Goal: Task Accomplishment & Management: Complete application form

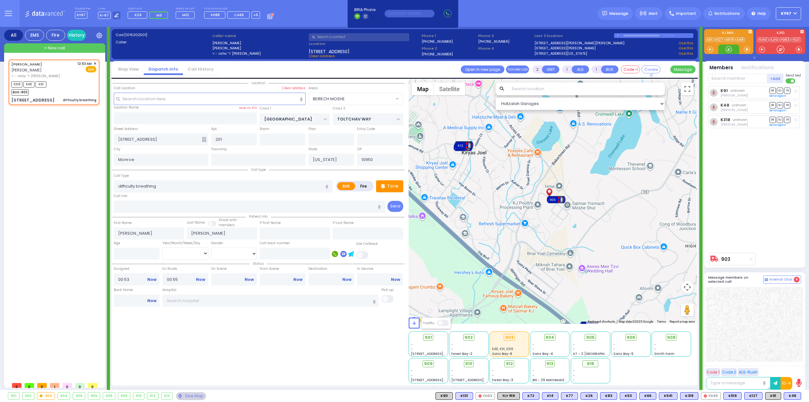
select select "BEIRECH MOSHE"
select select
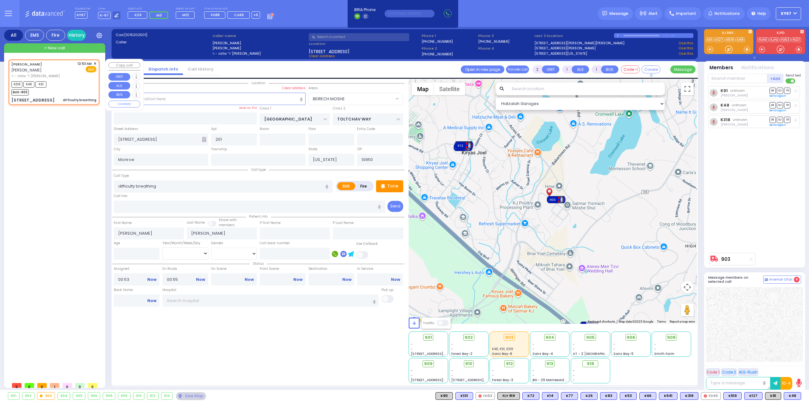
click at [69, 80] on div "K318 K48 K91 BUS-903" at bounding box center [53, 88] width 85 height 16
select select
radio input "true"
select select
select select "Hatzalah Garages"
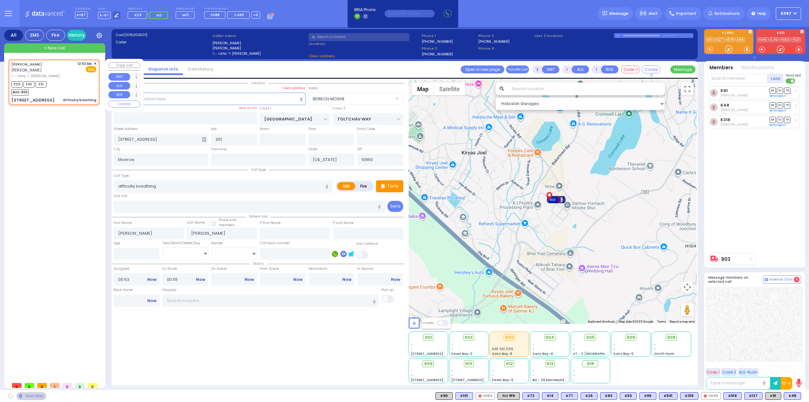
select select "BEIRECH MOSHE"
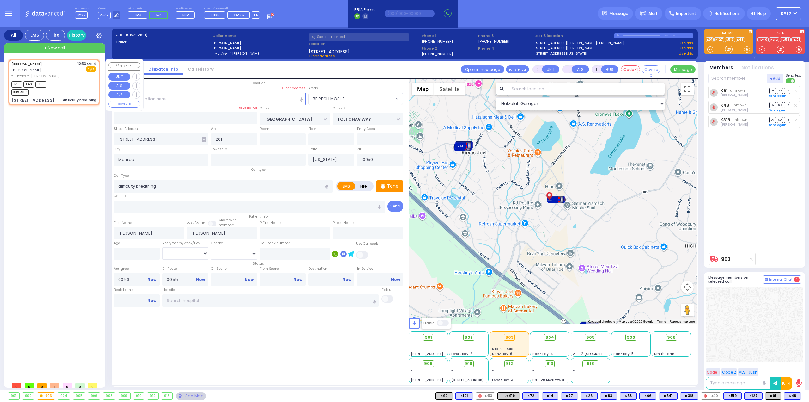
click at [95, 63] on span "✕" at bounding box center [95, 63] width 3 height 5
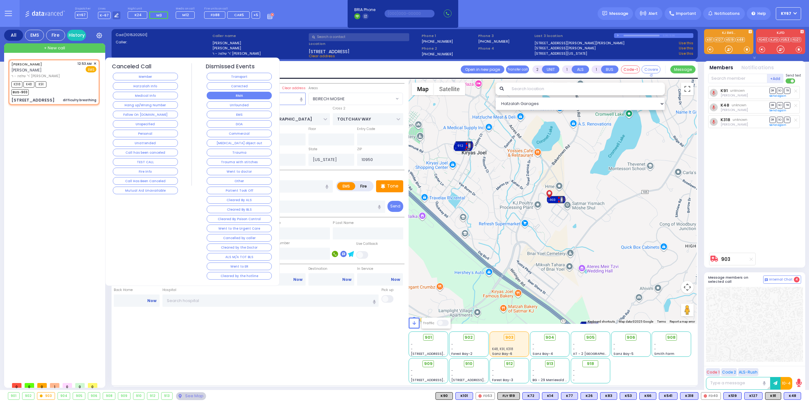
click at [239, 93] on button "RMA" at bounding box center [239, 96] width 65 height 8
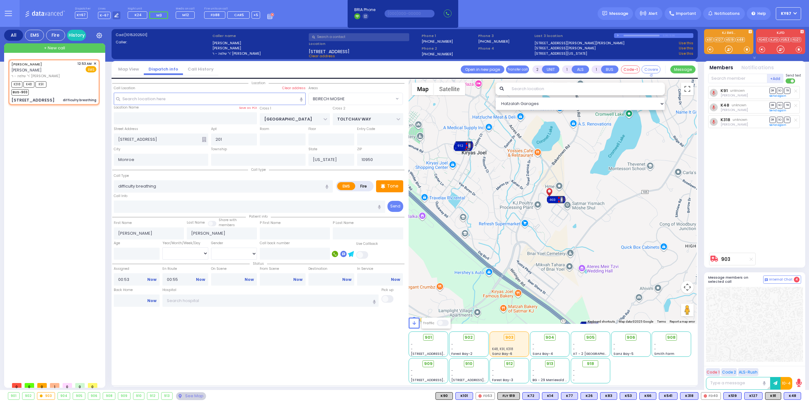
select select
radio input "true"
select select
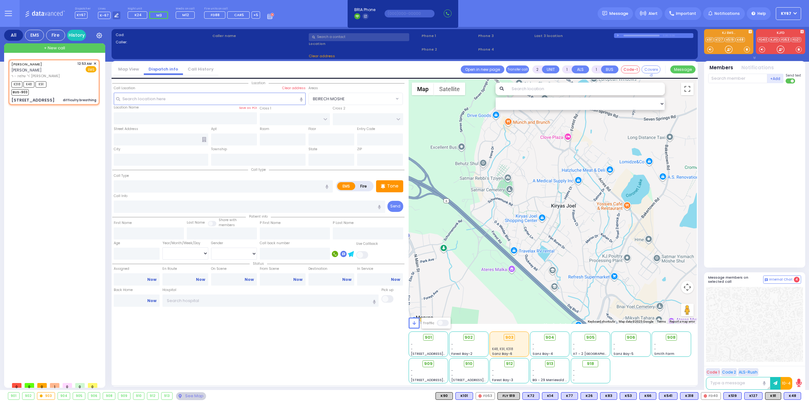
click at [72, 207] on div "JOEL MAYER יואל מייער ר' שלמה - ר' זונדל דרומער 12:53 AM ✕" at bounding box center [55, 219] width 94 height 320
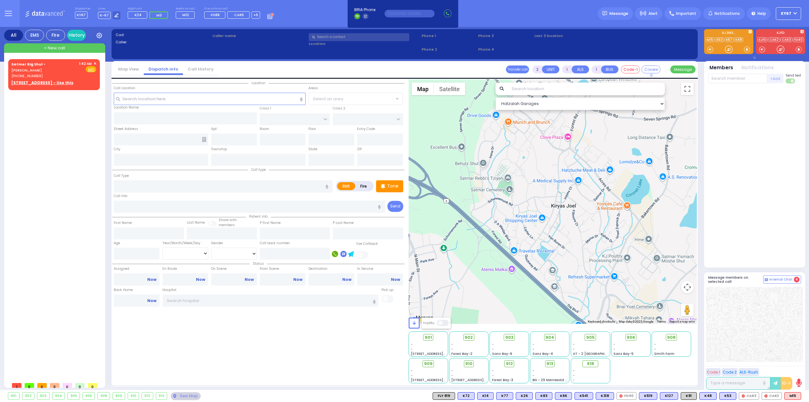
select select
radio input "true"
select select
type input "01:42"
select select "Hatzalah Garages"
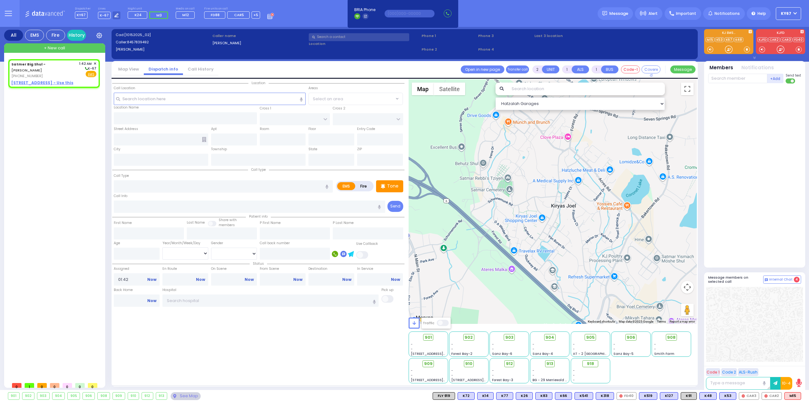
select select
radio input "true"
select select
select select "Hatzalah Garages"
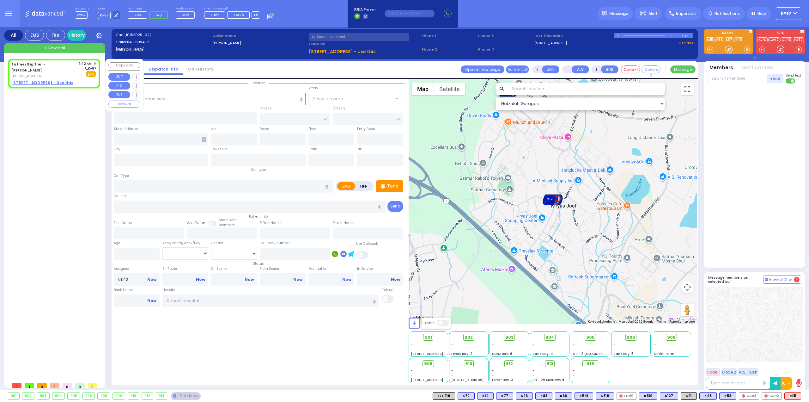
click at [56, 73] on div "[PHONE_NUMBER]" at bounding box center [43, 75] width 65 height 5
select select
radio input "true"
select select
select select "Hatzalah Garages"
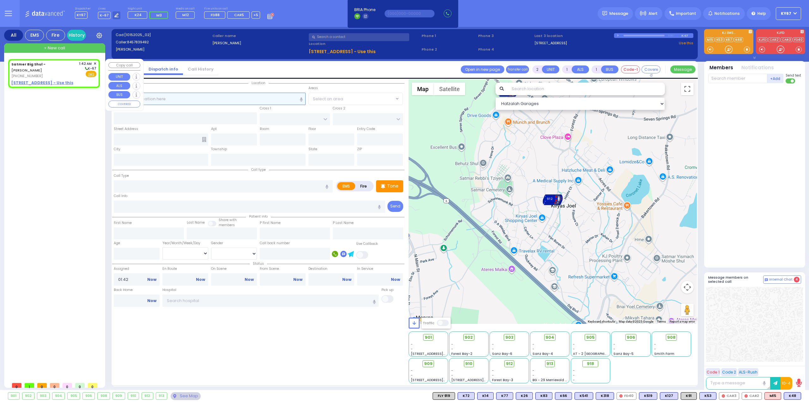
click at [206, 100] on input "text" at bounding box center [210, 99] width 192 height 12
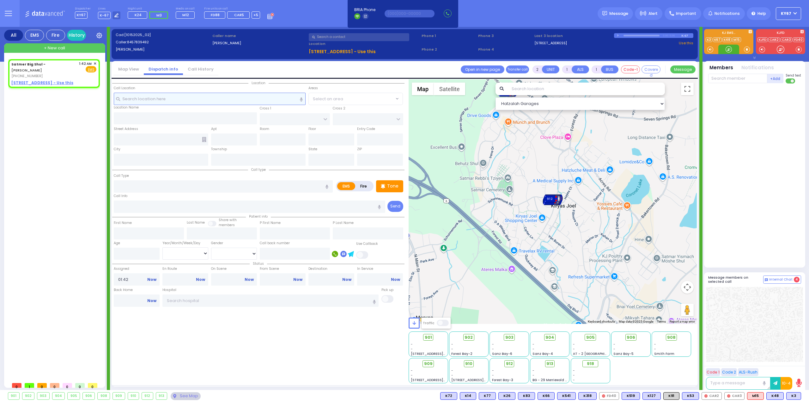
select select
radio input "true"
select select
select select "Hatzalah Garages"
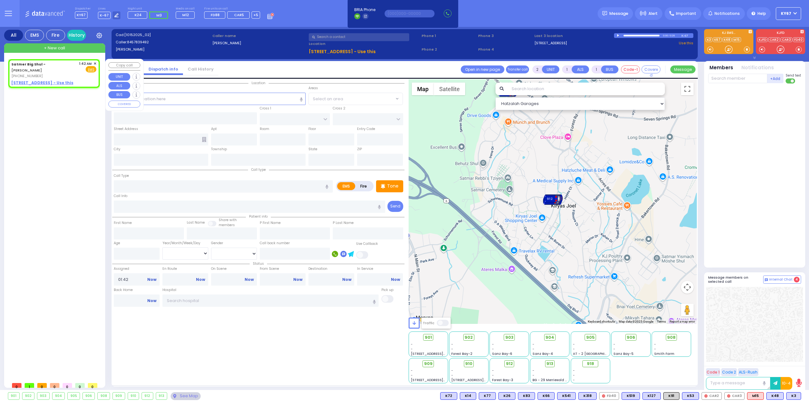
click at [26, 80] on u "[STREET_ADDRESS] - Use this" at bounding box center [42, 82] width 62 height 5
select select
radio input "true"
select select
select select "Hatzalah Garages"
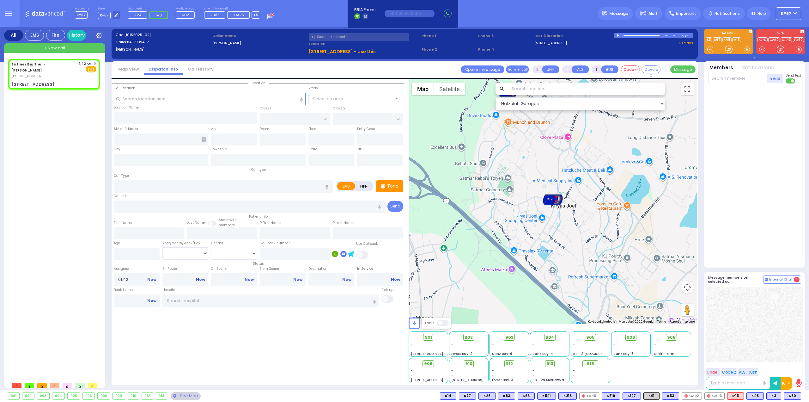
select select
radio input "true"
select select
select select "Hatzalah Garages"
type input "12 GARFIELD RD"
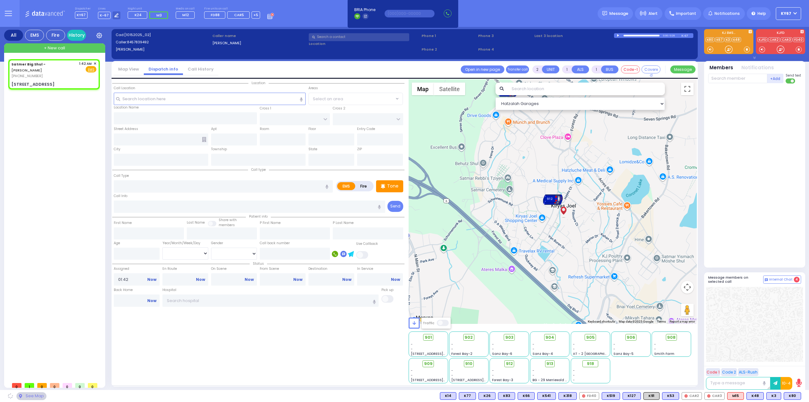
type input "Monroe"
type input "New York"
type input "10950"
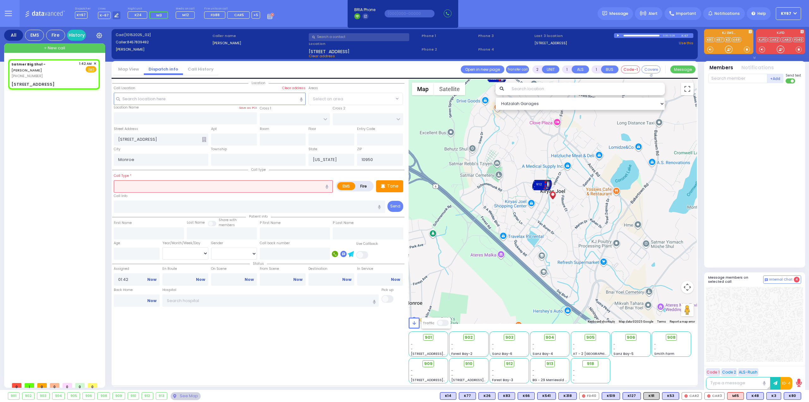
click at [191, 187] on input "text" at bounding box center [223, 186] width 219 height 12
type input "u"
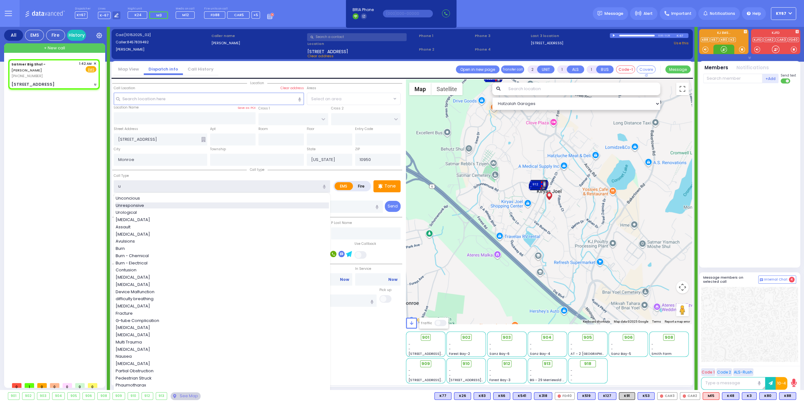
select select
radio input "true"
select select
select select "Hatzalah Garages"
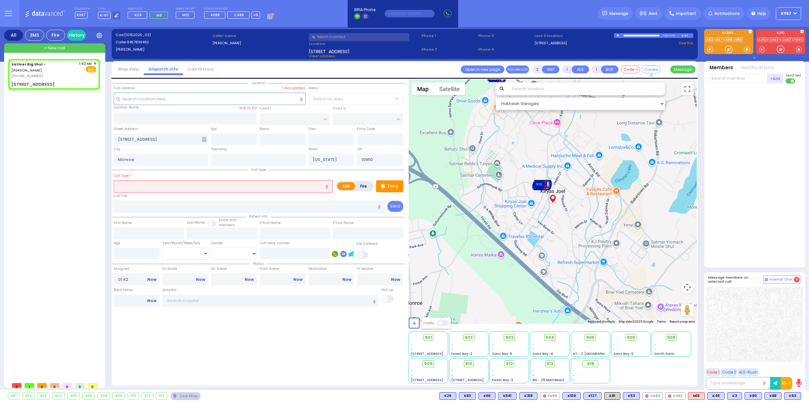
select select
radio input "true"
select select
select select "Hatzalah Garages"
click at [327, 185] on icon "button" at bounding box center [327, 187] width 3 height 4
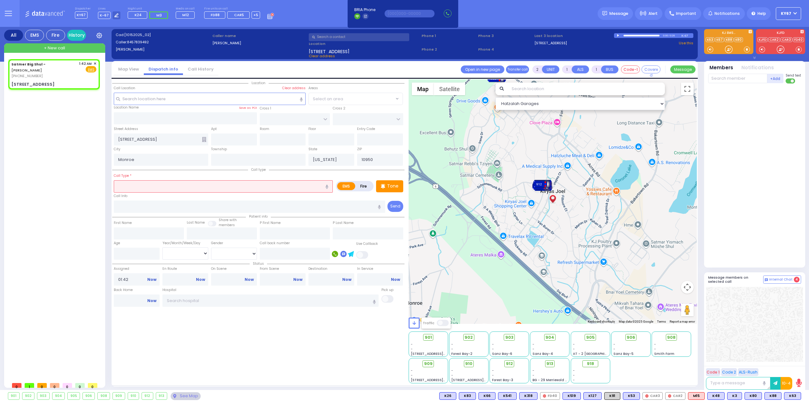
type input "announce situation"
select select
radio input "true"
select select
select select "Hatzalah Garages"
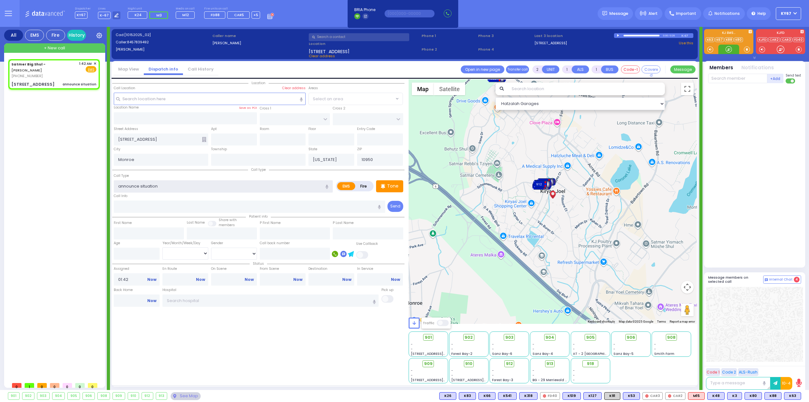
drag, startPoint x: 192, startPoint y: 187, endPoint x: 77, endPoint y: 191, distance: 115.7
click at [77, 191] on div "All EMS Fire History Settings" at bounding box center [404, 209] width 801 height 365
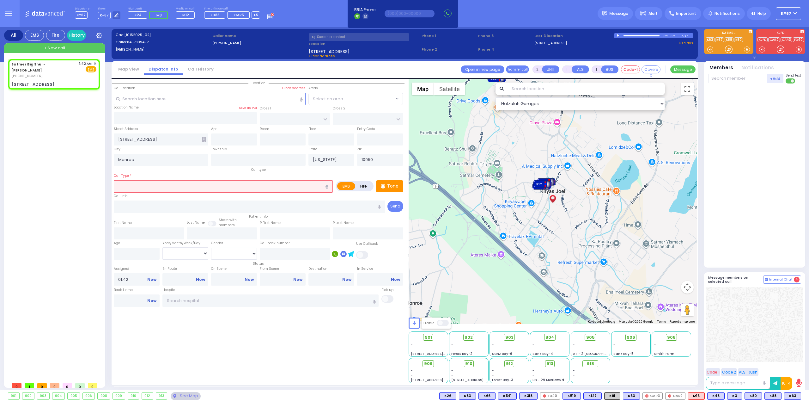
select select
radio input "true"
select select
select select "Hatzalah Garages"
click at [327, 186] on icon "button" at bounding box center [327, 187] width 3 height 4
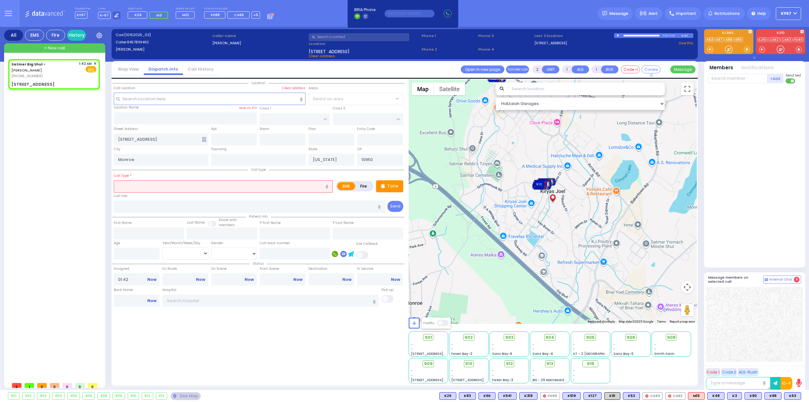
type input "announce situation"
select select
radio input "true"
select select
select select "Hatzalah Garages"
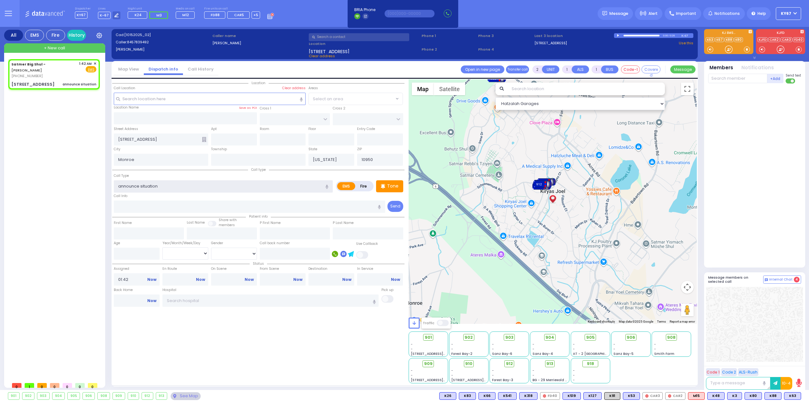
drag, startPoint x: 277, startPoint y: 189, endPoint x: 45, endPoint y: 189, distance: 232.3
click at [44, 188] on div "All EMS Fire History Settings" at bounding box center [404, 209] width 801 height 365
select select
radio input "true"
select select
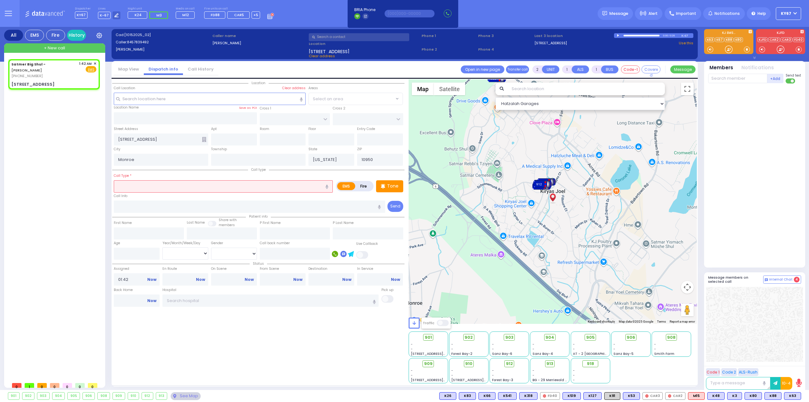
select select "Hatzalah Garages"
click at [327, 186] on icon "button" at bounding box center [327, 187] width 3 height 4
type input "unknown situation"
select select
radio input "true"
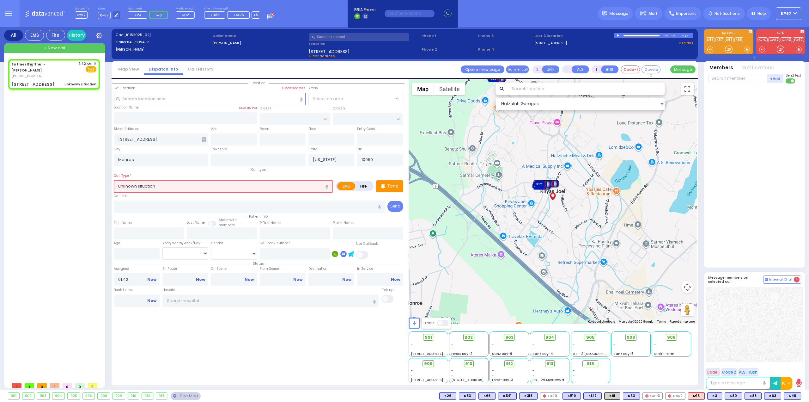
select select
select select "Hatzalah Garages"
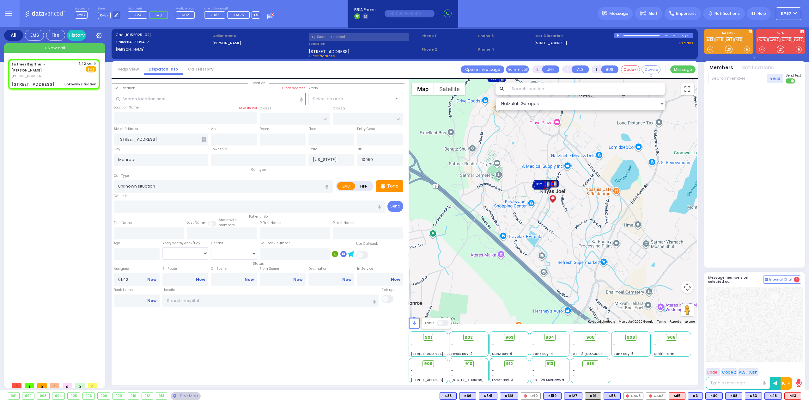
drag, startPoint x: 296, startPoint y: 353, endPoint x: 405, endPoint y: 351, distance: 108.1
click at [297, 353] on div "Location Monroe" at bounding box center [258, 231] width 292 height 304
click at [697, 393] on span "K3" at bounding box center [695, 395] width 14 height 7
click at [714, 393] on span "K80" at bounding box center [714, 395] width 17 height 7
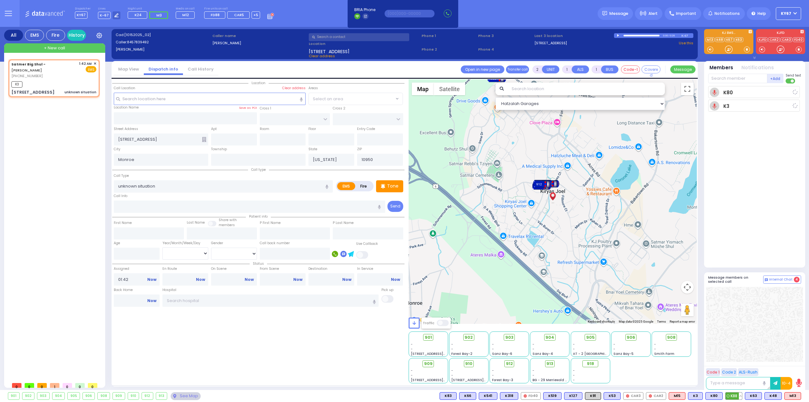
click at [732, 394] on span "K88" at bounding box center [734, 395] width 16 height 7
select select
radio input "true"
select select
type input "01:43"
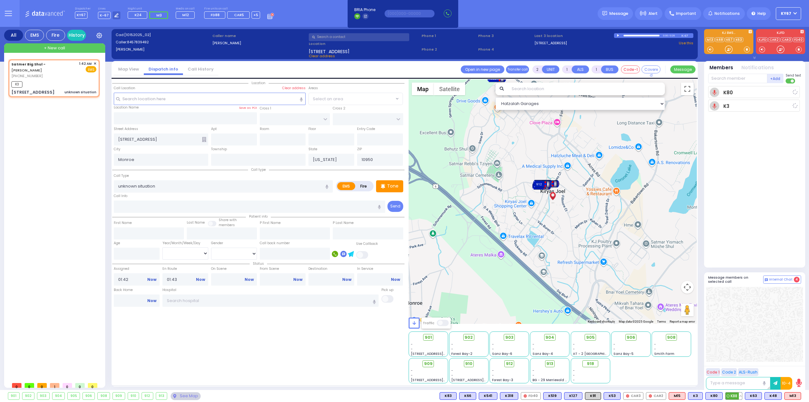
select select "Hatzalah Garages"
click at [759, 396] on button at bounding box center [759, 395] width 3 height 7
select select
radio input "true"
select select
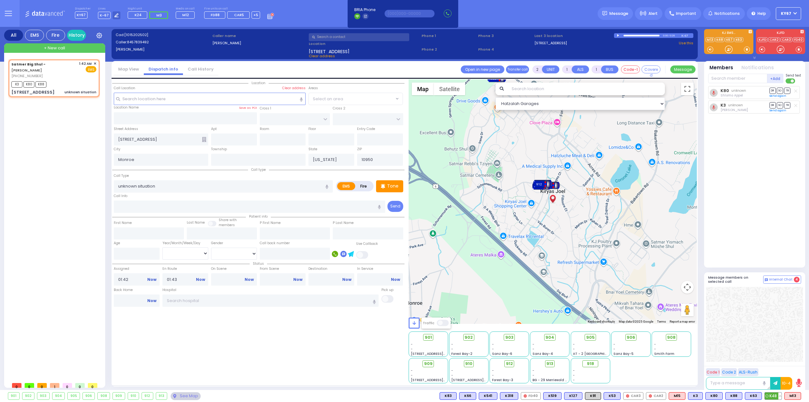
select select "Hatzalah Garages"
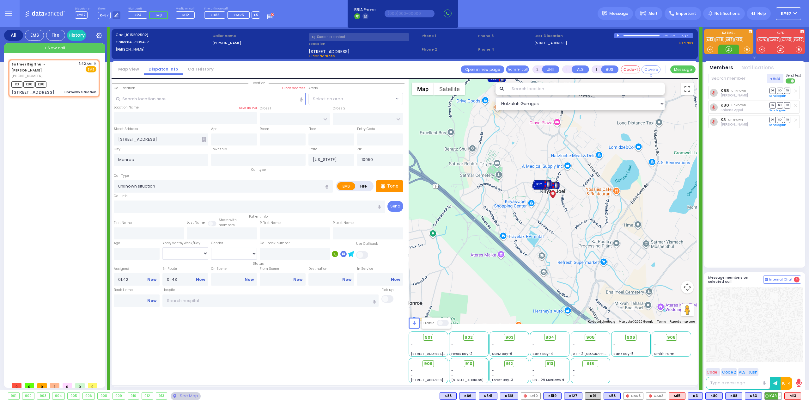
select select
radio input "true"
select select
select select "Hatzalah Garages"
click at [770, 396] on span "K48" at bounding box center [773, 395] width 17 height 7
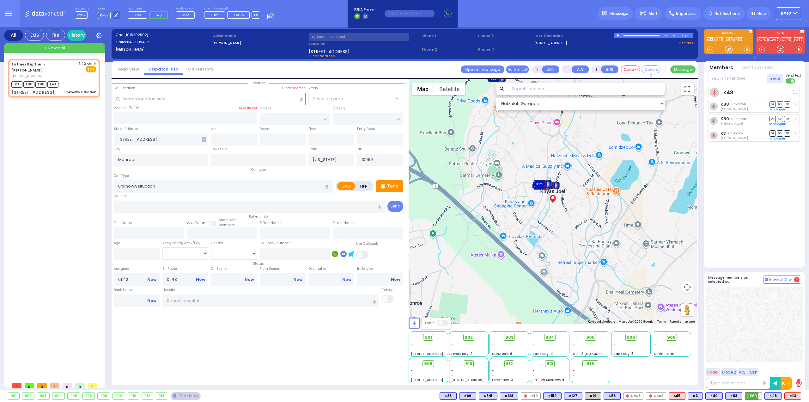
select select
radio input "true"
select select
select select "Hatzalah Garages"
click at [752, 396] on span "K63" at bounding box center [753, 395] width 16 height 7
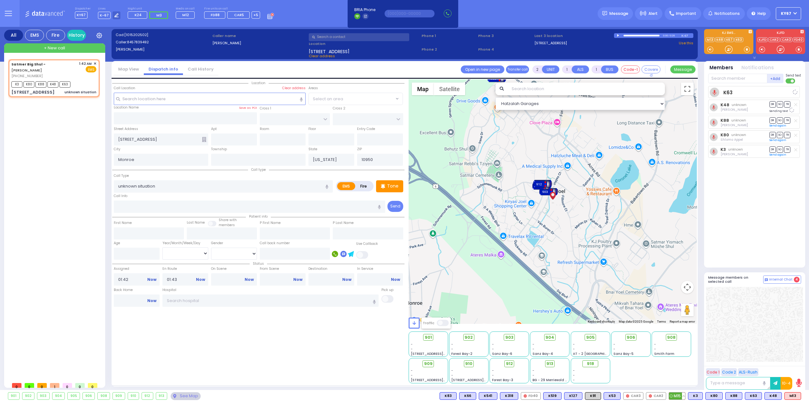
select select
radio input "true"
select select
select select "Hatzalah Garages"
click at [676, 396] on span "M15" at bounding box center [677, 395] width 16 height 7
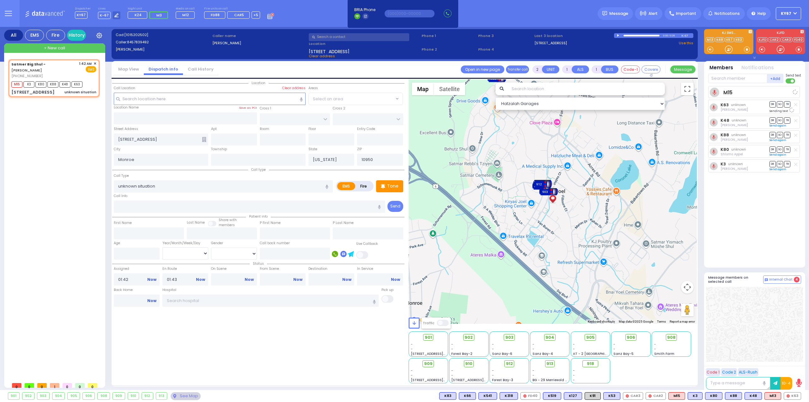
select select
radio input "true"
select select
select select "Hatzalah Garages"
click at [509, 337] on span "903" at bounding box center [512, 337] width 8 height 6
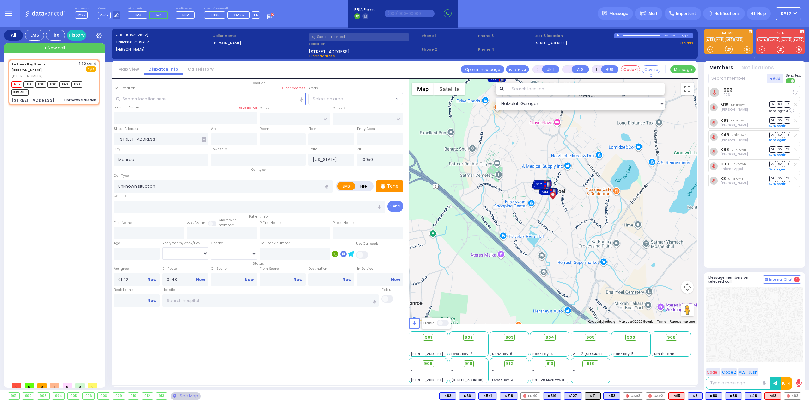
select select
radio input "true"
select select
select select "Hatzalah Garages"
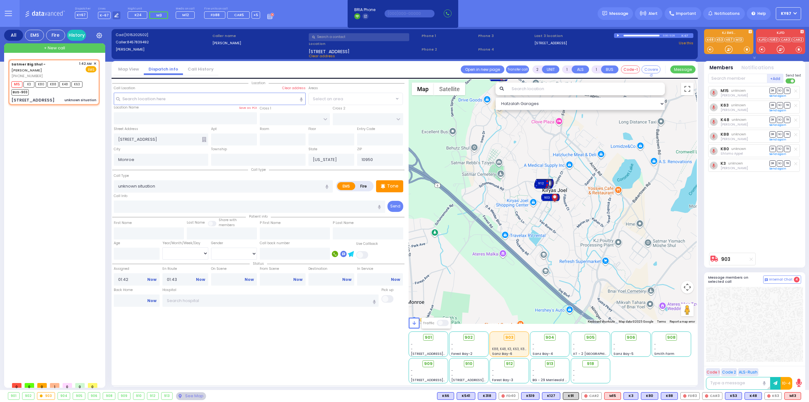
click at [778, 321] on div at bounding box center [754, 324] width 97 height 75
click at [56, 171] on div "Satmer Big Shul - TELER YEHOSHUA (845) 783-9492 1:42 AM ✕" at bounding box center [55, 219] width 94 height 320
click at [243, 359] on div "Location Monroe" at bounding box center [258, 231] width 292 height 304
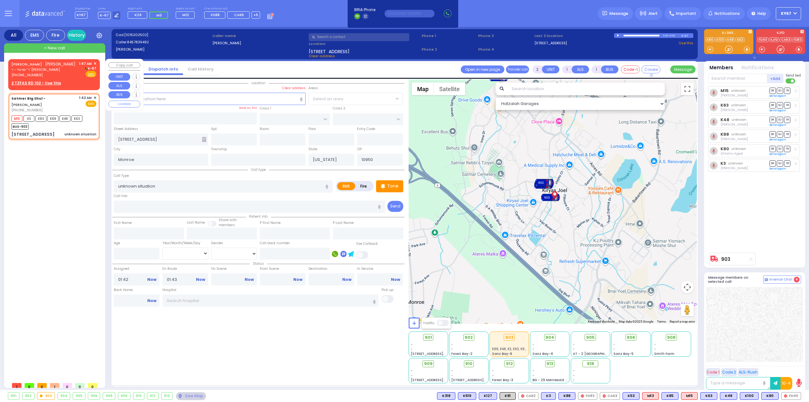
click at [64, 72] on span "ר' ישראל - ר' [PERSON_NAME]" at bounding box center [43, 69] width 64 height 5
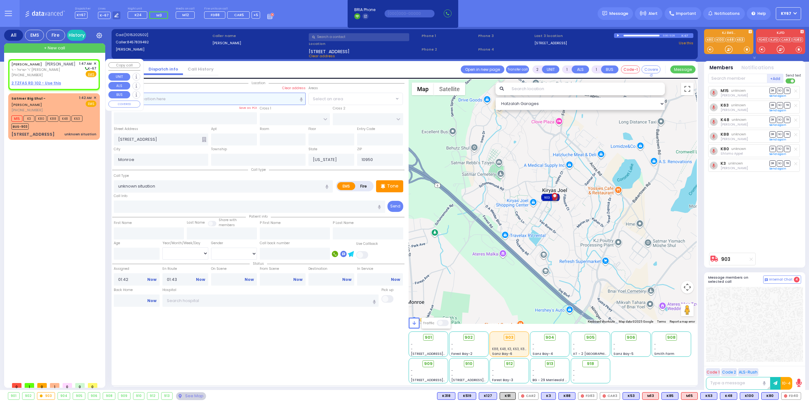
select select
radio input "true"
type input "[PERSON_NAME]"
type input "SPILLMAN"
select select
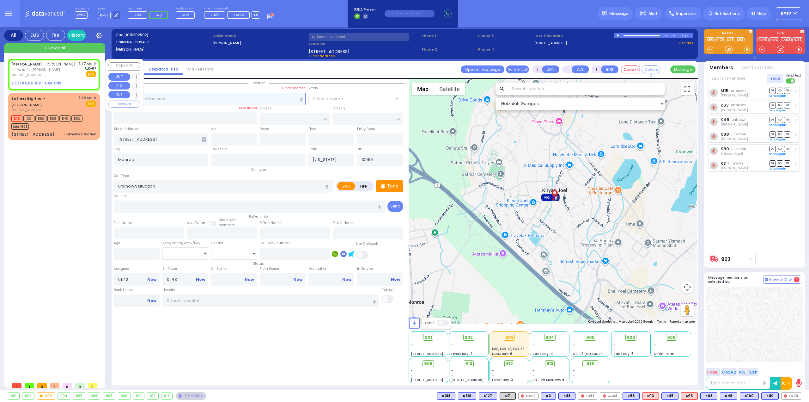
type input "01:47"
select select "Hatzalah Garages"
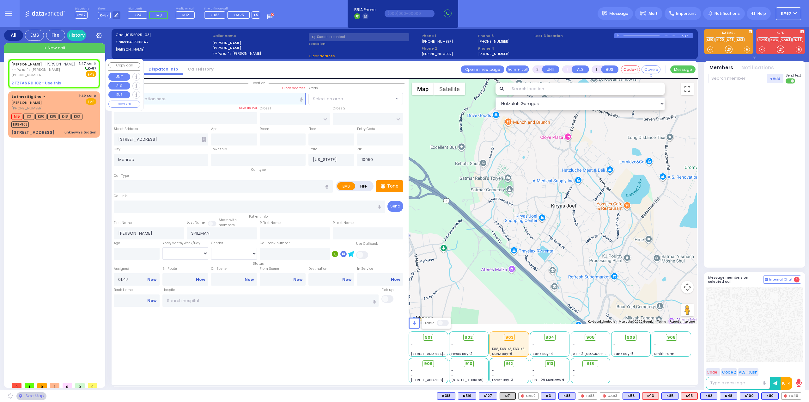
select select
radio input "true"
select select
select select "Hatzalah Garages"
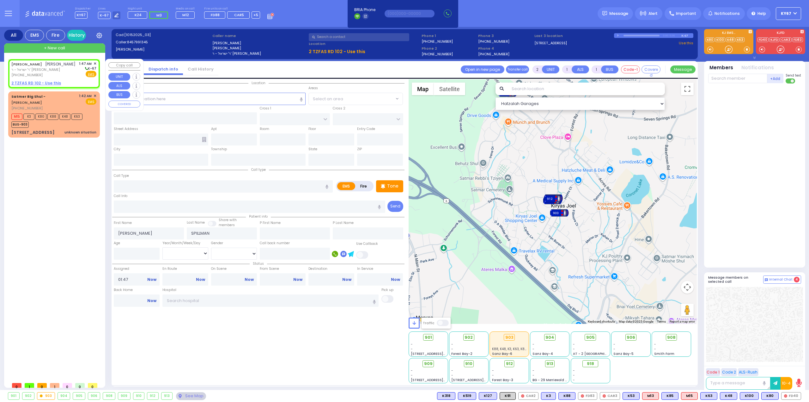
click at [40, 86] on u "2 TZFAS RD 102 - Use this" at bounding box center [36, 82] width 50 height 5
select select
radio input "true"
select select
select select "Hatzalah Garages"
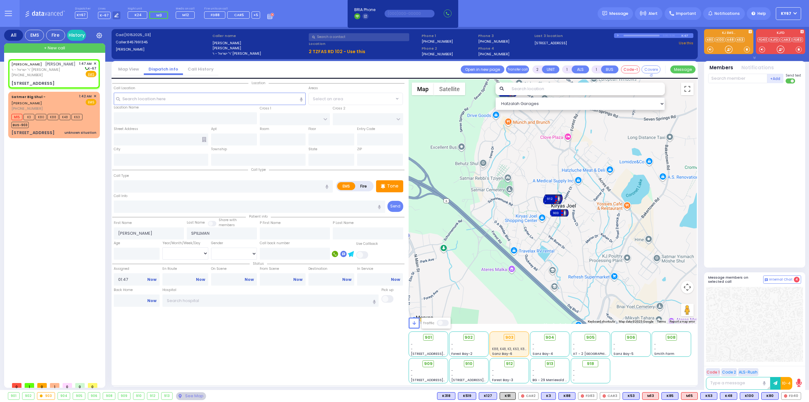
select select
radio input "true"
select select
select select "Hatzalah Garages"
type input "NICKLESBURG RD"
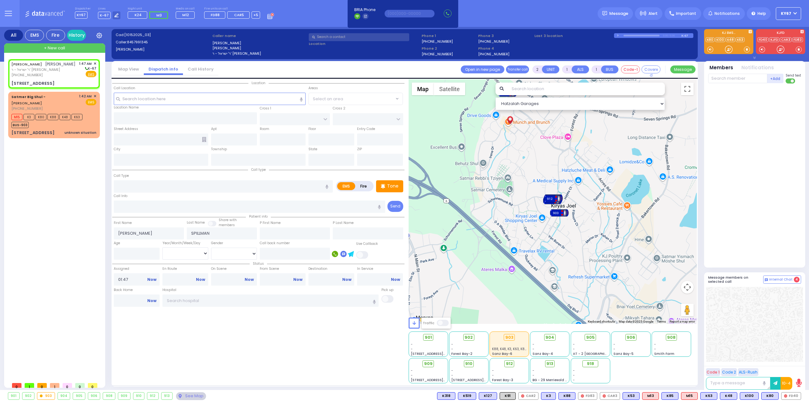
type input "KRAKOW BLVD"
type input "2 TZFAS RD"
type input "102"
type input "[PERSON_NAME]"
type input "[US_STATE]"
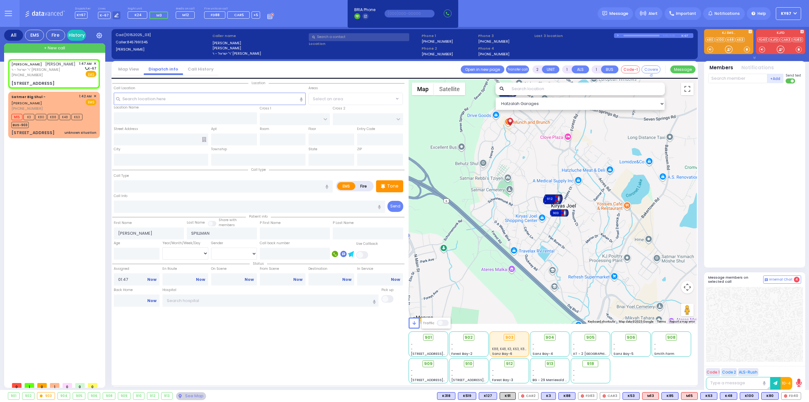
type input "10950"
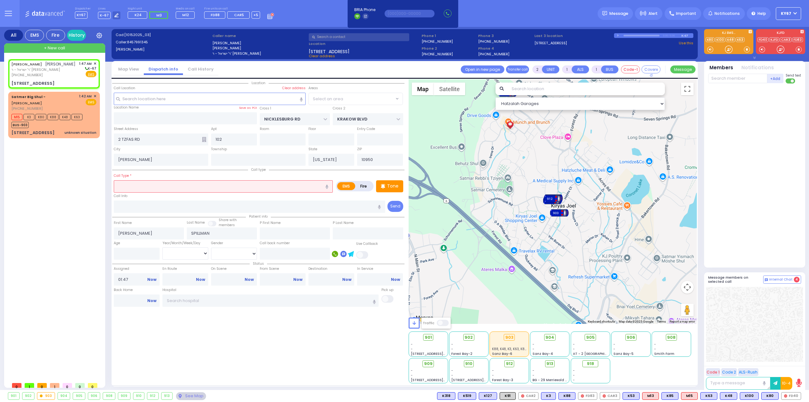
select select "ATZEI TAMURIM"
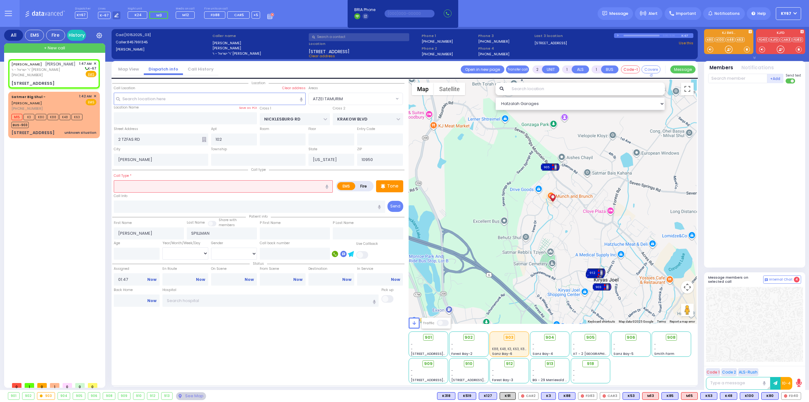
click at [165, 186] on input "text" at bounding box center [223, 186] width 219 height 12
type input "O"
select select
radio input "true"
select select
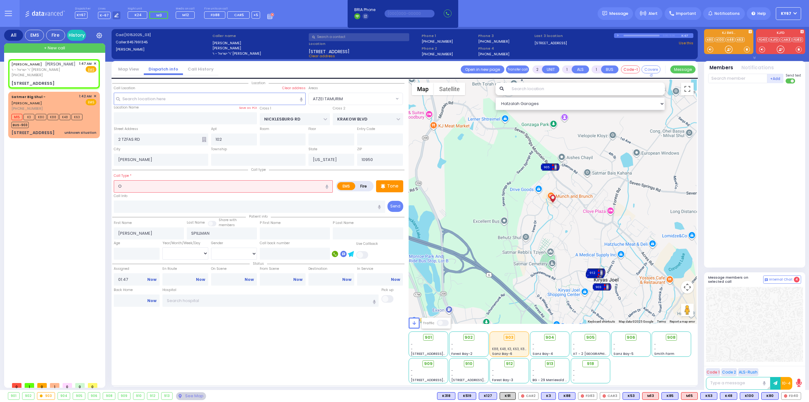
select select "Hatzalah Garages"
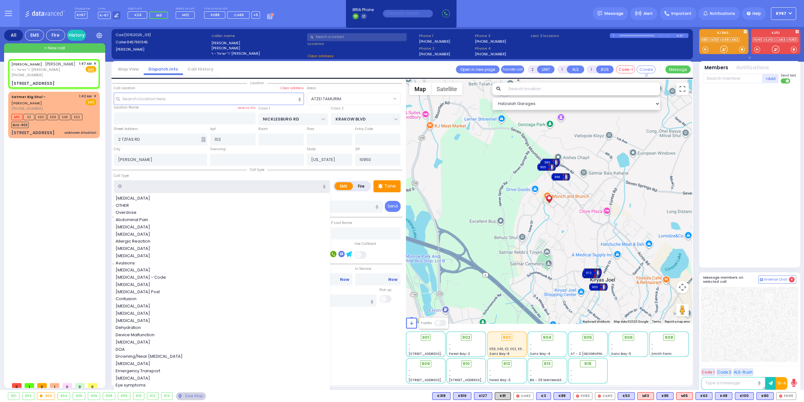
type input "OB"
select select "ATZEI TAMURIM"
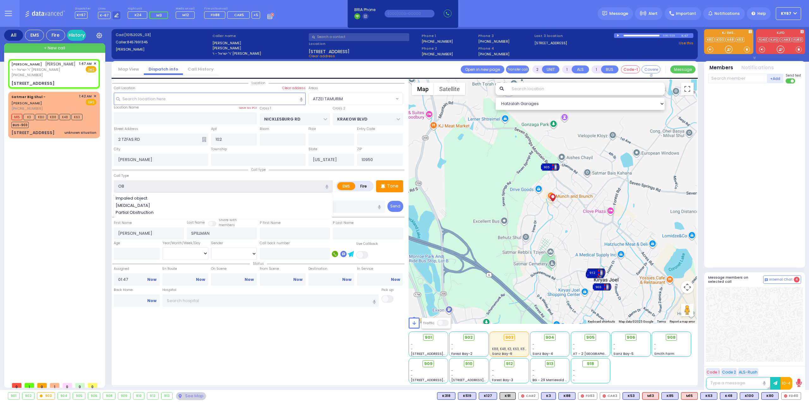
type input "OB"
click at [225, 352] on div "Location All areas" at bounding box center [258, 231] width 292 height 304
select select
radio input "true"
select select
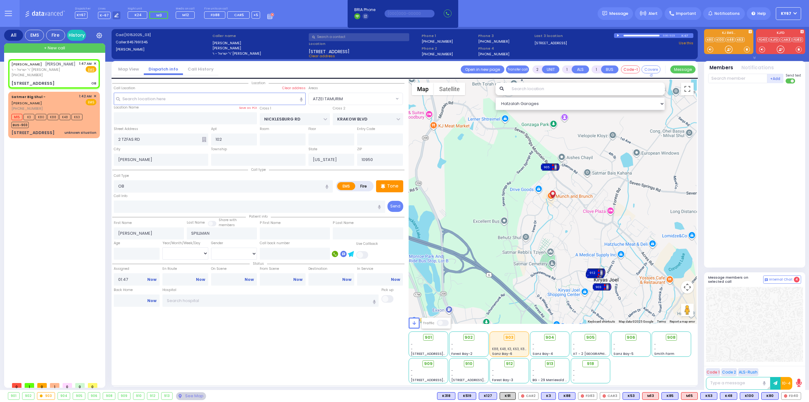
select select "Hatzalah Garages"
select select "ATZEI TAMURIM"
click at [392, 188] on div "Tone" at bounding box center [389, 186] width 27 height 12
click at [787, 396] on icon at bounding box center [785, 395] width 3 height 3
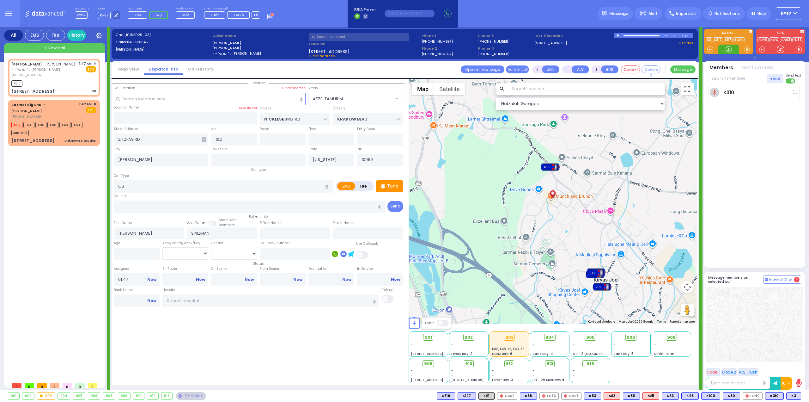
select select
radio input "true"
select select
type input "01:48"
select select "Hatzalah Garages"
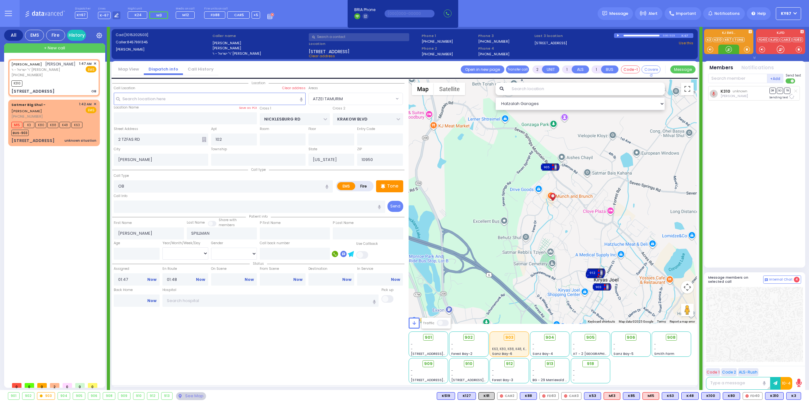
select select "ATZEI TAMURIM"
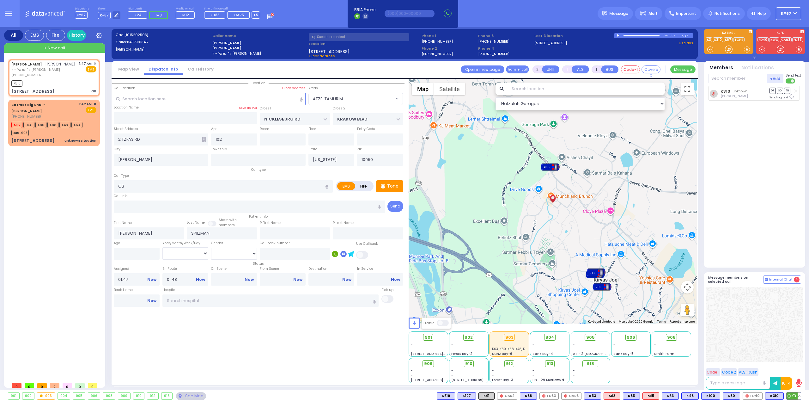
click at [794, 395] on span "K3" at bounding box center [794, 395] width 14 height 7
select select
radio input "true"
select select
select select "Hatzalah Garages"
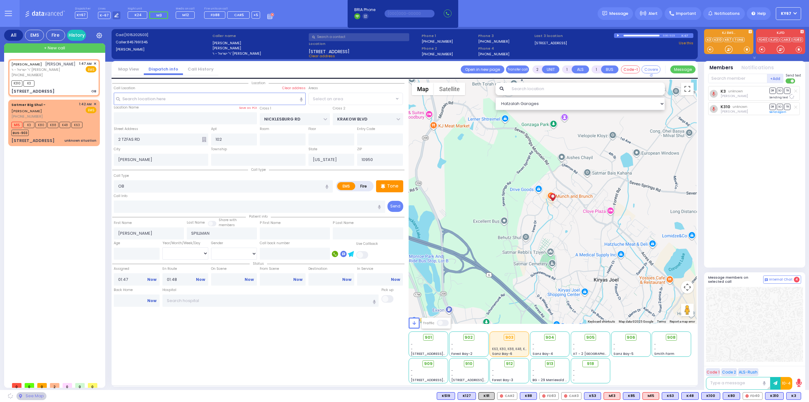
select select "ATZEI TAMURIM"
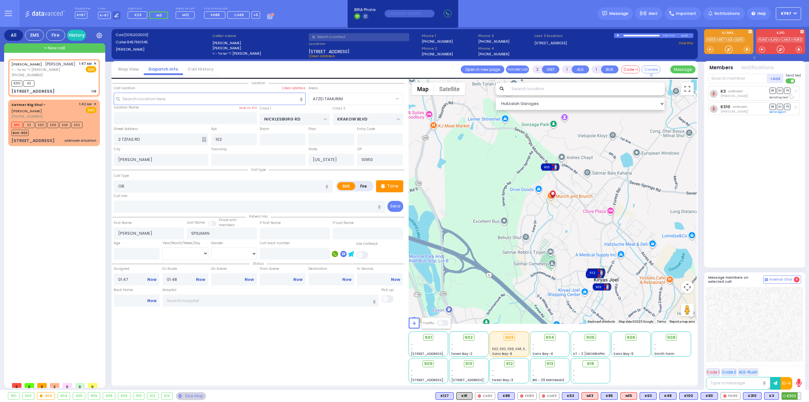
click at [788, 397] on span "K303" at bounding box center [791, 395] width 19 height 7
select select
radio input "true"
select select
select select "Hatzalah Garages"
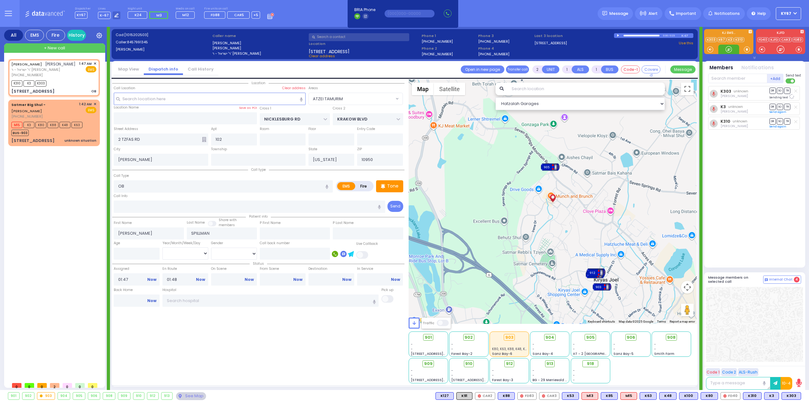
select select "ATZEI TAMURIM"
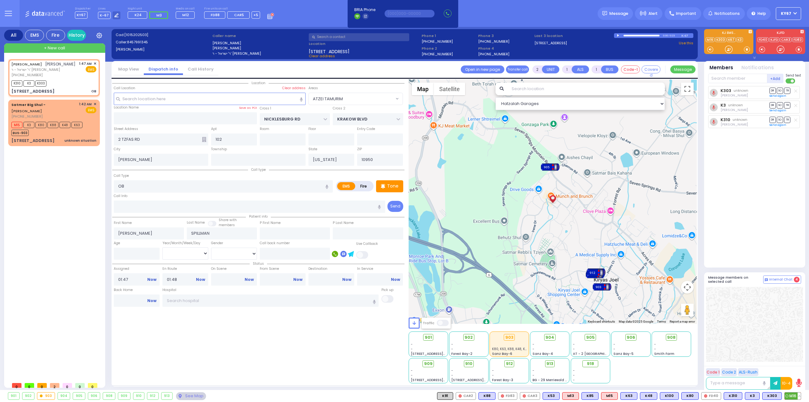
click at [788, 394] on circle at bounding box center [786, 395] width 3 height 3
select select
radio input "true"
select select
select select "Hatzalah Garages"
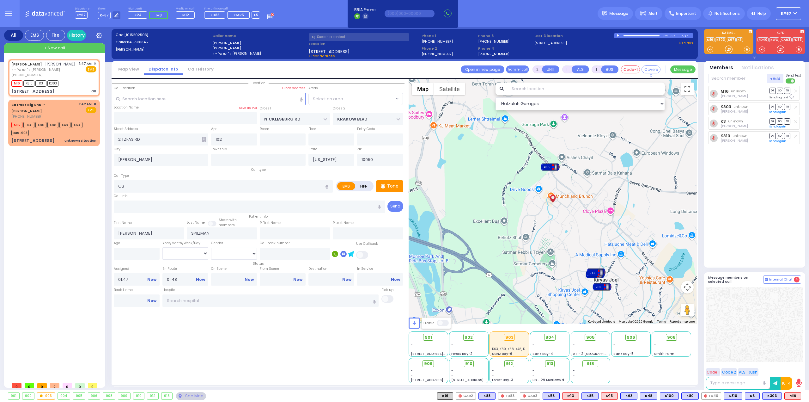
select select "ATZEI TAMURIM"
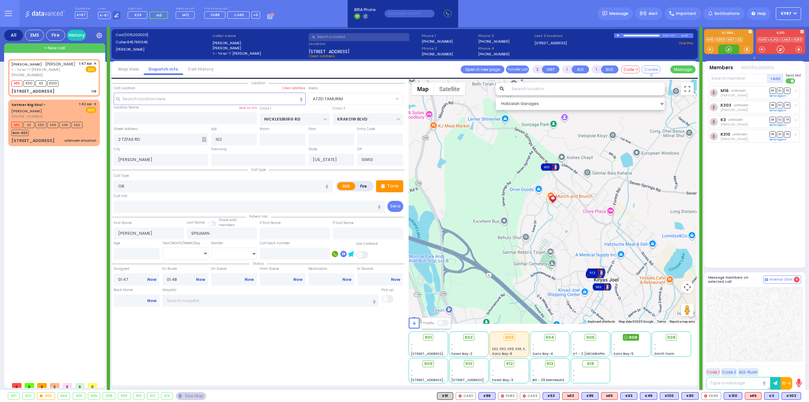
click at [635, 337] on span "906" at bounding box center [633, 337] width 9 height 6
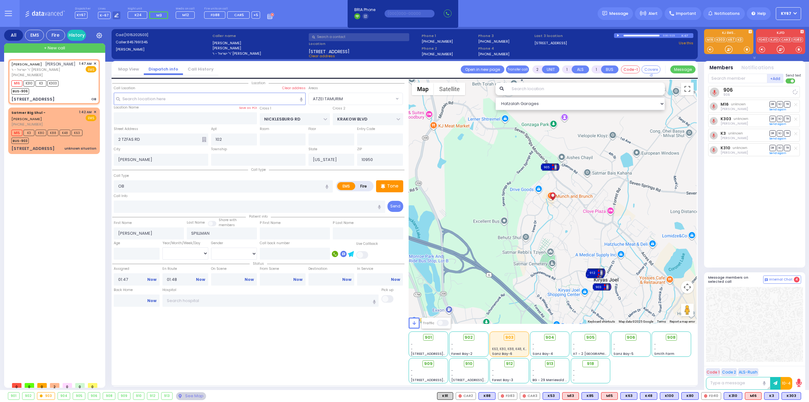
click at [802, 329] on div at bounding box center [754, 324] width 97 height 75
select select
radio input "true"
select select
select select "Hatzalah Garages"
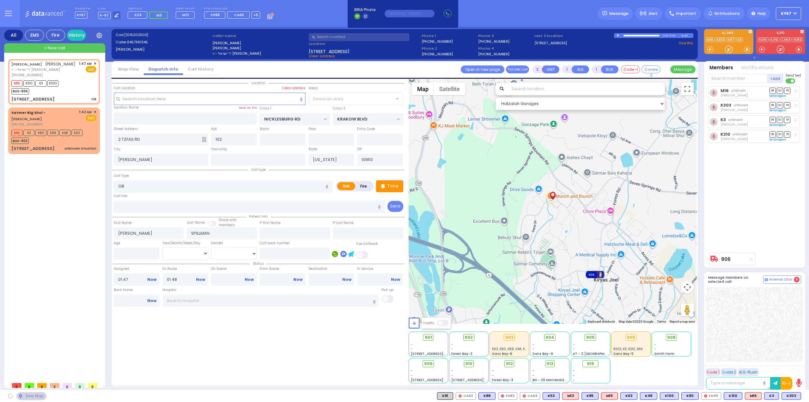
select select "ATZEI TAMURIM"
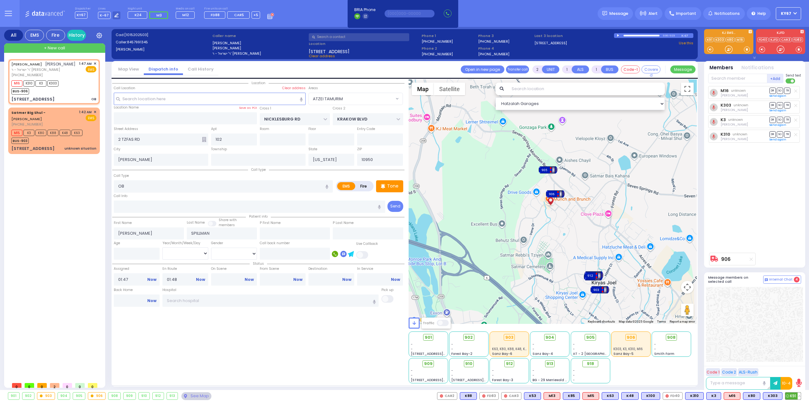
click at [791, 395] on span "K91" at bounding box center [792, 395] width 15 height 7
select select
radio input "true"
select select
select select "Hatzalah Garages"
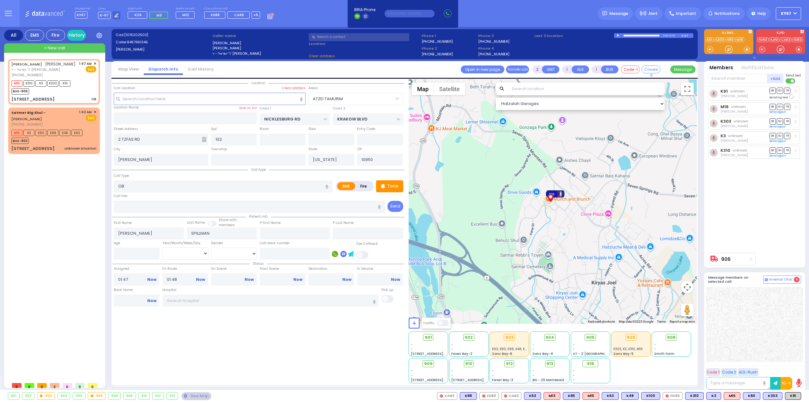
select select "ATZEI TAMURIM"
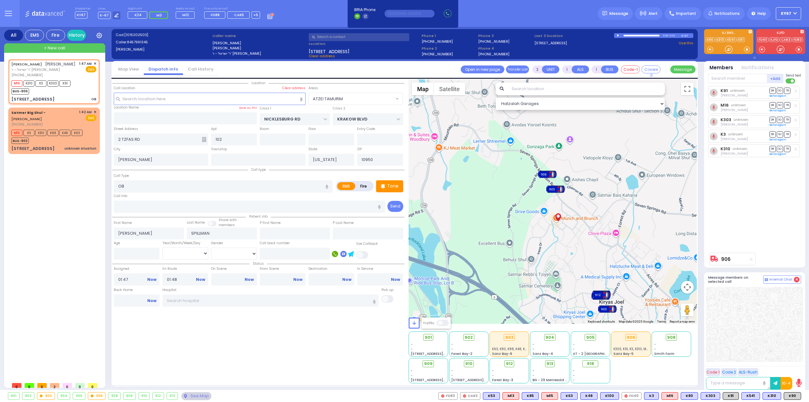
type input "6"
select select
radio input "true"
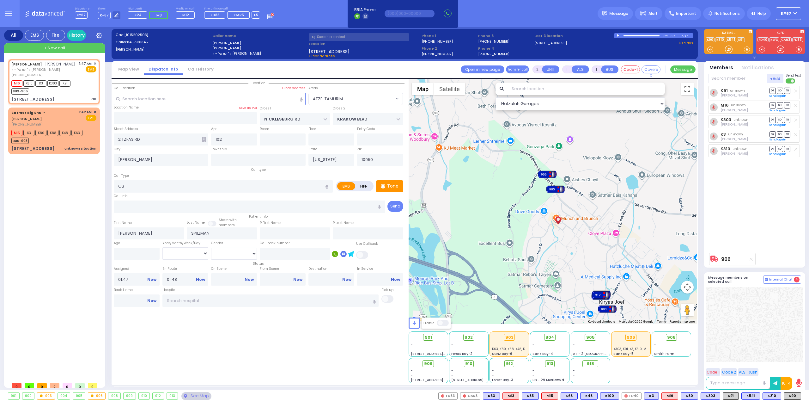
type input "Unknown"
select select "Year"
select select "Hatzalah Garages"
select select "ATZEI TAMURIM"
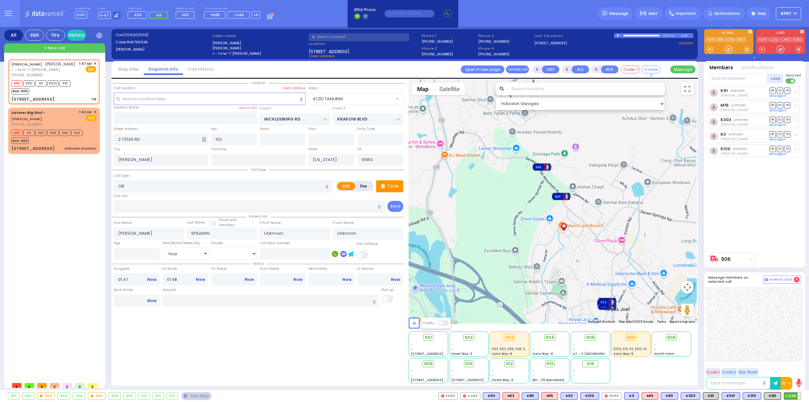
click at [800, 393] on button at bounding box center [799, 395] width 3 height 7
click at [796, 367] on icon at bounding box center [794, 367] width 7 height 7
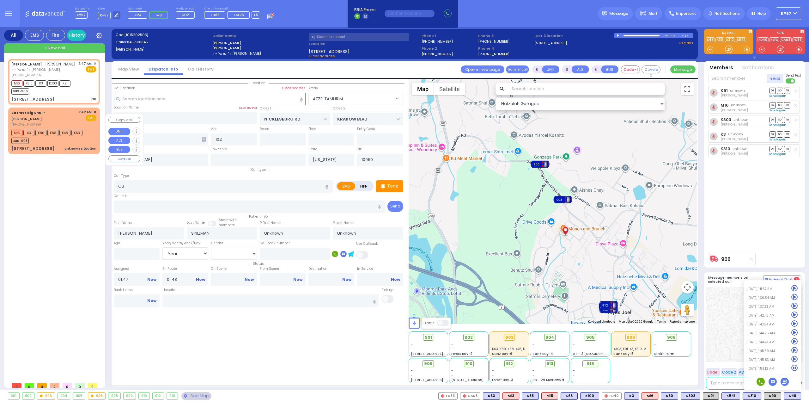
click at [94, 115] on span "✕" at bounding box center [95, 111] width 3 height 5
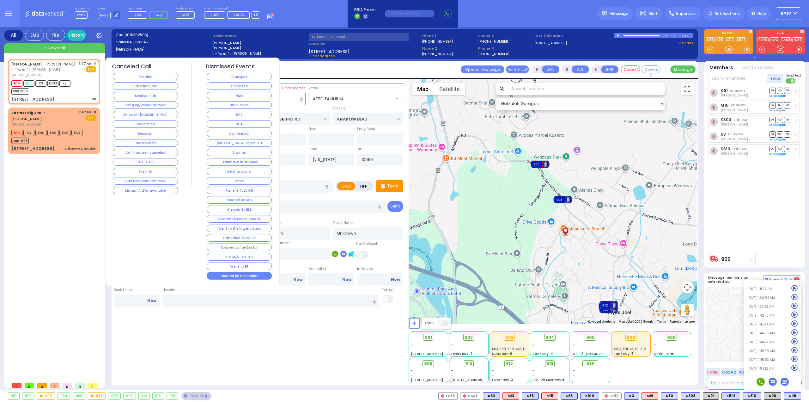
click at [226, 272] on button "Cleared by the hotline" at bounding box center [239, 276] width 65 height 8
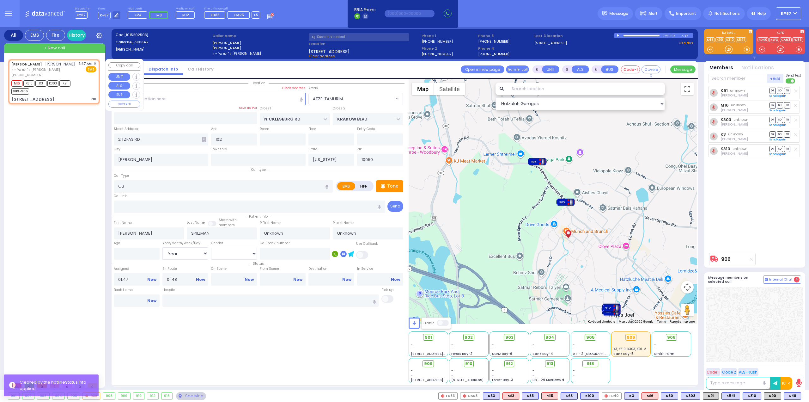
click at [79, 89] on div "M16 K310 K3 K303 K91 BUS-906" at bounding box center [53, 87] width 85 height 16
select select
radio input "true"
select select "Year"
select select "Hatzalah Garages"
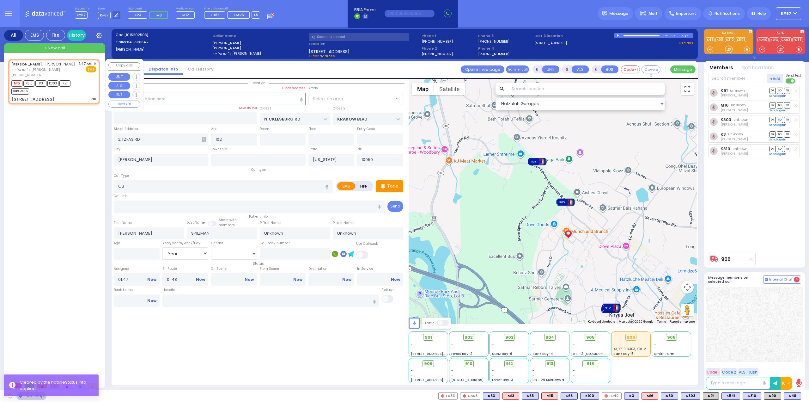
select select "ATZEI TAMURIM"
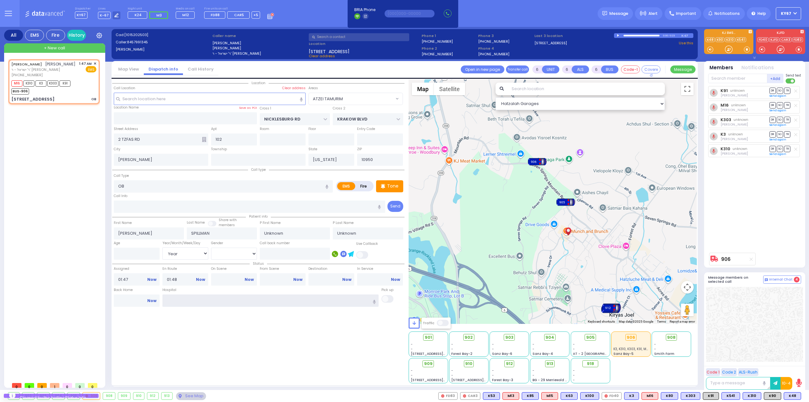
click at [202, 302] on input "text" at bounding box center [270, 300] width 216 height 12
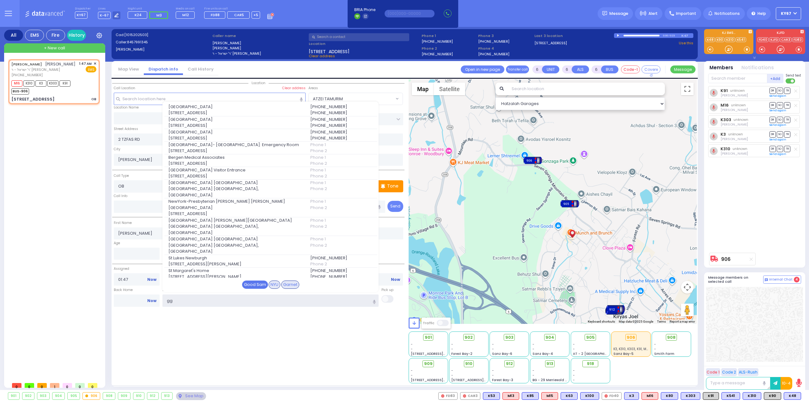
type input "gg"
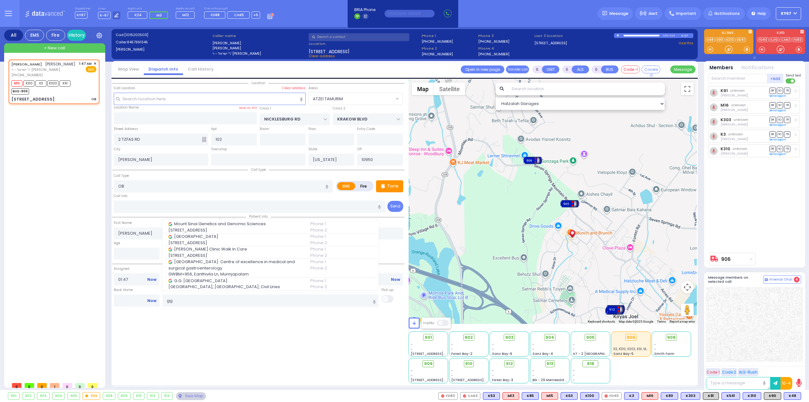
click at [253, 281] on span "G.G. Medical Institute" at bounding box center [235, 280] width 134 height 6
type input "G.G. Medical Institute"
type input "Sanjay Palace, Sanjay Place, Civil Lines"
type input "Agra"
type input "Uttar Pradesh"
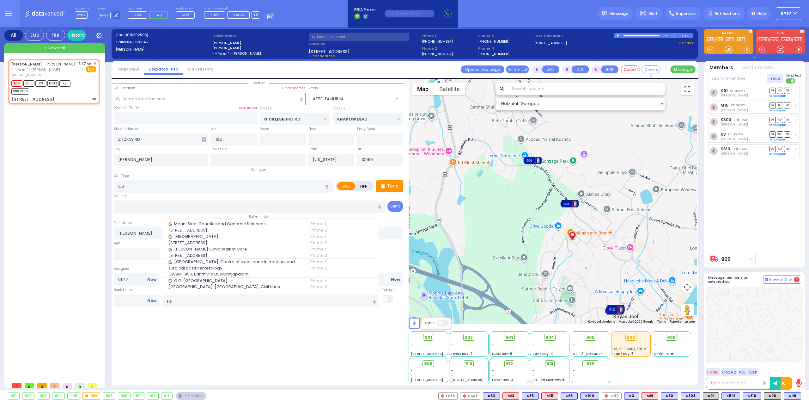
type input "282002"
type input "27.2002694"
type input "78.0074404"
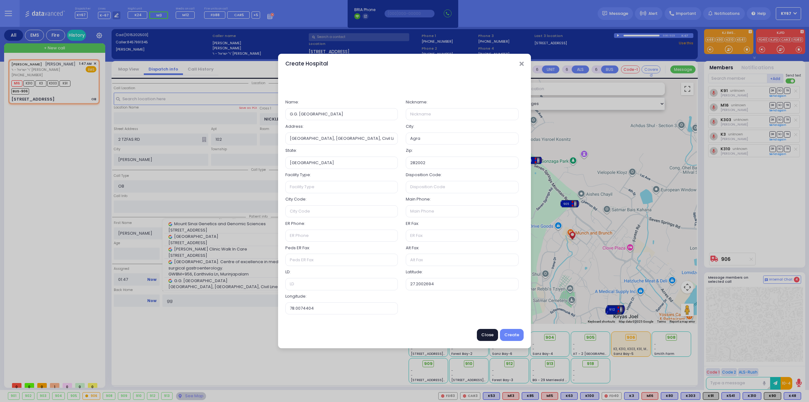
click at [490, 334] on button "Close" at bounding box center [487, 335] width 21 height 12
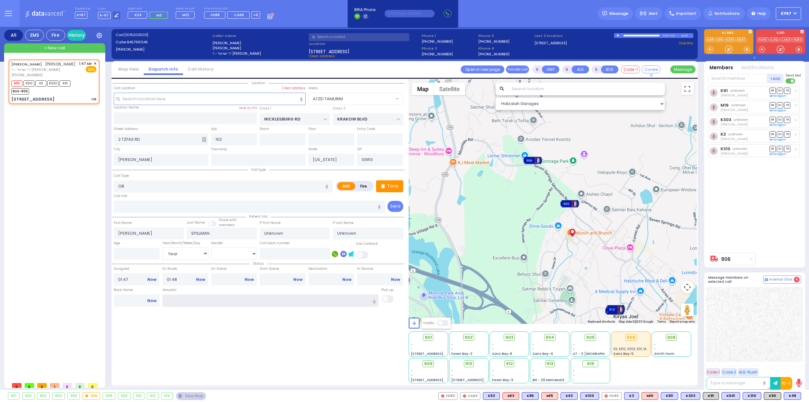
click at [223, 303] on input "text" at bounding box center [270, 300] width 216 height 12
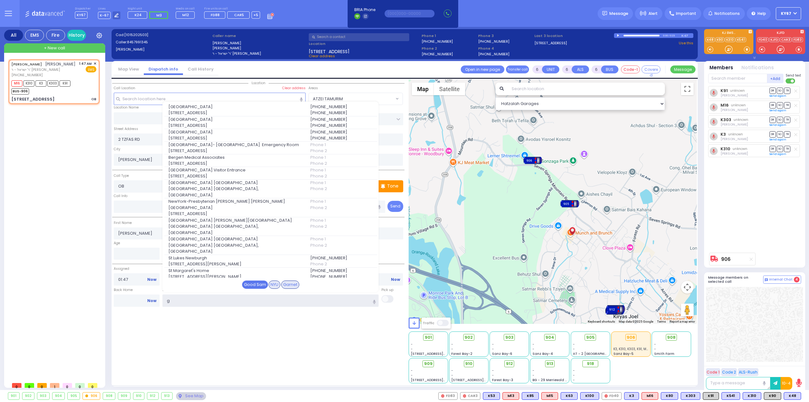
type input "g"
click at [248, 283] on div "Good Sam" at bounding box center [255, 284] width 26 height 8
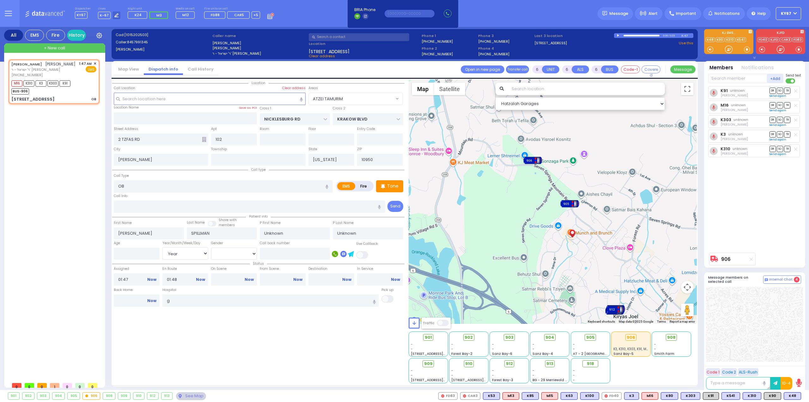
select select
radio input "true"
select select "Year"
type input "[GEOGRAPHIC_DATA]"
select select "Hatzalah Garages"
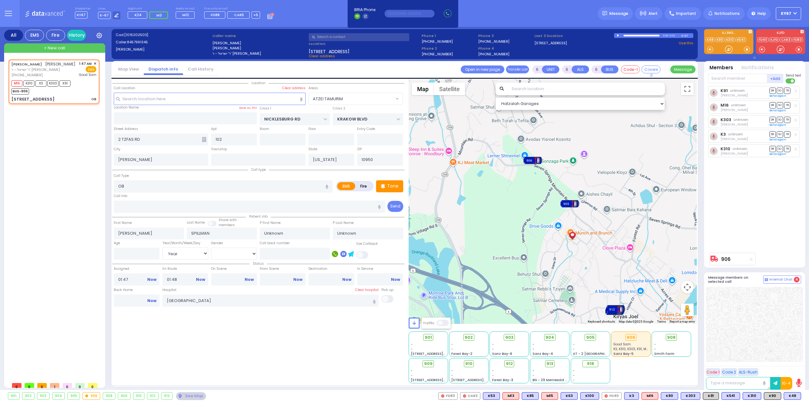
click at [250, 345] on div "Location All areas" at bounding box center [258, 231] width 292 height 304
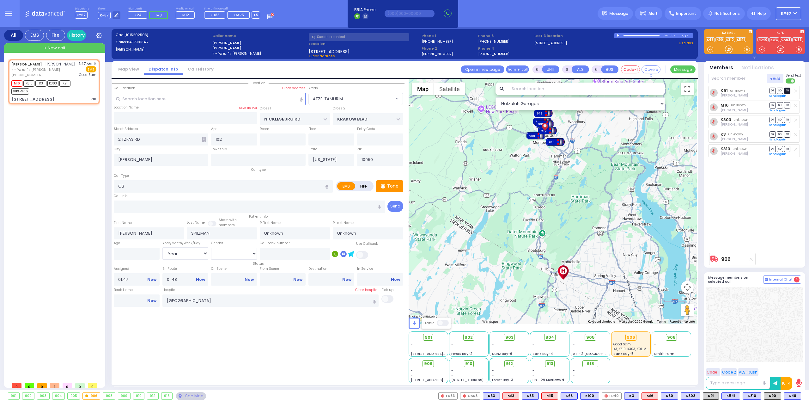
click at [787, 90] on span "TR" at bounding box center [787, 91] width 6 height 6
click at [788, 105] on span "TR" at bounding box center [787, 105] width 6 height 6
click at [789, 121] on span "TR" at bounding box center [787, 120] width 6 height 6
click at [780, 132] on span "SO" at bounding box center [780, 134] width 6 height 6
click at [787, 146] on span "TR" at bounding box center [787, 149] width 6 height 6
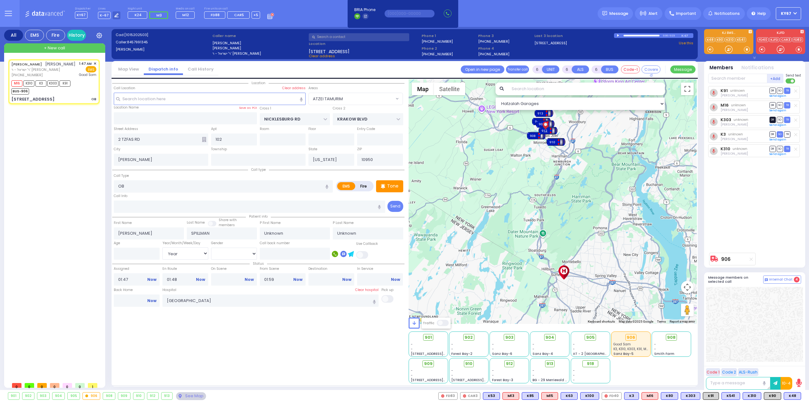
click at [772, 118] on span "DR" at bounding box center [773, 120] width 6 height 6
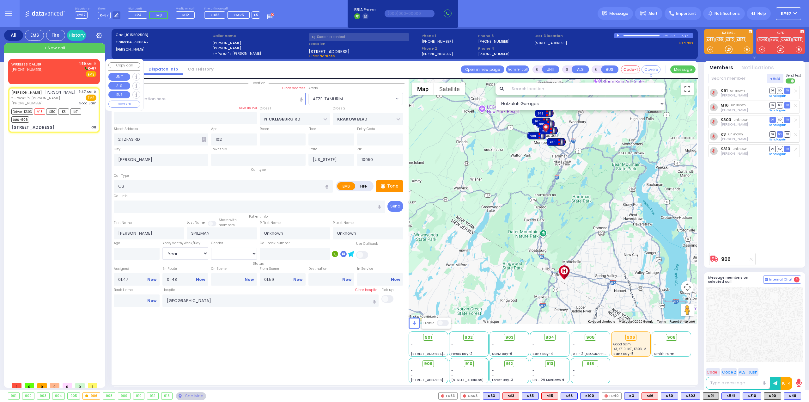
click at [44, 64] on div "WIRELESS CALLER (347) 935-8462 1:59 AM ✕ K-67" at bounding box center [53, 69] width 85 height 16
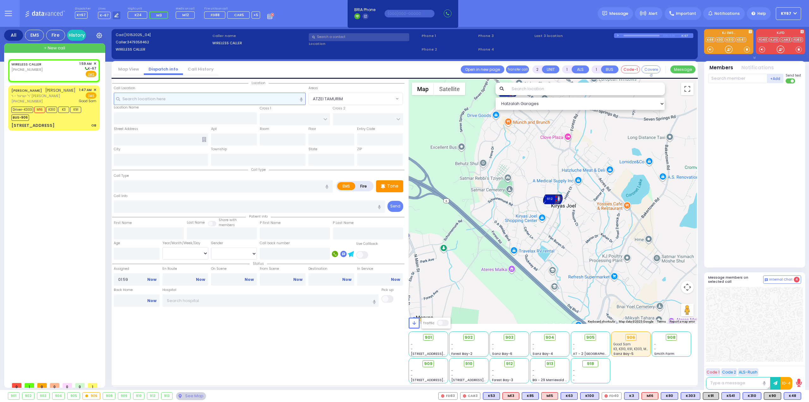
click at [210, 102] on input "text" at bounding box center [210, 99] width 192 height 12
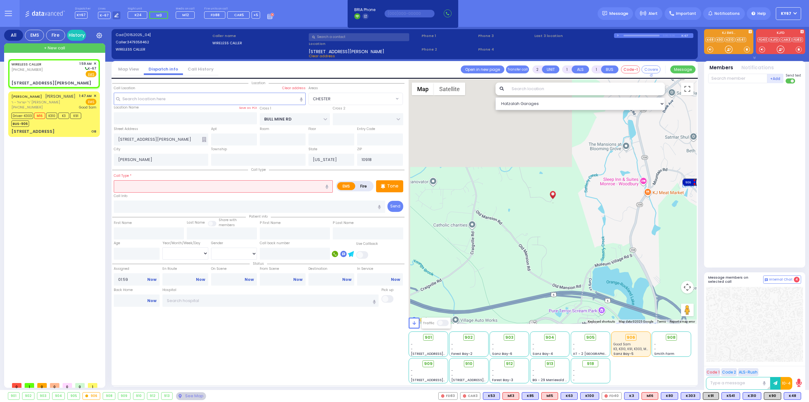
click at [147, 190] on input "text" at bounding box center [223, 186] width 219 height 12
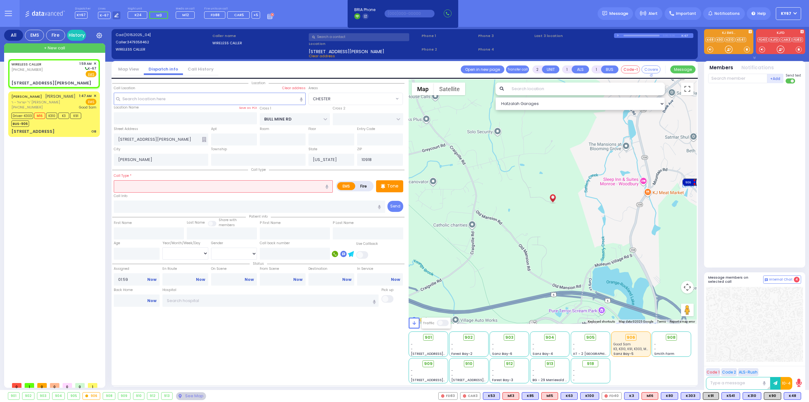
select select "CHESTER"
select select
radio input "true"
select select
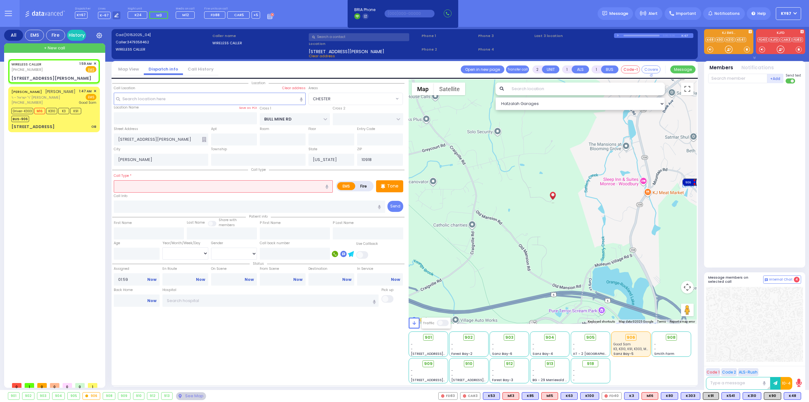
select select "Hatzalah Garages"
select select "CHESTER"
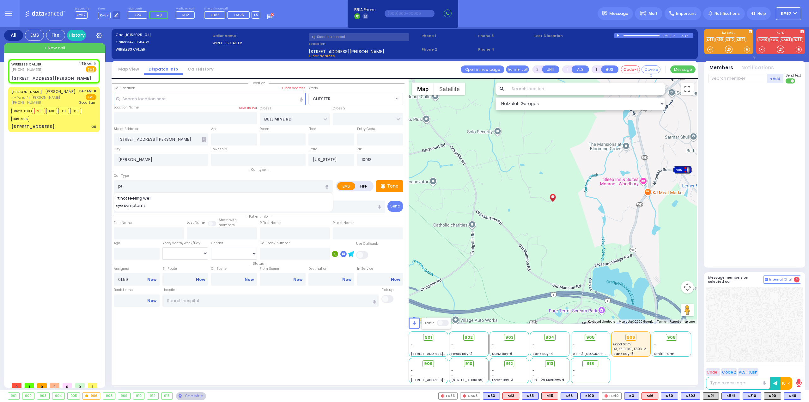
type input "Pt not feeling well"
type input "1"
type input "0"
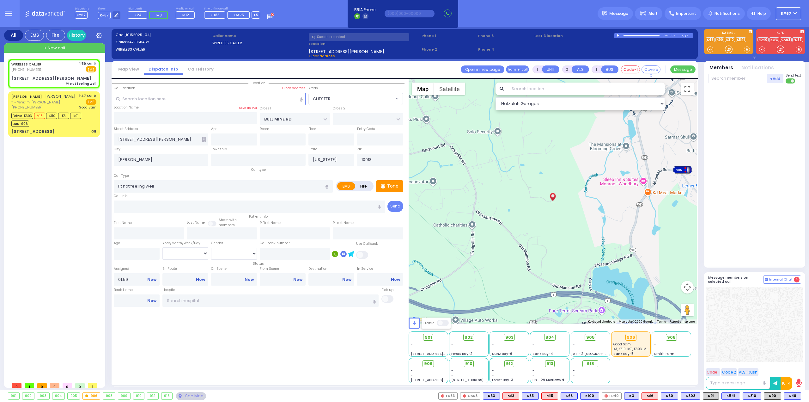
select select
radio input "true"
select select
select select "Hatzalah Garages"
select select "CHESTER"
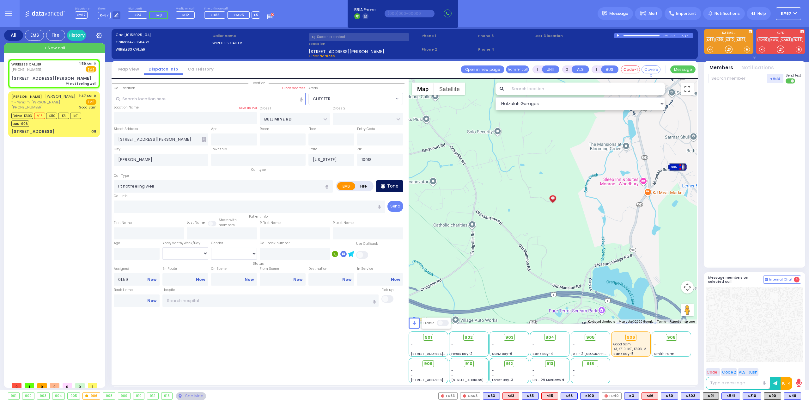
click at [390, 186] on p "Tone" at bounding box center [392, 186] width 11 height 7
select select
radio input "true"
select select
select select "Hatzalah Garages"
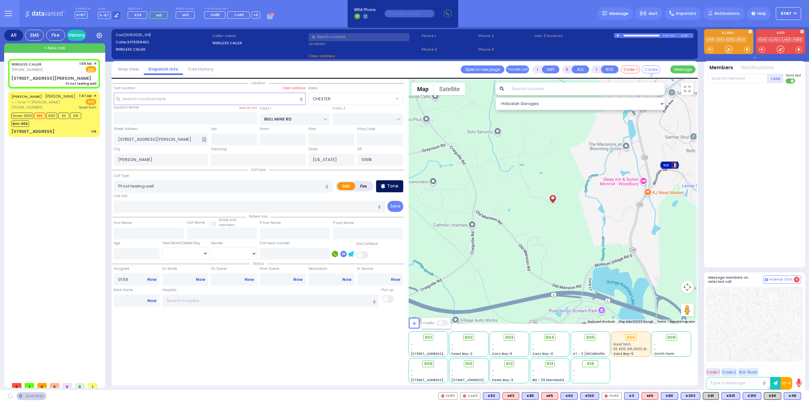
select select "CHESTER"
click at [790, 396] on span "K48" at bounding box center [792, 395] width 17 height 7
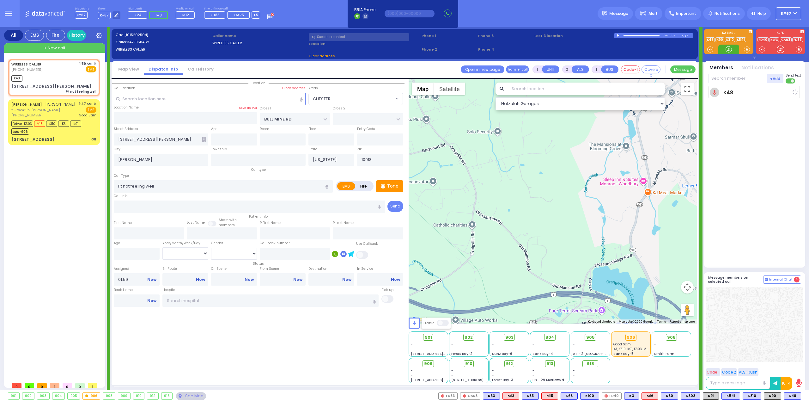
select select
radio input "true"
select select
type input "02:00"
select select "Hatzalah Garages"
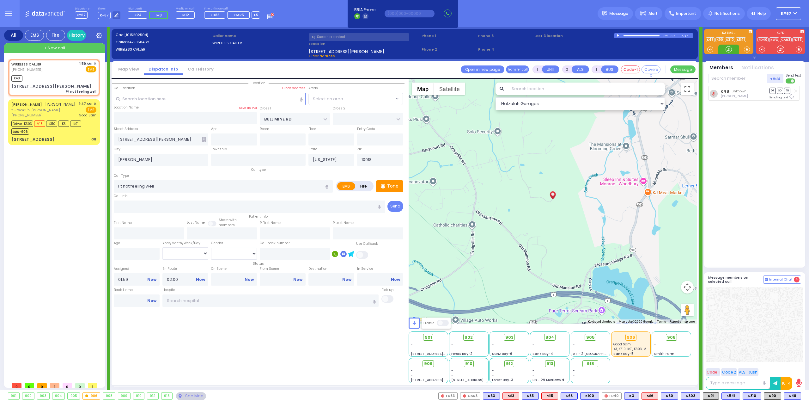
select select "CHESTER"
click at [509, 340] on span "903" at bounding box center [512, 337] width 8 height 6
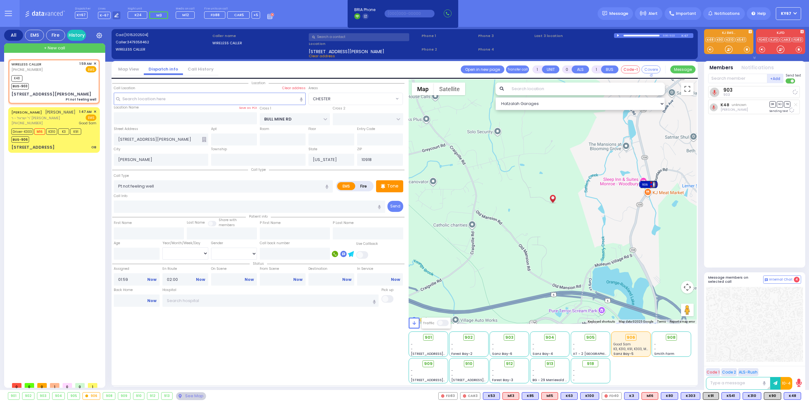
select select
radio input "true"
select select
select select "Hatzalah Garages"
select select "CHESTER"
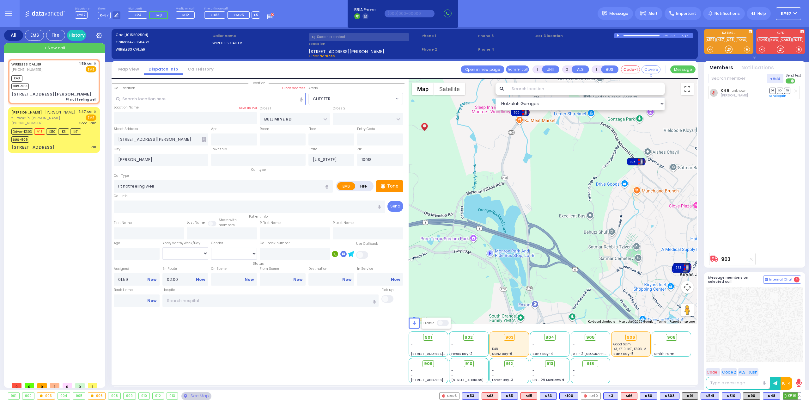
click at [788, 397] on span "K519" at bounding box center [792, 395] width 18 height 7
select select
radio input "true"
select select
select select "Hatzalah Garages"
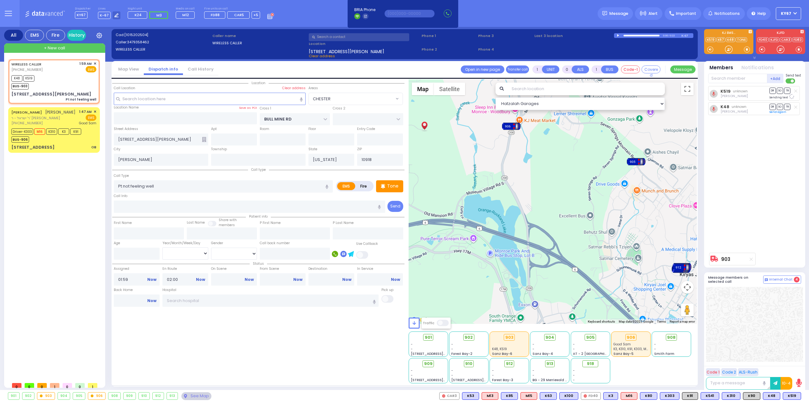
select select "CHESTER"
click at [721, 79] on input "text" at bounding box center [737, 78] width 59 height 9
type input "79"
click at [735, 88] on div "KY79" at bounding box center [730, 91] width 32 height 6
select select
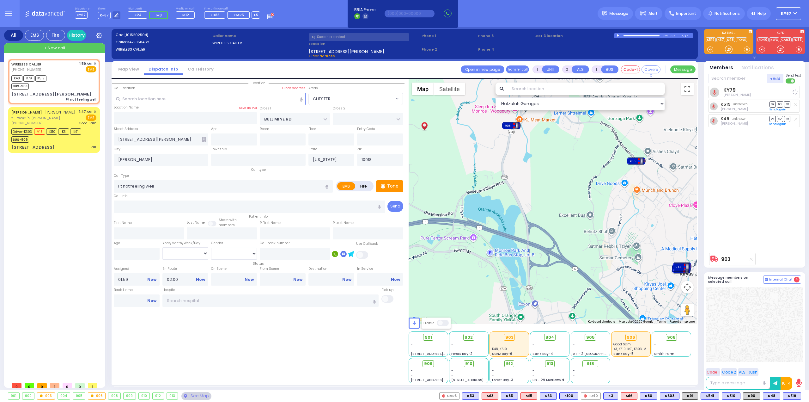
radio input "true"
select select
select select "Hatzalah Garages"
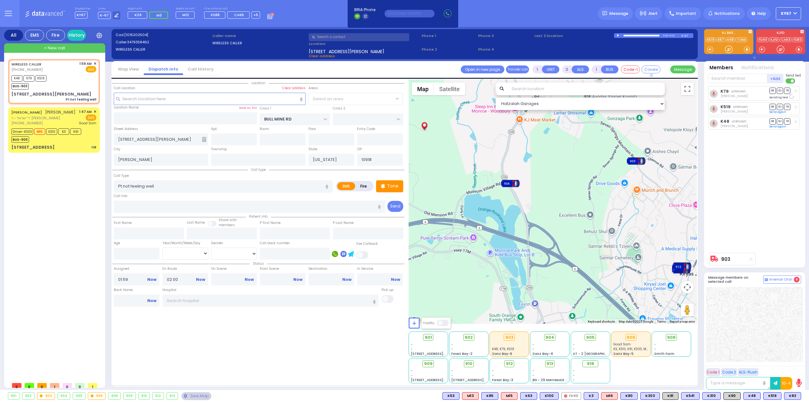
select select "CHESTER"
click at [789, 396] on span "M139" at bounding box center [791, 395] width 18 height 7
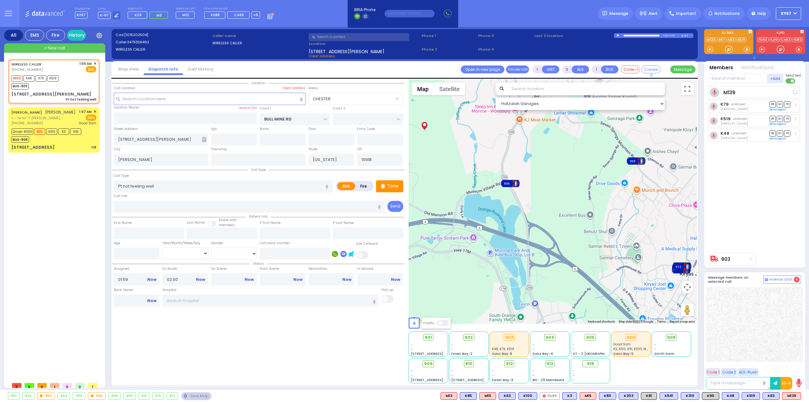
select select
radio input "true"
select select
select select "Hatzalah Garages"
select select "CHESTER"
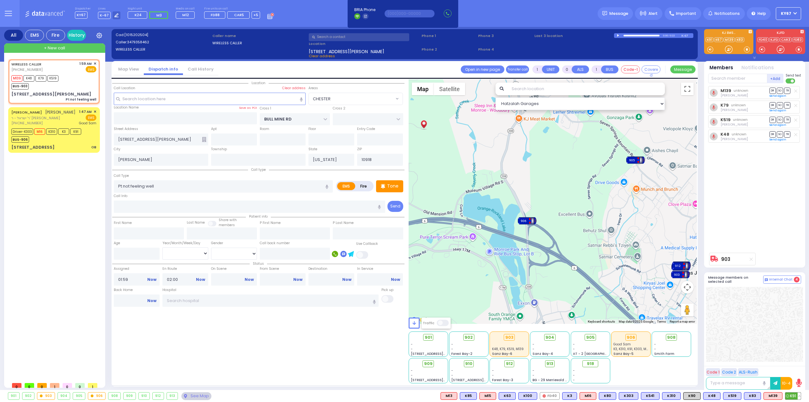
click at [793, 397] on span "K91" at bounding box center [792, 395] width 15 height 7
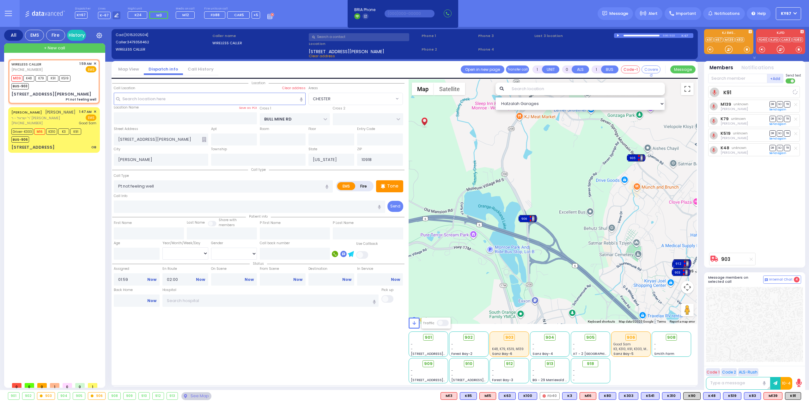
select select
radio input "true"
select select
select select "Hatzalah Garages"
select select "CHESTER"
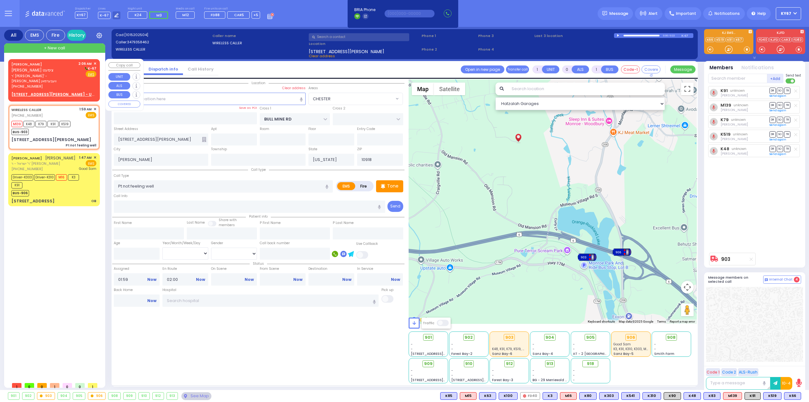
click at [71, 71] on div "DUVID JOEL ZIMMET דוד יואל צימעט ר' זכרי' - הרר שלום וועבערמאן (845) 783-1866 2…" at bounding box center [53, 75] width 85 height 28
type input "2"
type input "1"
select select
radio input "true"
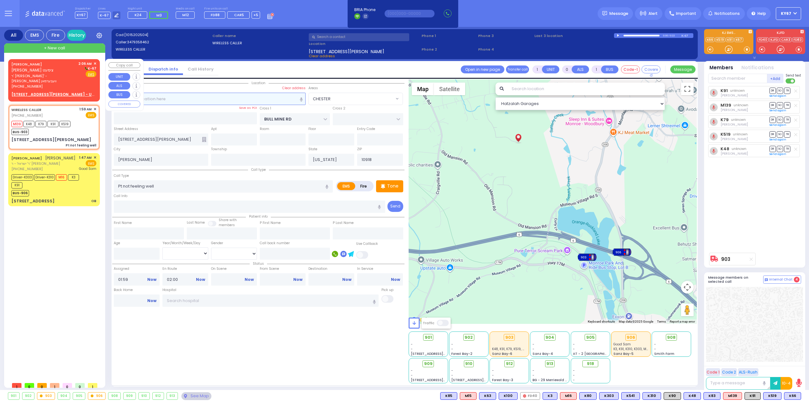
type input "DUVID JOEL"
type input "ZIMMET"
select select
type input "02:06"
select select "Hatzalah Garages"
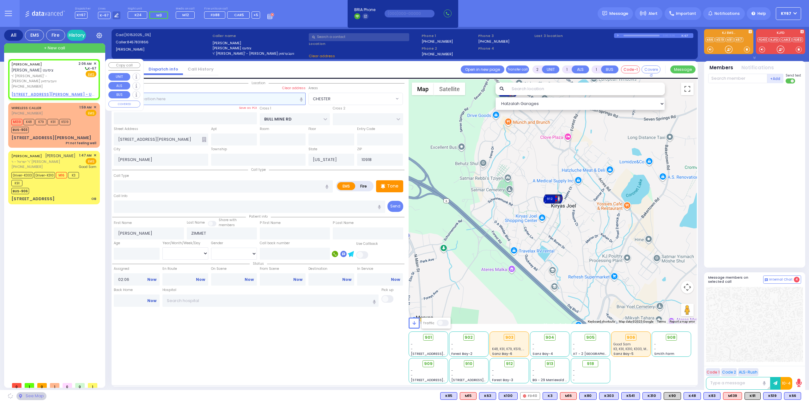
select select
radio input "true"
select select
select select "Hatzalah Garages"
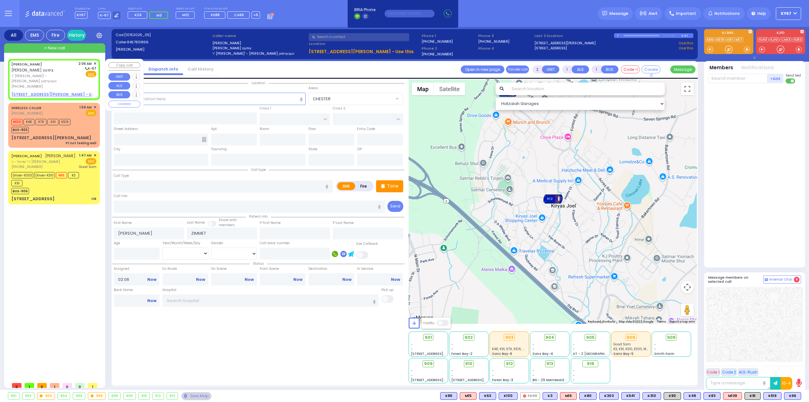
click at [32, 92] on u "34 ALDEN RD - Use this" at bounding box center [58, 94] width 94 height 5
select select
radio input "true"
select select
select select "Hatzalah Garages"
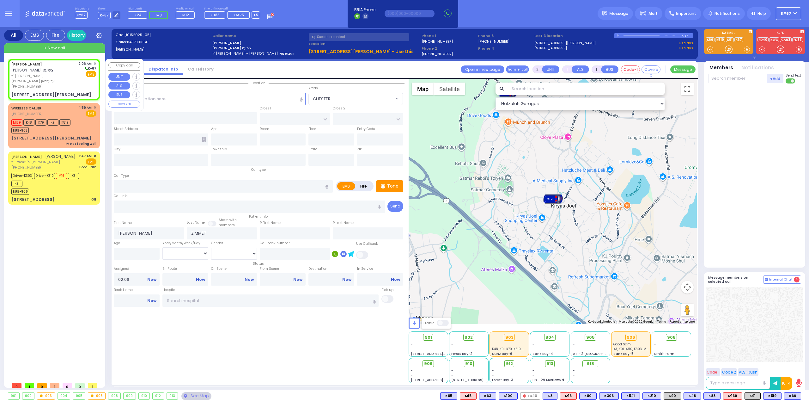
select select
radio input "true"
select select
select select "Hatzalah Garages"
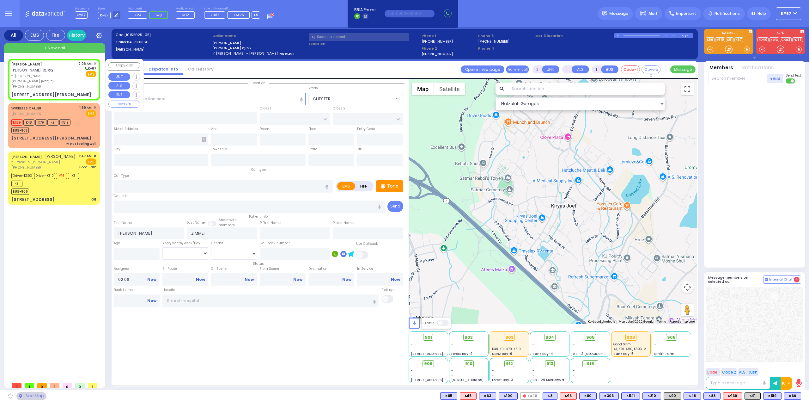
type input "[PERSON_NAME]"
type input "BREWSTER RD"
type input "[STREET_ADDRESS][PERSON_NAME]"
type input "Monroe"
type input "[US_STATE]"
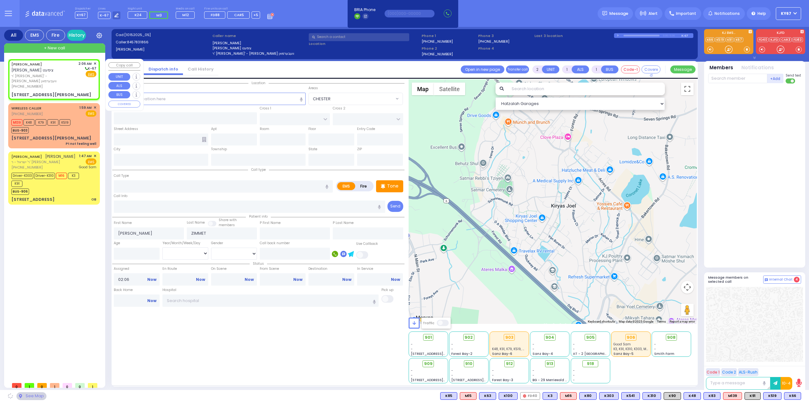
type input "10950"
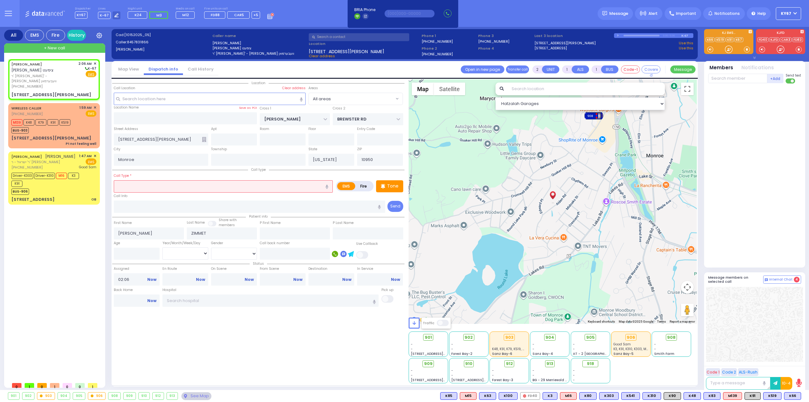
click at [134, 184] on input "text" at bounding box center [223, 186] width 219 height 12
type input "p"
select select
radio input "true"
select select
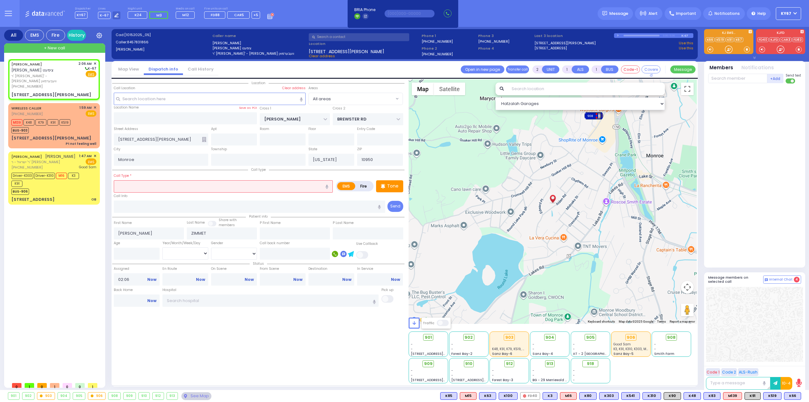
select select "Hatzalah Garages"
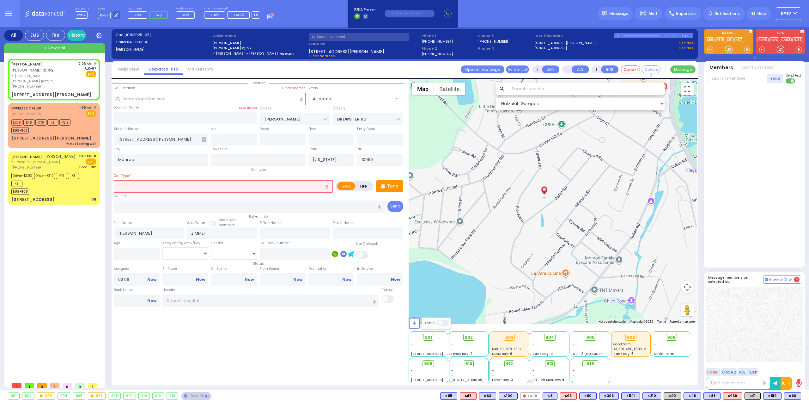
click at [145, 184] on input "text" at bounding box center [223, 186] width 219 height 12
select select
radio input "true"
select select
select select "Hatzalah Garages"
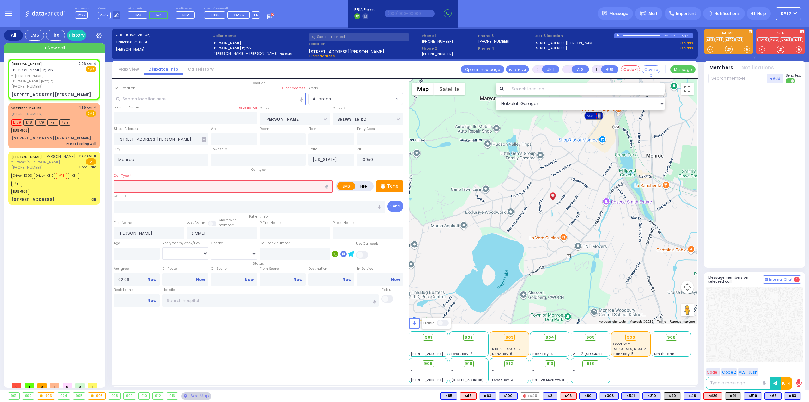
select select
radio input "true"
select select
select select "Hatzalah Garages"
click at [328, 185] on icon "button" at bounding box center [327, 187] width 3 height 4
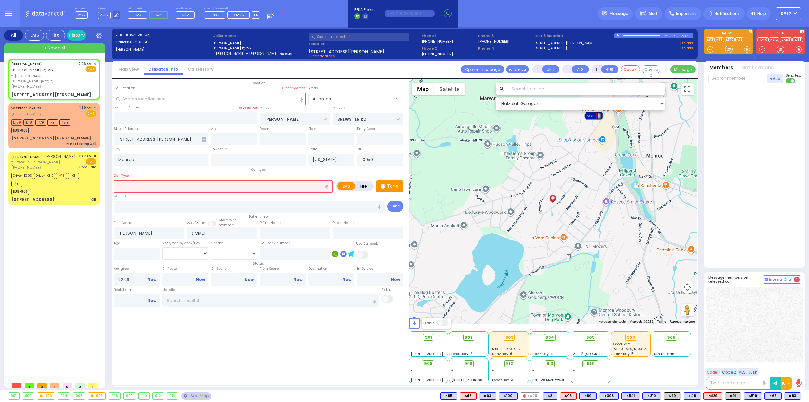
type input "patient and severe pain"
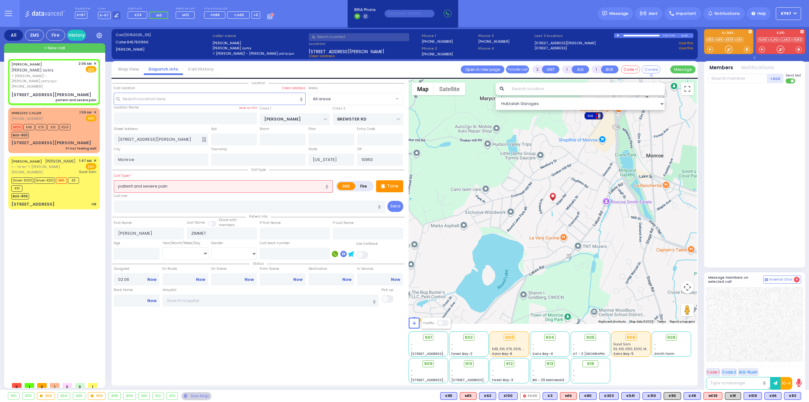
select select
radio input "true"
select select
select select "Hatzalah Garages"
click at [123, 186] on input "patient and severe pain" at bounding box center [223, 186] width 219 height 12
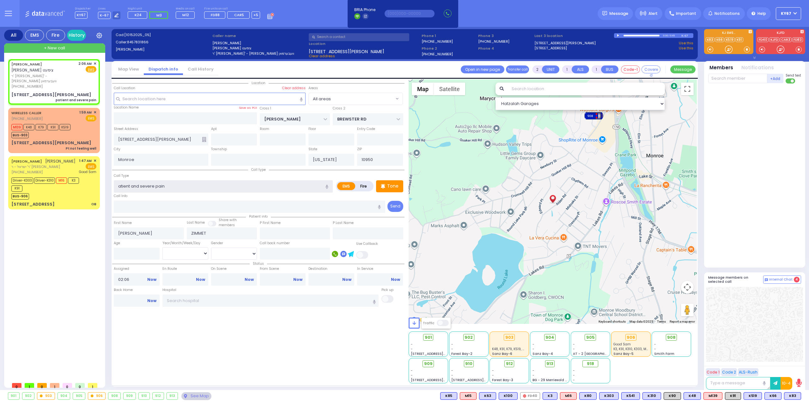
type input "Patient and severe pain"
select select
radio input "true"
select select
select select "Hatzalah Garages"
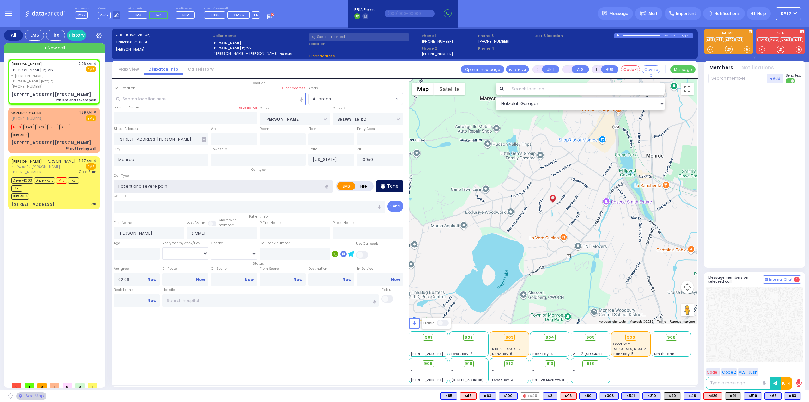
type input "Patient and severe pain"
select select
radio input "true"
select select
click at [396, 184] on p "Tone" at bounding box center [392, 186] width 11 height 7
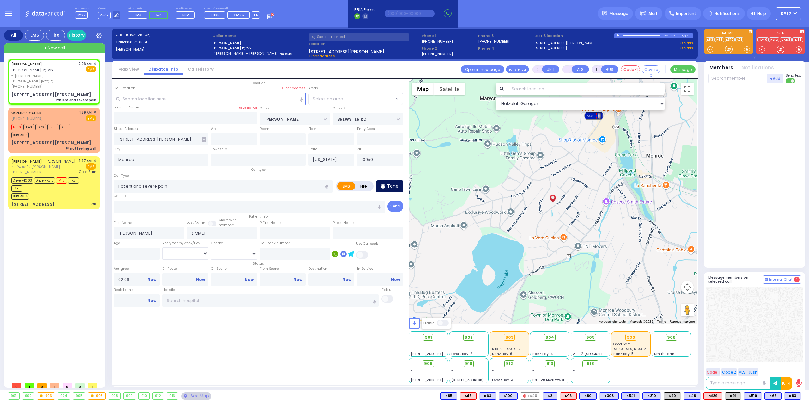
select select "Hatzalah Garages"
click at [793, 397] on span "K102" at bounding box center [792, 395] width 18 height 7
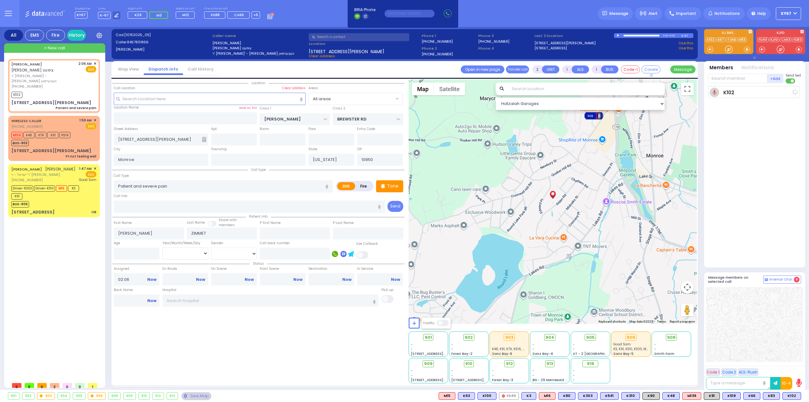
select select
radio input "true"
select select
type input "02:07"
select select "Hatzalah Garages"
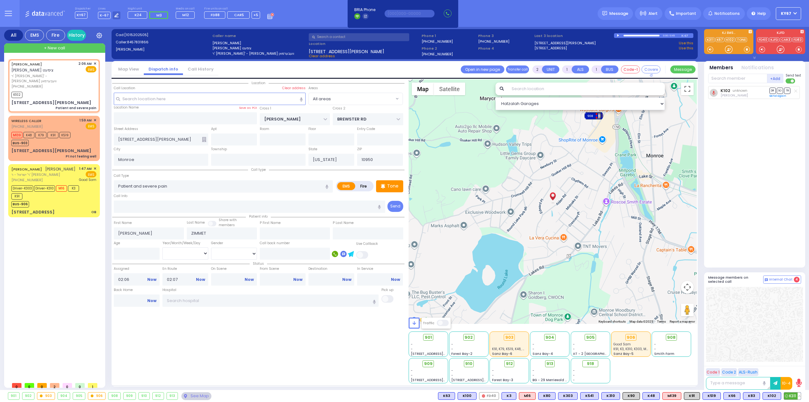
click at [793, 396] on span "K311" at bounding box center [792, 395] width 17 height 7
select select
radio input "true"
select select
select select "Hatzalah Garages"
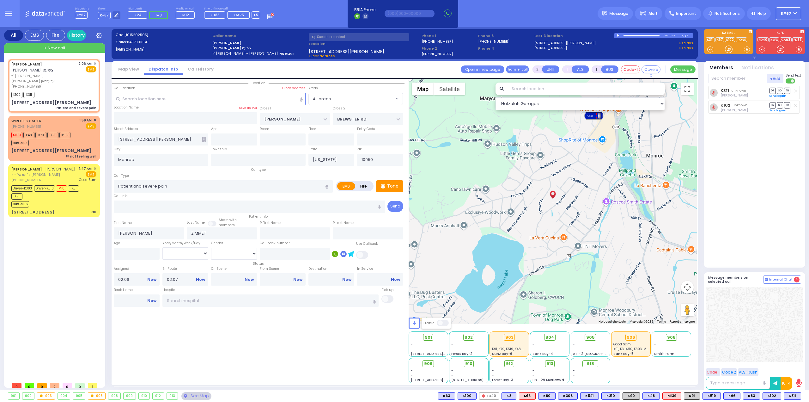
click at [753, 168] on div "K311 unknown Yiddy Itzkowitz DR SO TR Send again" at bounding box center [755, 174] width 94 height 176
click at [728, 77] on input "text" at bounding box center [737, 78] width 59 height 9
click at [691, 397] on span "K91" at bounding box center [691, 395] width 15 height 7
select select
radio input "true"
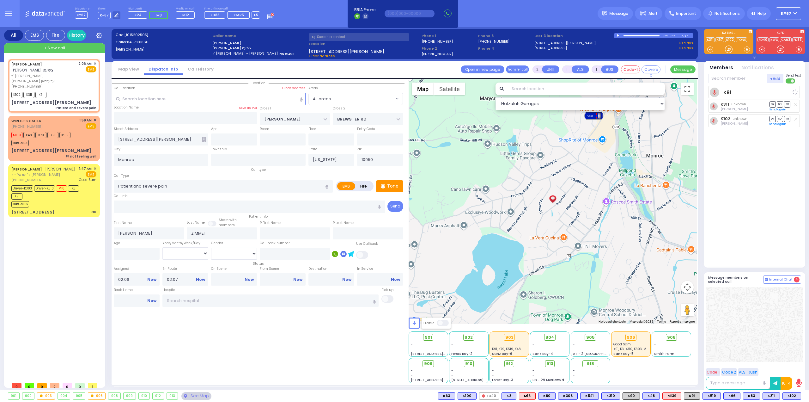
select select
select select "Hatzalah Garages"
click at [48, 270] on div "DUVID JOEL ZIMMET דוד יואל צימעט ר' זכרי' - הרר שלום וועבערמאן (845) 783-1866 2…" at bounding box center [55, 219] width 94 height 320
click at [779, 97] on link "Send again" at bounding box center [778, 96] width 17 height 4
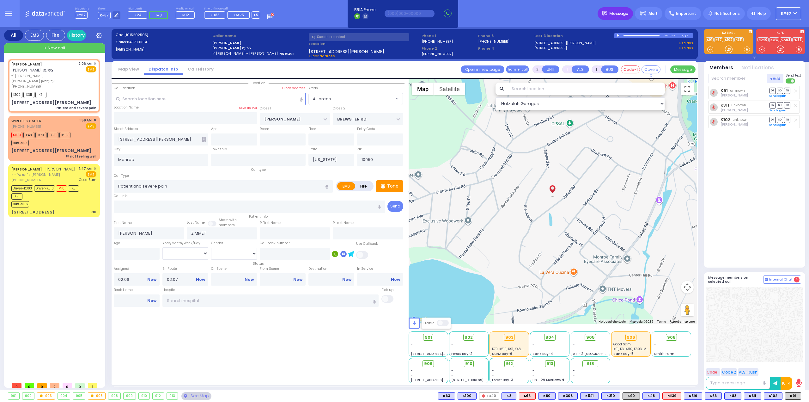
click at [611, 10] on div "Message" at bounding box center [615, 13] width 35 height 13
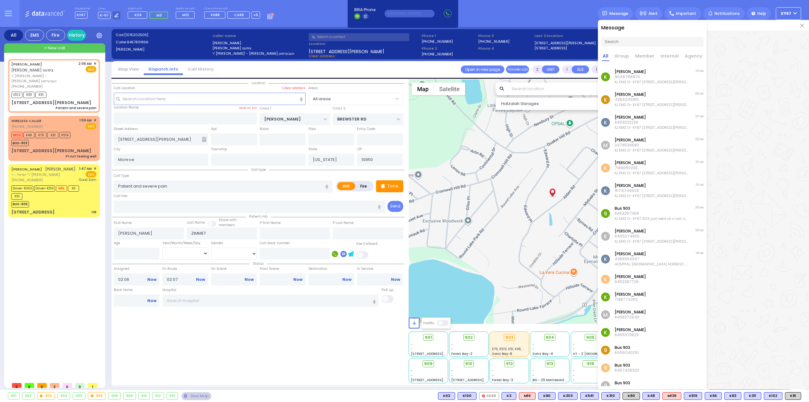
click at [647, 75] on p "9046766670" at bounding box center [651, 76] width 73 height 5
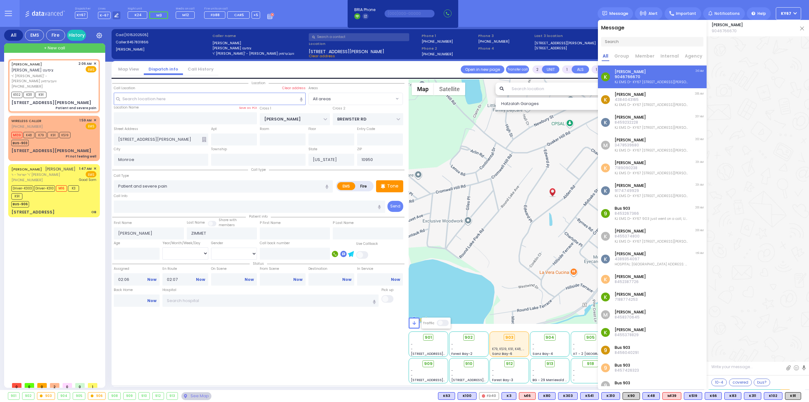
scroll to position [6171, 0]
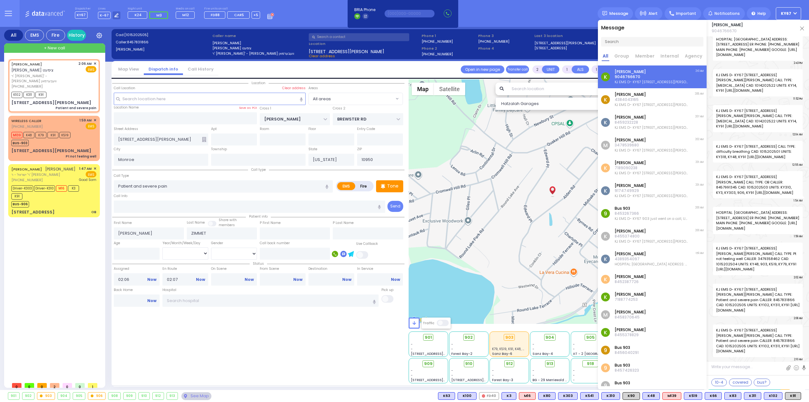
click at [538, 13] on div "Dispatcher KY67 shift has started. Are you ? Lines K-67" at bounding box center [404, 13] width 809 height 27
click at [802, 27] on img at bounding box center [802, 29] width 4 height 4
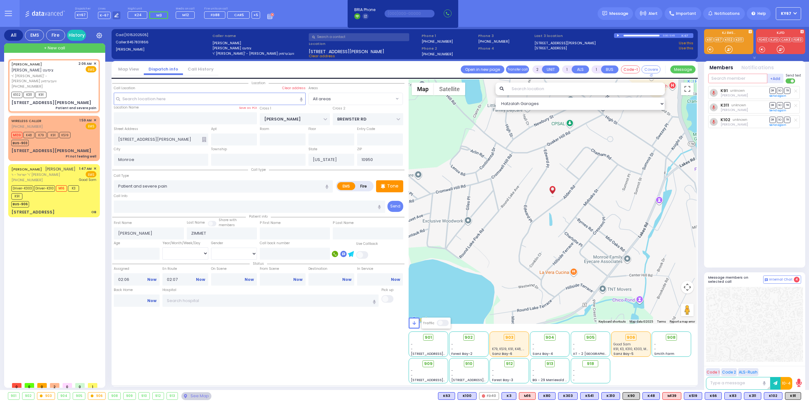
click at [723, 80] on input "text" at bounding box center [737, 78] width 59 height 9
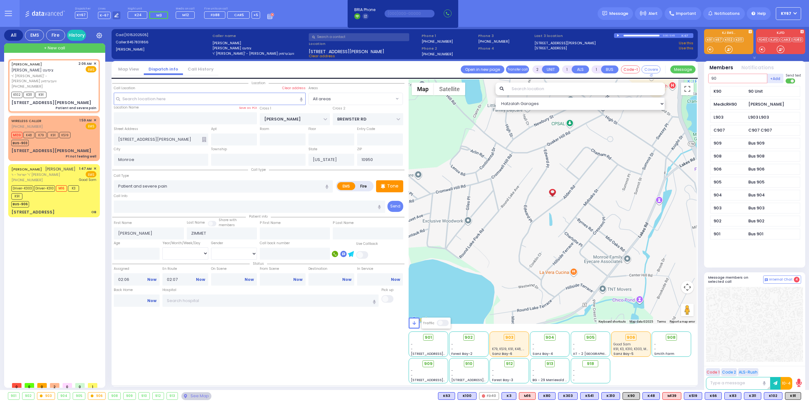
type input "90"
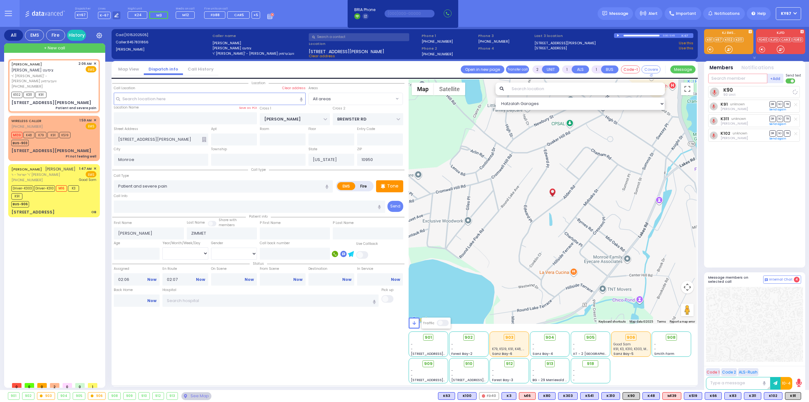
select select
radio input "true"
select select
select select "Hatzalah Garages"
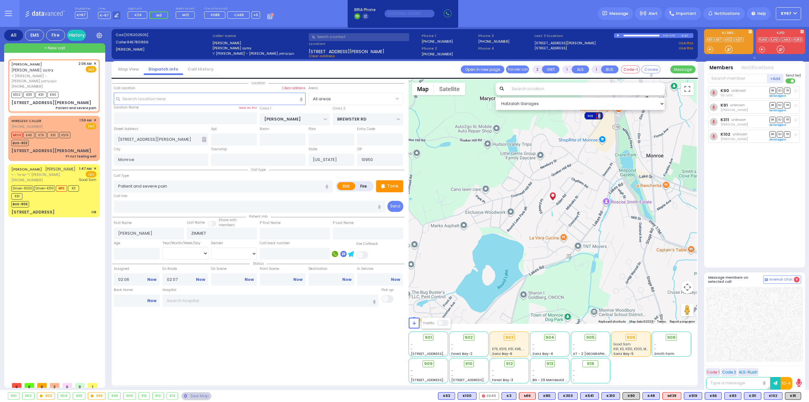
click at [13, 16] on button at bounding box center [8, 13] width 23 height 27
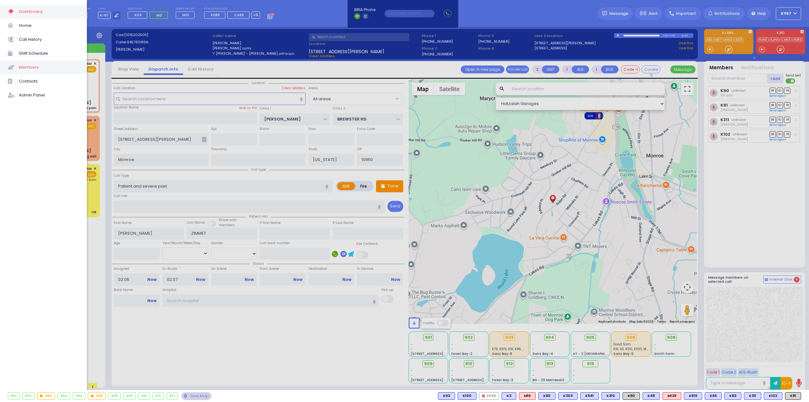
click at [33, 70] on span "Members" at bounding box center [49, 67] width 60 height 8
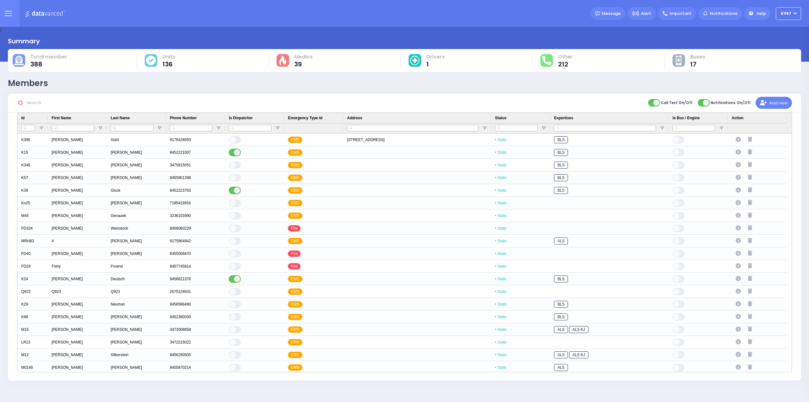
click at [34, 103] on input "text" at bounding box center [71, 103] width 95 height 12
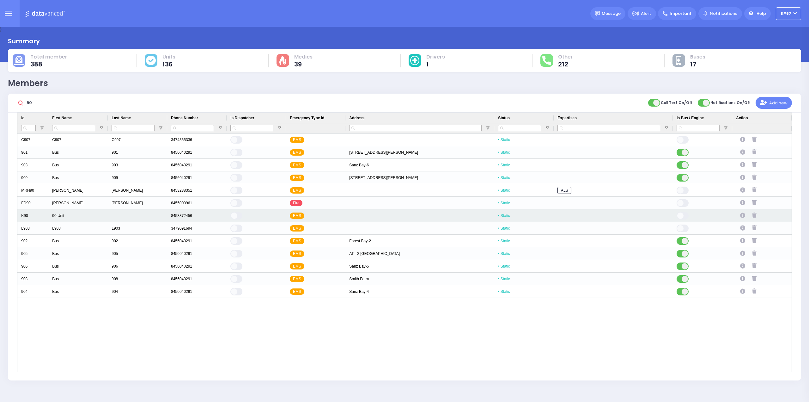
type input "90"
click at [742, 216] on icon "Press SPACE to select this row." at bounding box center [743, 215] width 7 height 5
select select
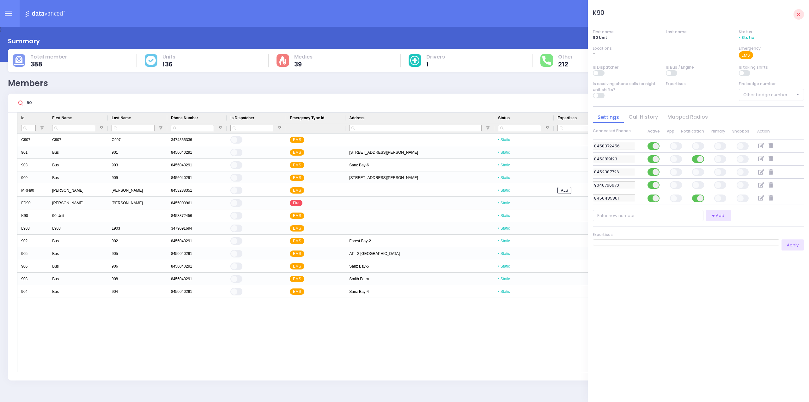
drag, startPoint x: 639, startPoint y: 316, endPoint x: 637, endPoint y: 312, distance: 5.1
click at [639, 316] on div "K90 First name 90 Unit Last name Status • Static Locations - Emergency EMS Is D…" at bounding box center [698, 201] width 211 height 392
click at [43, 98] on div "90" at bounding box center [68, 103] width 102 height 19
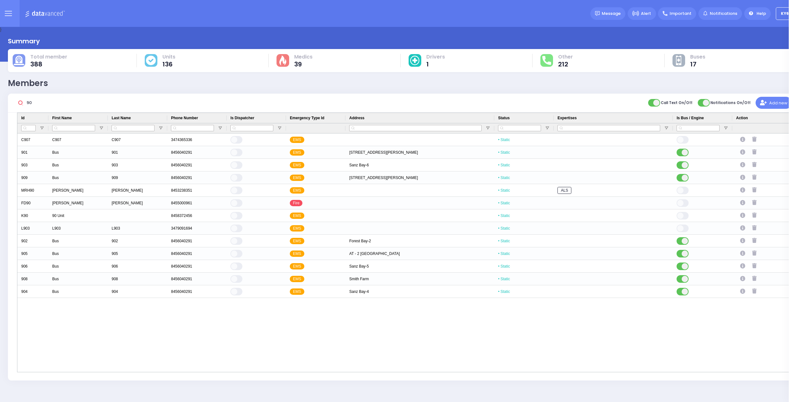
click at [40, 100] on input "90" at bounding box center [71, 103] width 95 height 12
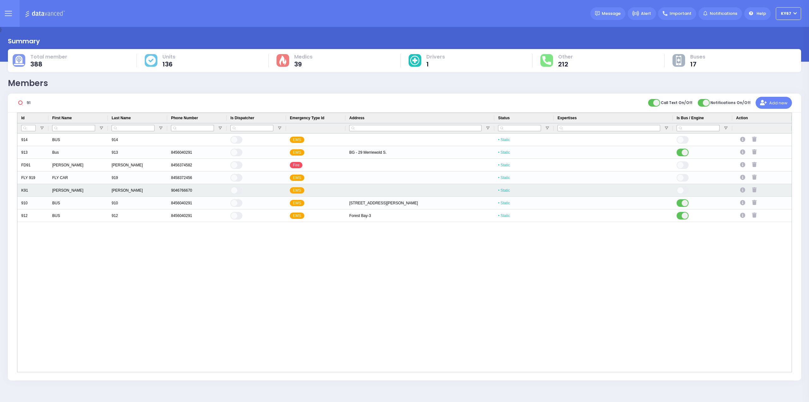
type input "91"
click at [740, 190] on icon "Press SPACE to select this row." at bounding box center [743, 189] width 7 height 5
select select
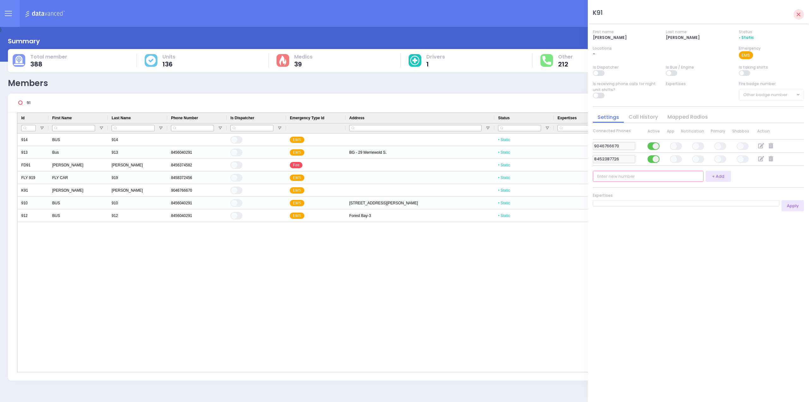
click at [607, 178] on input "number" at bounding box center [648, 176] width 111 height 11
paste input "8453819123"
type input "8453819123"
click at [722, 175] on button "+ Add" at bounding box center [718, 176] width 25 height 11
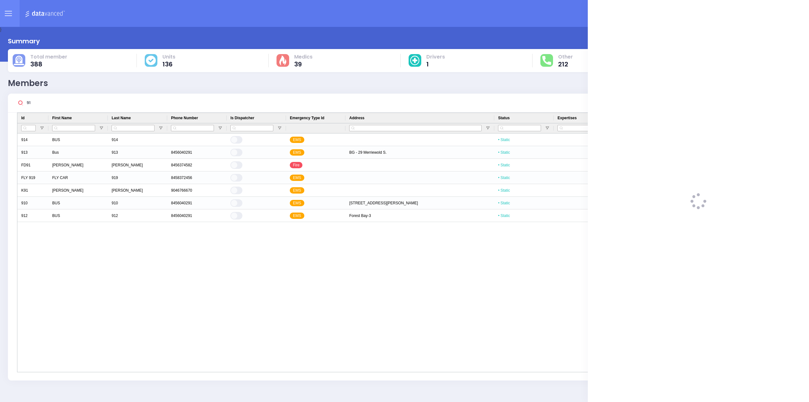
select select
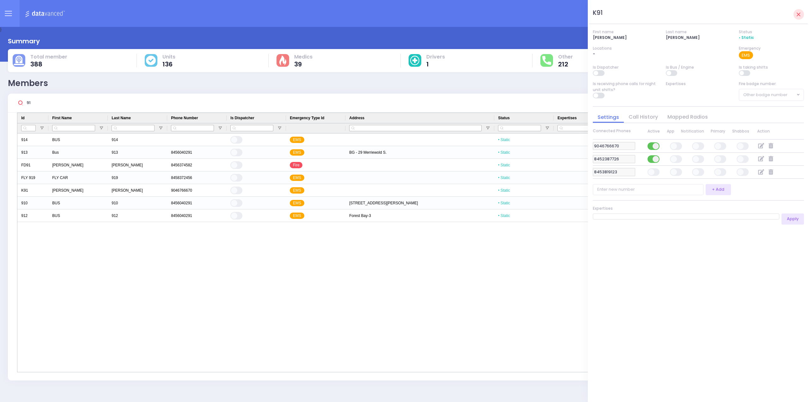
click at [651, 170] on span at bounding box center [654, 172] width 13 height 8
click at [332, 167] on input "checkbox" at bounding box center [332, 167] width 0 height 0
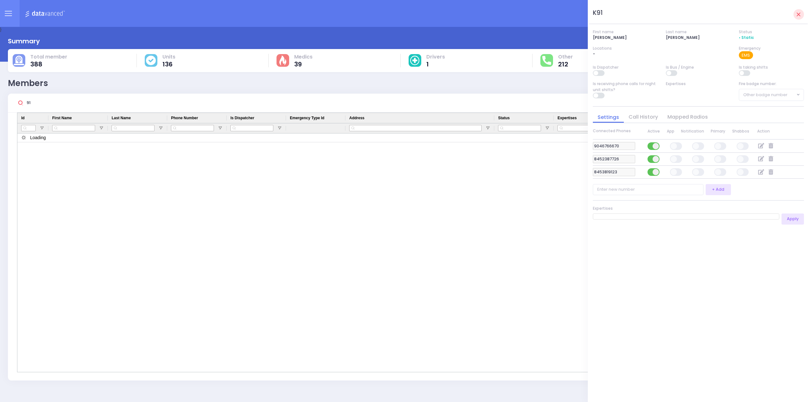
select select
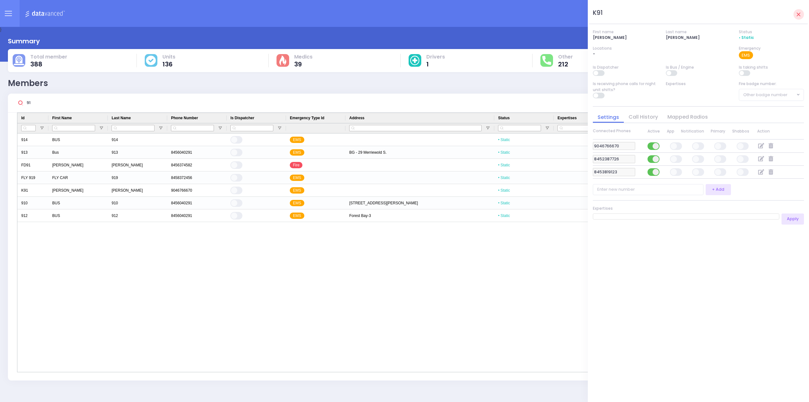
click at [697, 171] on span at bounding box center [698, 172] width 13 height 8
click at [376, 167] on input "checkbox" at bounding box center [376, 167] width 0 height 0
select select
click at [719, 173] on span at bounding box center [720, 172] width 13 height 8
click at [399, 167] on input "checkbox" at bounding box center [399, 167] width 0 height 0
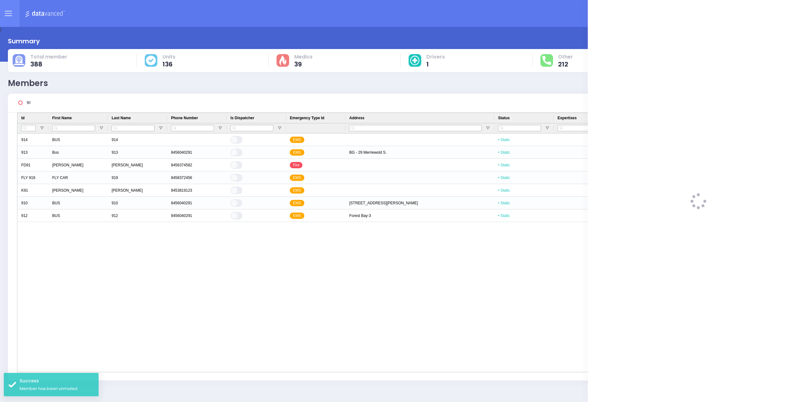
select select
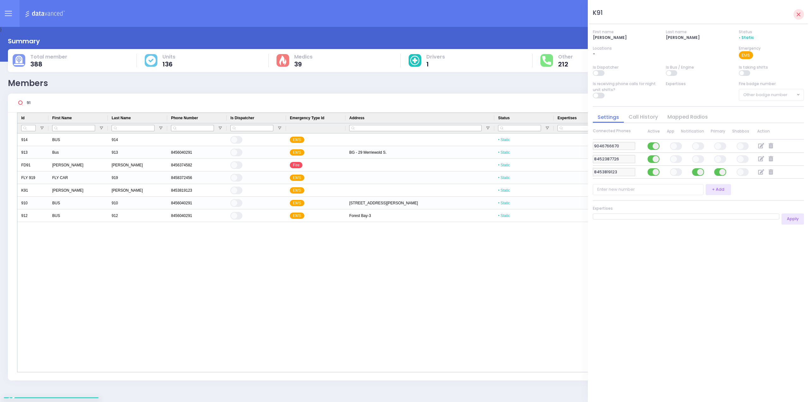
click at [740, 266] on div "K91 First name David Last name Cuatt Status • Static Locations - Emergency EMS …" at bounding box center [698, 201] width 211 height 392
click at [802, 17] on link at bounding box center [799, 14] width 10 height 10
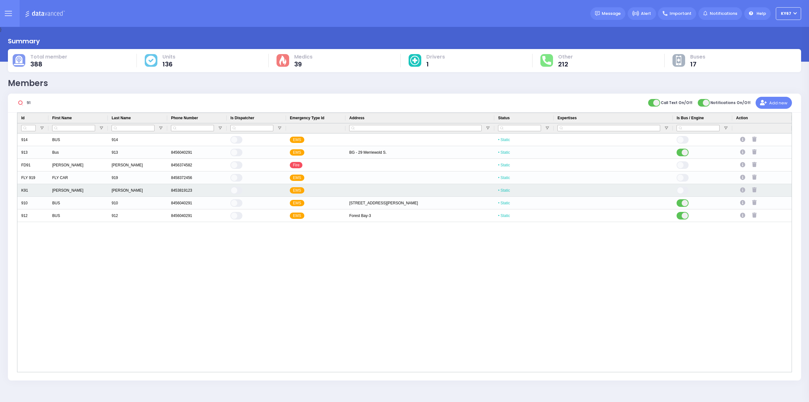
click at [742, 190] on icon "Press SPACE to select this row." at bounding box center [743, 189] width 7 height 5
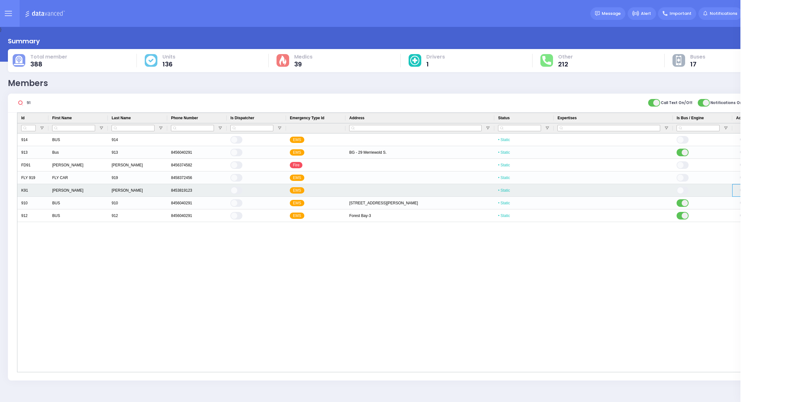
select select
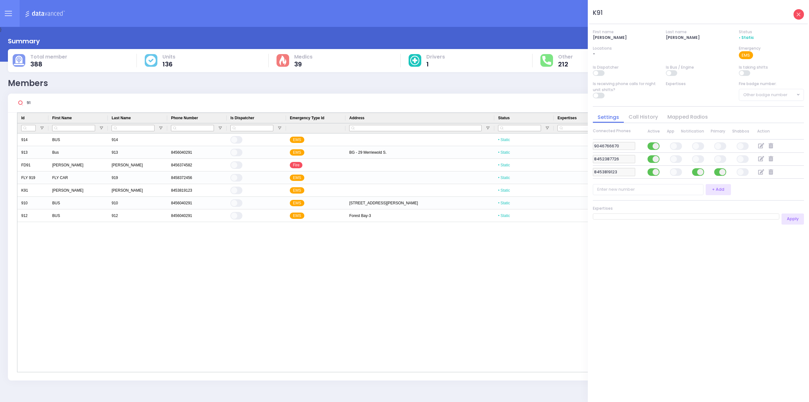
click at [801, 14] on link at bounding box center [799, 14] width 10 height 10
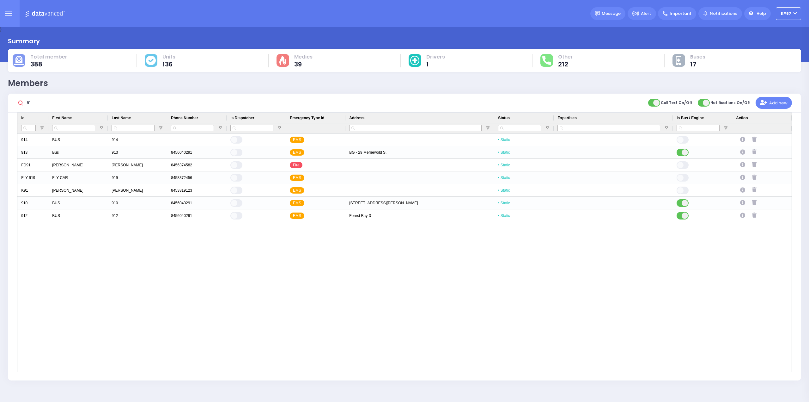
click at [6, 14] on icon at bounding box center [8, 14] width 7 height 0
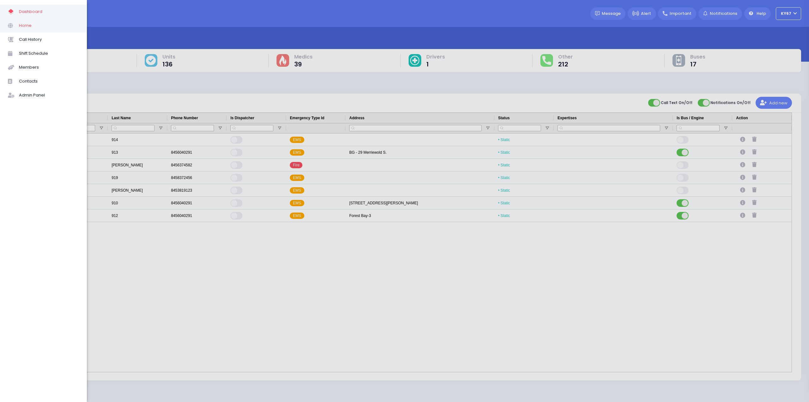
click at [29, 27] on span "Home" at bounding box center [49, 25] width 60 height 8
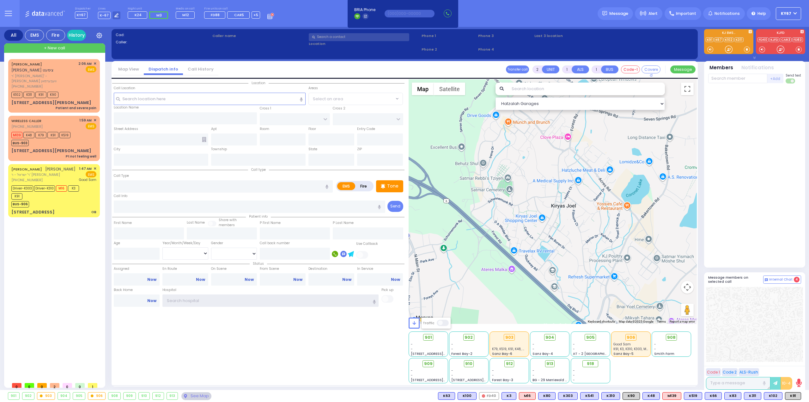
type input "Ky67"
click at [3, 17] on button at bounding box center [8, 13] width 23 height 27
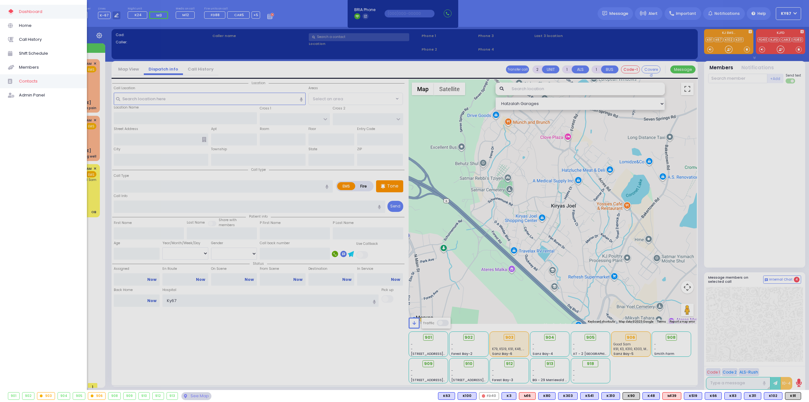
click at [29, 80] on span "Contacts" at bounding box center [49, 81] width 60 height 8
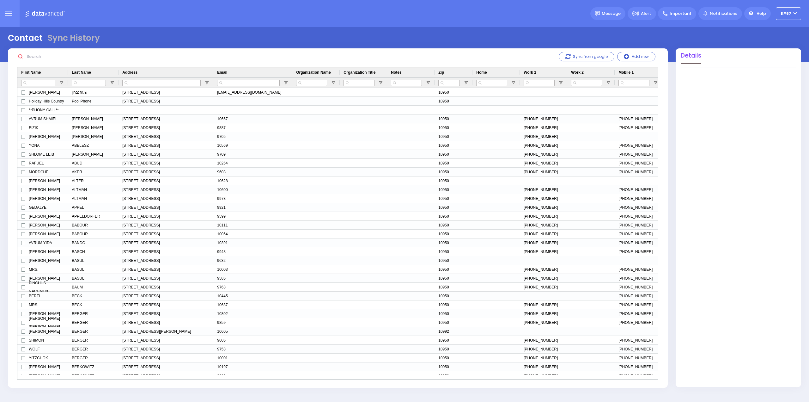
click at [42, 56] on input "text" at bounding box center [71, 57] width 95 height 12
click at [9, 9] on button at bounding box center [8, 13] width 23 height 27
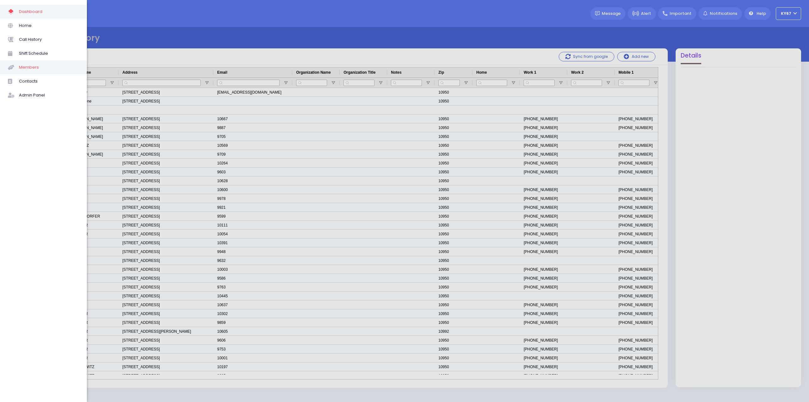
click at [35, 67] on span "Members" at bounding box center [49, 67] width 60 height 8
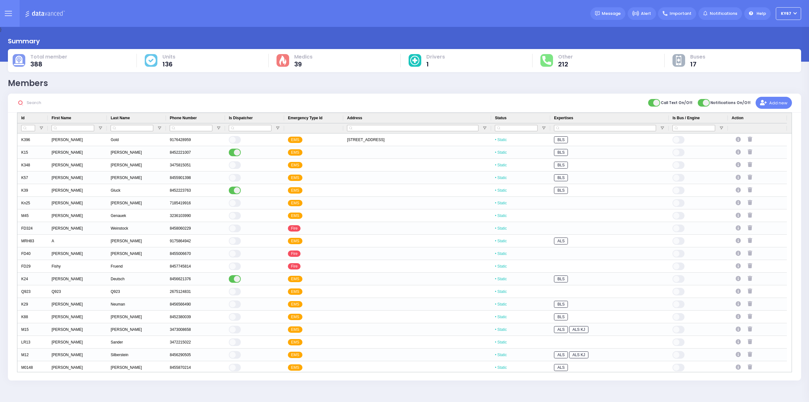
click at [38, 104] on input "text" at bounding box center [71, 103] width 95 height 12
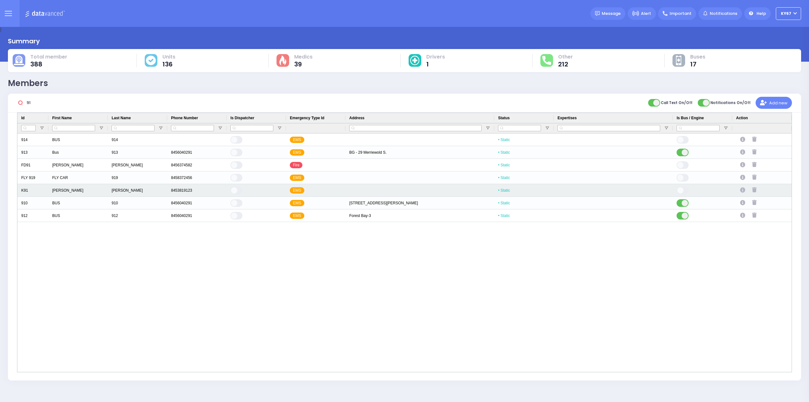
type input "91"
click at [742, 190] on icon "Press SPACE to select this row." at bounding box center [743, 189] width 7 height 5
select select
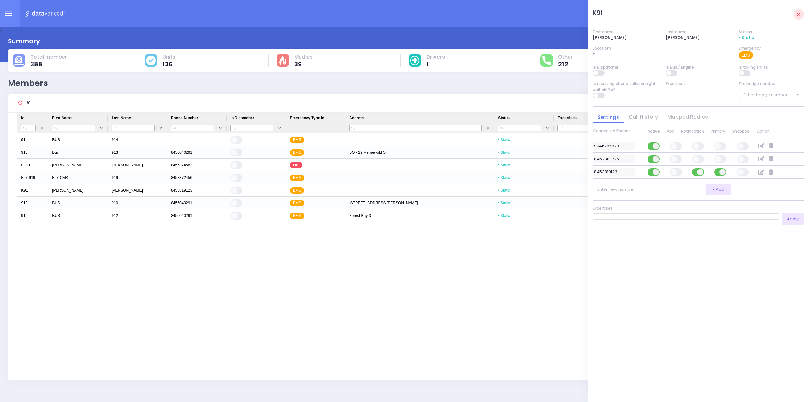
click at [684, 118] on link "Mapped Radios" at bounding box center [688, 116] width 50 height 7
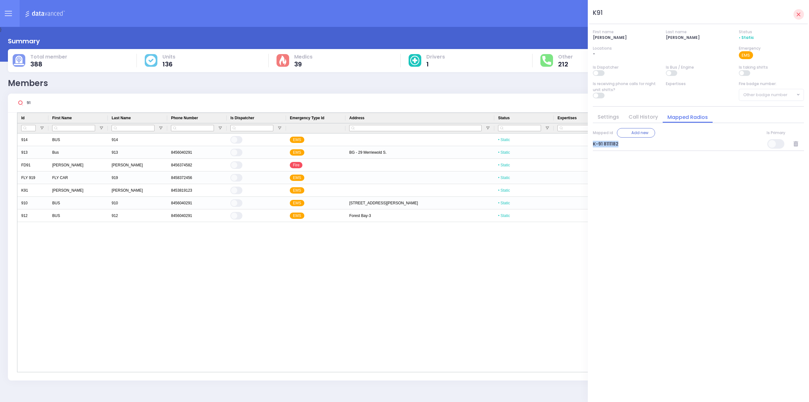
drag, startPoint x: 618, startPoint y: 143, endPoint x: 589, endPoint y: 142, distance: 28.1
click at [589, 142] on div "K91 First name [PERSON_NAME] name [PERSON_NAME] Status • Static Locations - Eme…" at bounding box center [698, 201] width 221 height 402
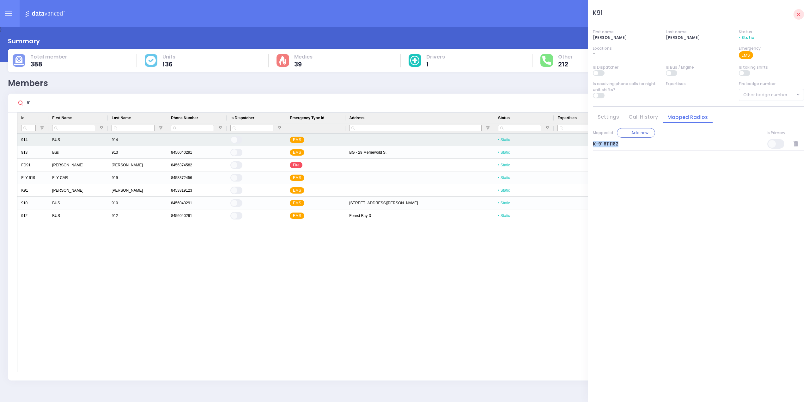
copy div "K-91 8111182"
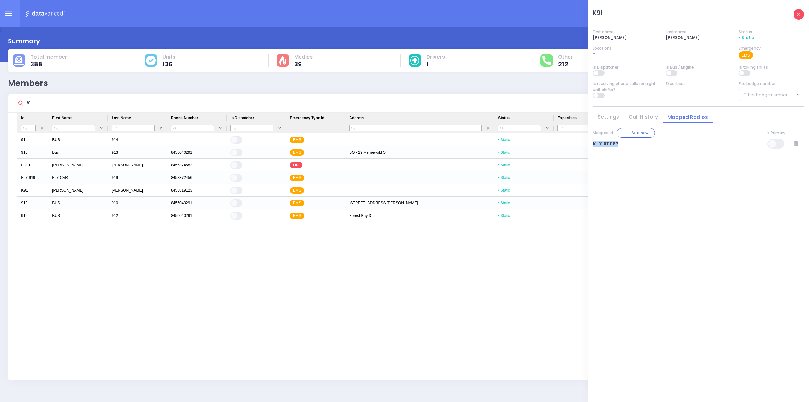
click at [798, 15] on icon at bounding box center [799, 15] width 4 height 4
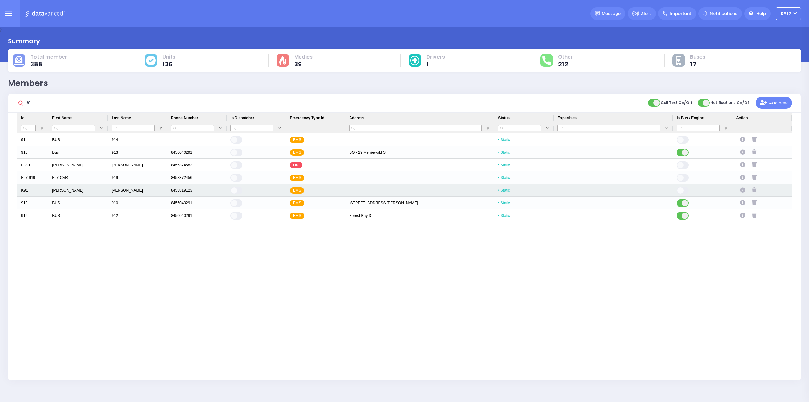
click at [753, 189] on icon "Press SPACE to select this row." at bounding box center [754, 189] width 4 height 5
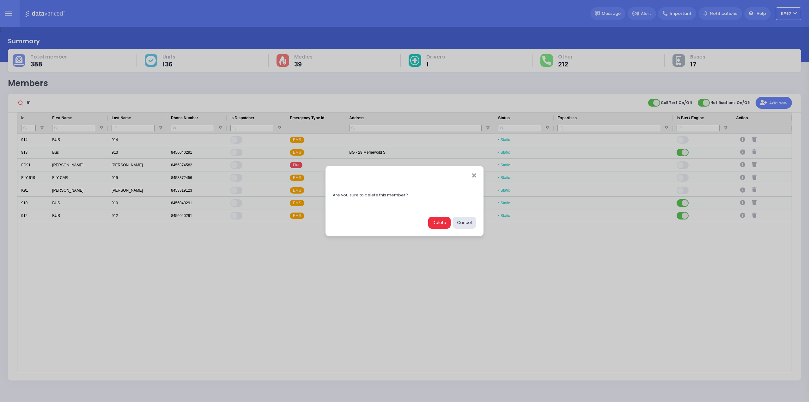
click at [437, 220] on button "Delete" at bounding box center [439, 222] width 22 height 12
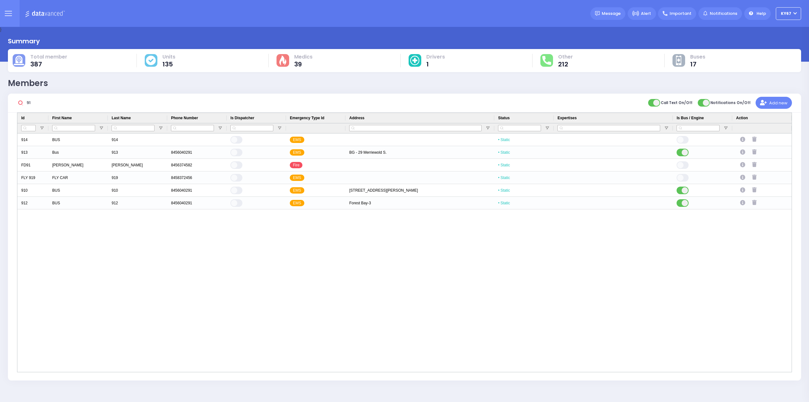
click at [40, 105] on input "91" at bounding box center [71, 103] width 95 height 12
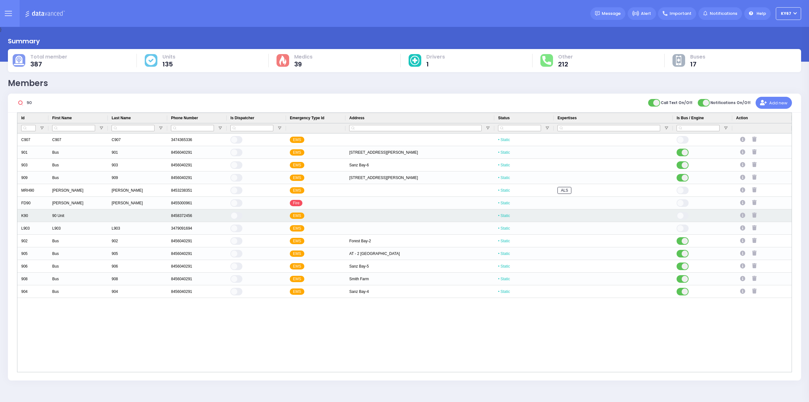
type input "90"
click at [742, 215] on icon "Press SPACE to select this row." at bounding box center [743, 215] width 7 height 5
select select
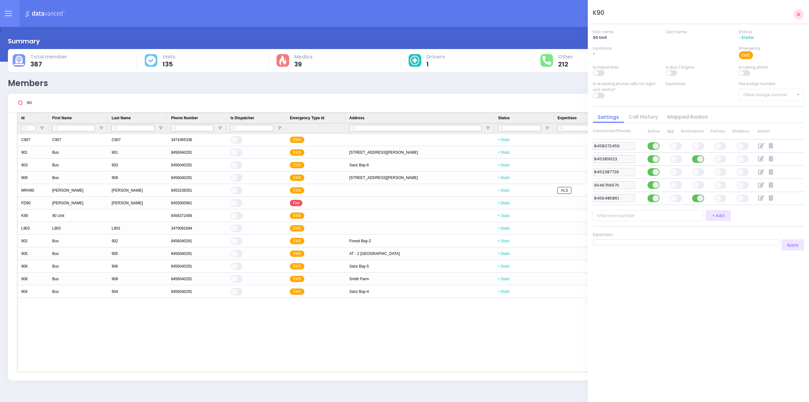
click at [688, 112] on li "Mapped Radios" at bounding box center [688, 117] width 50 height 11
click at [688, 116] on link "Mapped Radios" at bounding box center [688, 116] width 50 height 7
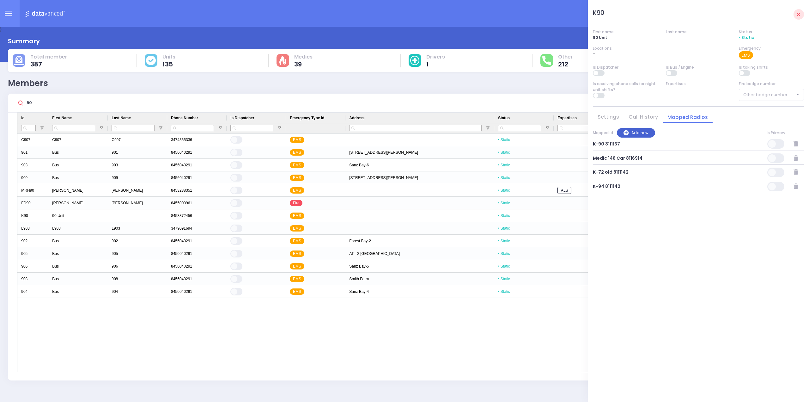
click at [635, 131] on button "Add new" at bounding box center [636, 132] width 38 height 9
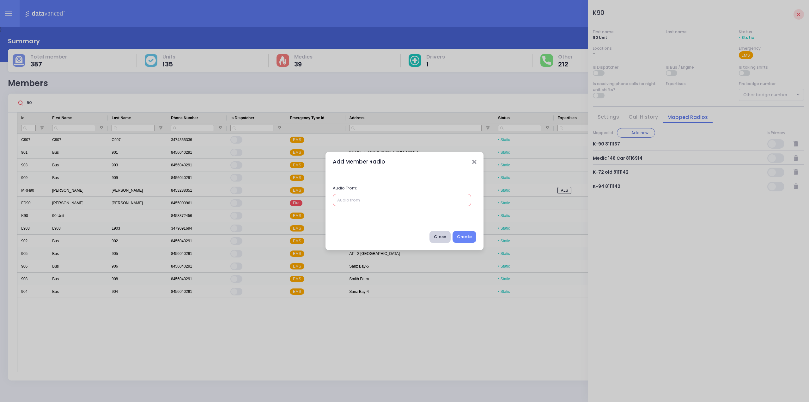
click at [387, 200] on input "text" at bounding box center [402, 200] width 138 height 12
paste input "K-91 8111182"
type input "K-91 8111182"
click at [469, 236] on button "Create" at bounding box center [465, 237] width 24 height 12
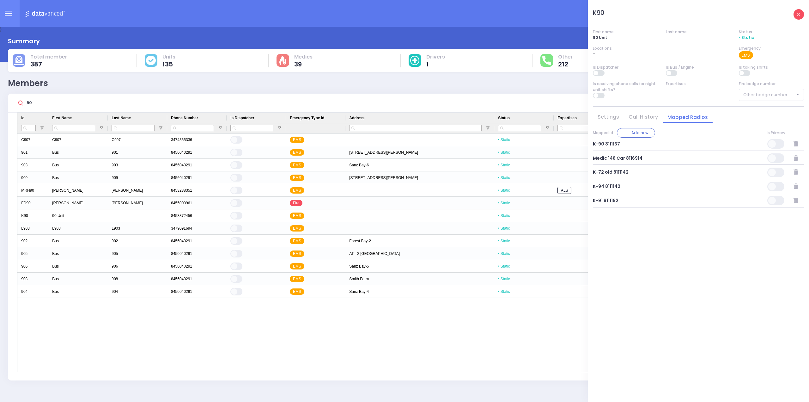
click at [802, 16] on link at bounding box center [799, 14] width 10 height 10
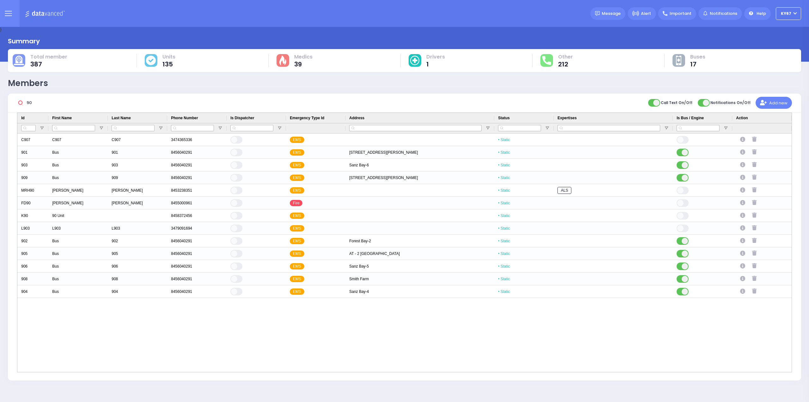
click at [36, 104] on input "90" at bounding box center [71, 103] width 95 height 12
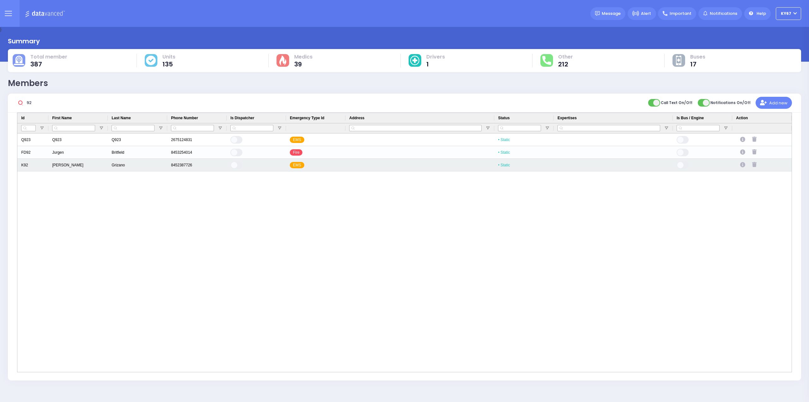
type input "92"
click at [744, 165] on icon "Press SPACE to select this row." at bounding box center [743, 164] width 7 height 5
select select
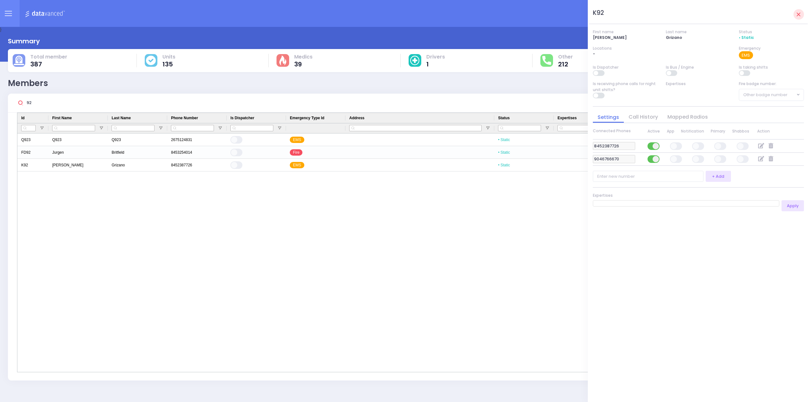
click at [683, 116] on link "Mapped Radios" at bounding box center [688, 116] width 50 height 7
click at [411, 256] on div "Q923 Q923 Q923 2675124831 EMS • Static FD92 [PERSON_NAME] 8453254014 Fire • Sta…" at bounding box center [404, 252] width 774 height 238
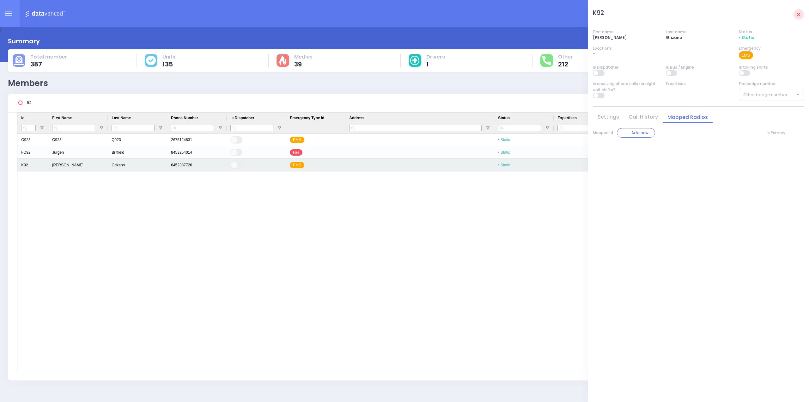
click at [26, 166] on div "K92" at bounding box center [32, 165] width 31 height 13
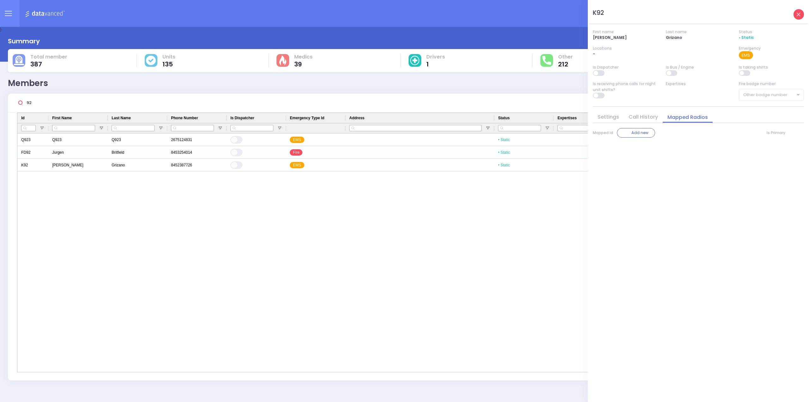
click at [798, 11] on link at bounding box center [799, 14] width 10 height 10
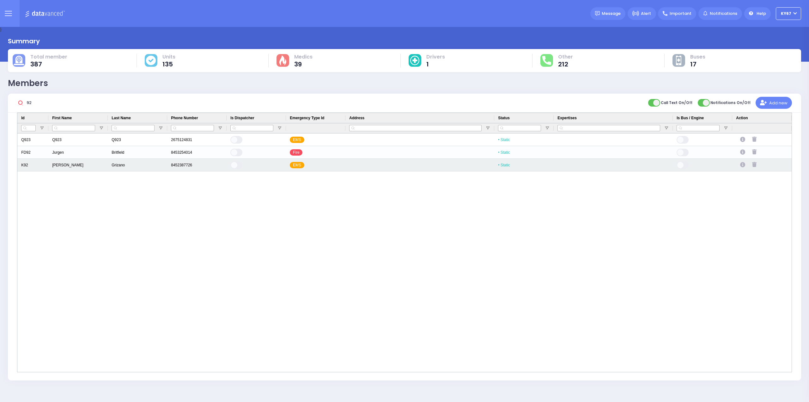
click at [756, 165] on icon "Press SPACE to select this row." at bounding box center [754, 164] width 4 height 5
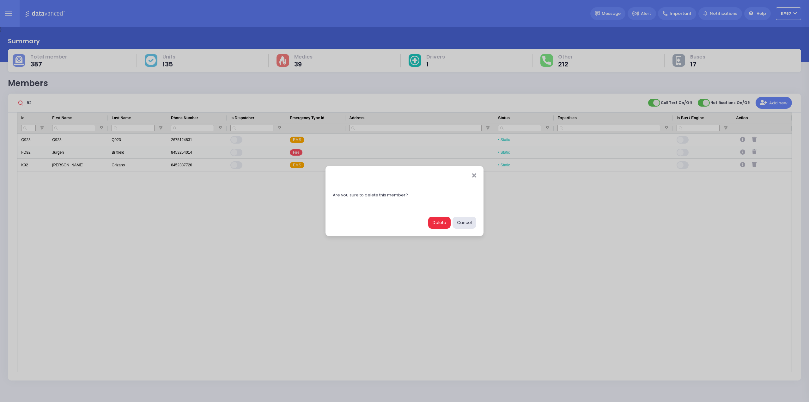
click at [439, 219] on button "Delete" at bounding box center [439, 222] width 22 height 12
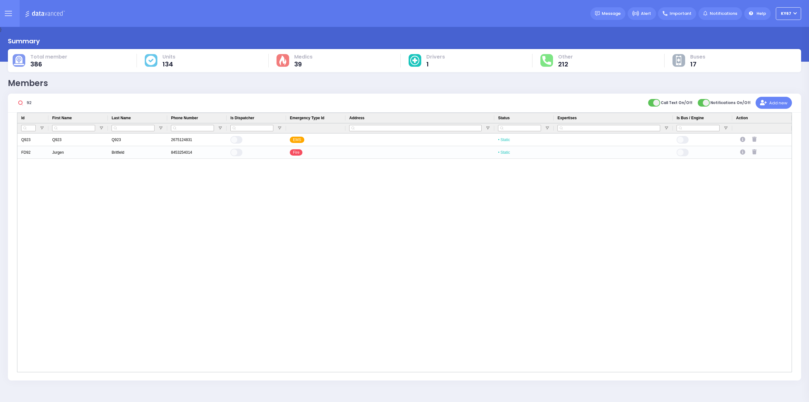
click at [37, 103] on input "92" at bounding box center [71, 103] width 95 height 12
type input "9"
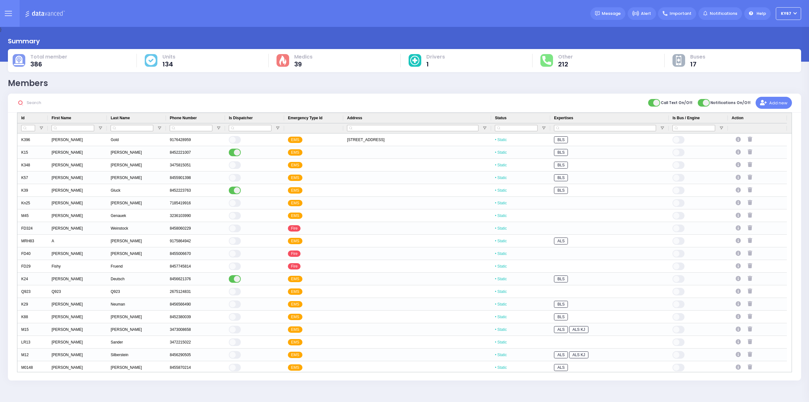
click at [12, 17] on button at bounding box center [8, 13] width 23 height 27
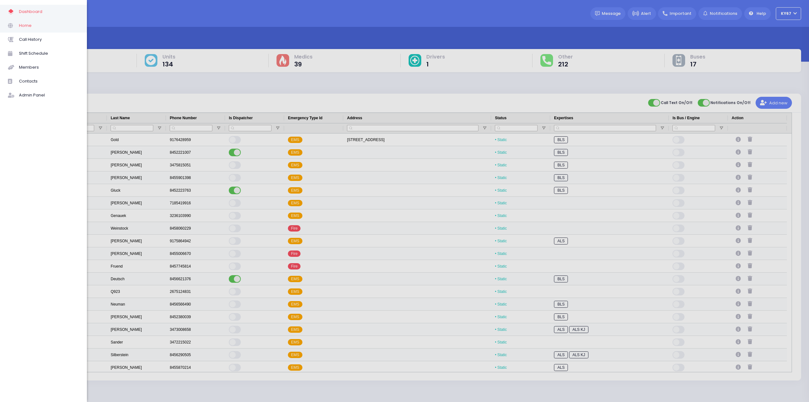
click at [38, 30] on link "Home" at bounding box center [43, 26] width 87 height 14
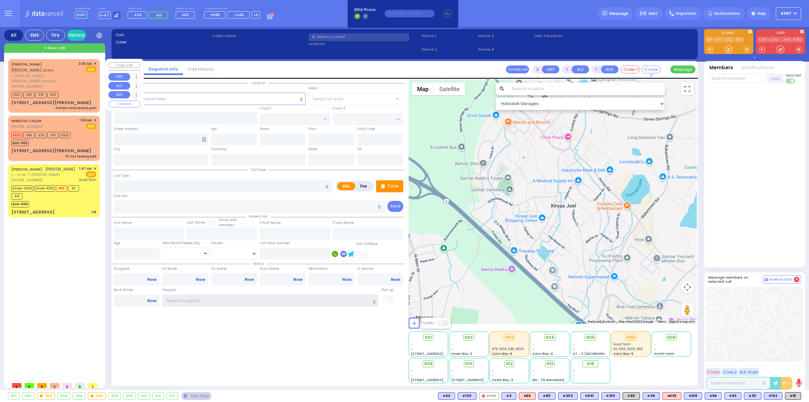
type input "Ky67"
click at [75, 90] on div "K102 K311 K91 K90" at bounding box center [53, 94] width 85 height 8
select select
type input "Patient and severe pain"
radio input "true"
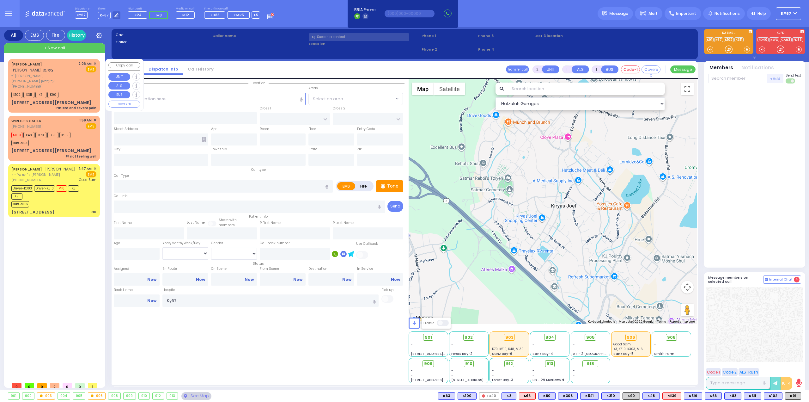
type input "[PERSON_NAME]"
type input "ZIMMET"
select select
type input "02:06"
type input "02:07"
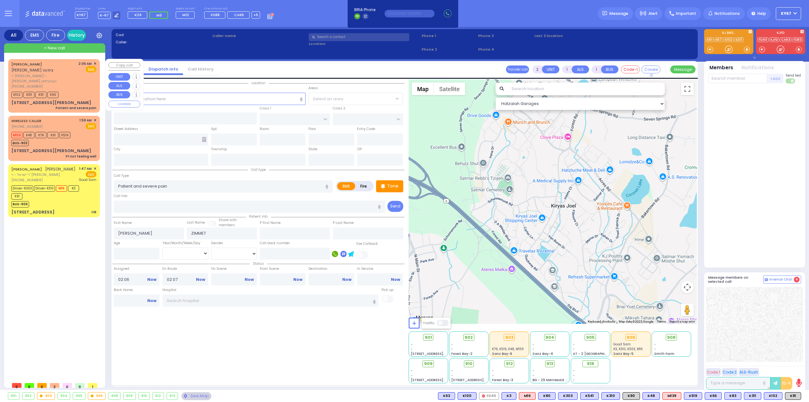
select select "Hatzalah Garages"
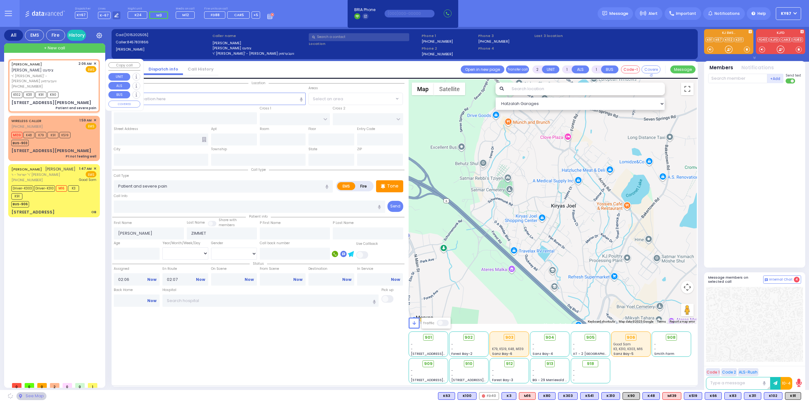
type input "[PERSON_NAME]"
type input "BREWSTER RD"
type input "[STREET_ADDRESS][PERSON_NAME]"
type input "Monroe"
type input "[US_STATE]"
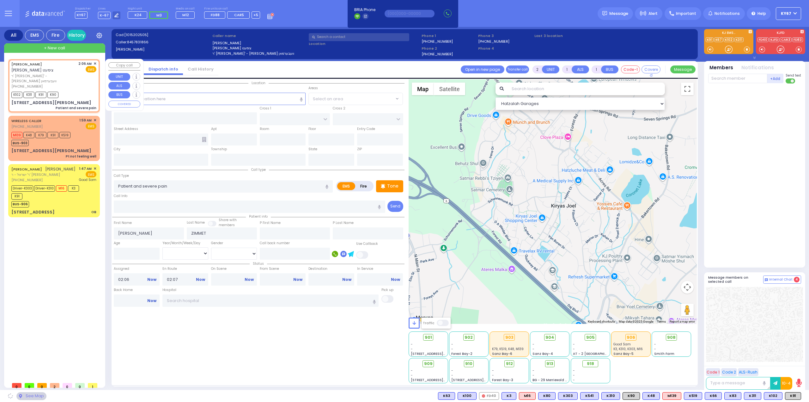
type input "10950"
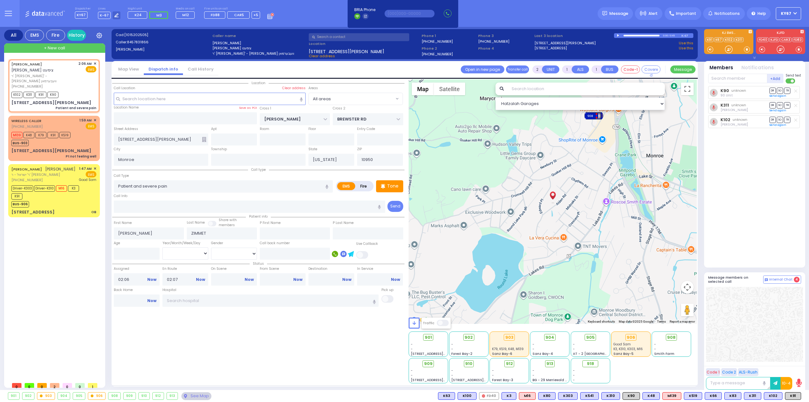
click at [710, 40] on link "K91" at bounding box center [710, 39] width 8 height 5
type input "K-91 8111182"
select select
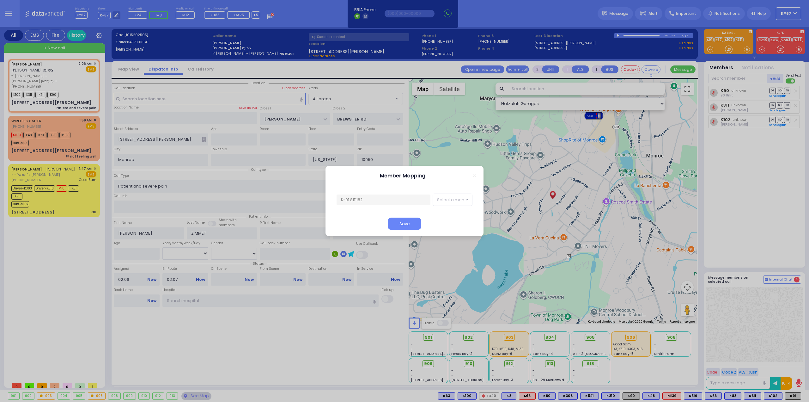
click at [452, 202] on span "Select a member" at bounding box center [455, 200] width 36 height 6
type input "k90"
select select "a2c9da3d-45c2-4208-83c1-593c60e69a95"
click at [408, 222] on button "Save" at bounding box center [405, 223] width 34 height 12
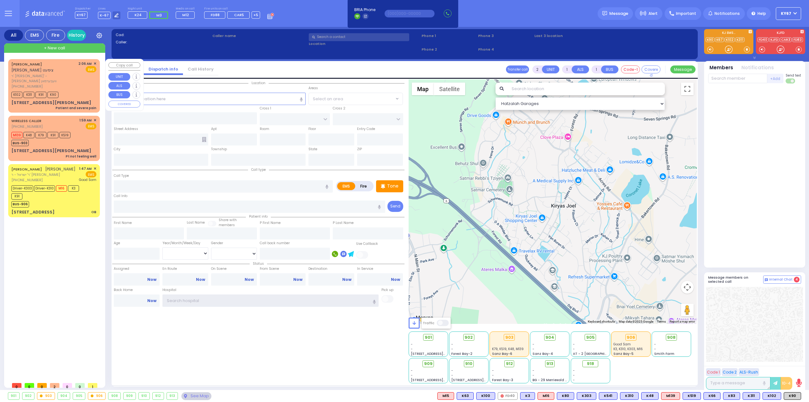
type input "Ky67"
click at [70, 78] on div "[PERSON_NAME] [PERSON_NAME] צימעט ר' [PERSON_NAME] וועבערמאן [PHONE_NUMBER] 2:0…" at bounding box center [53, 86] width 89 height 52
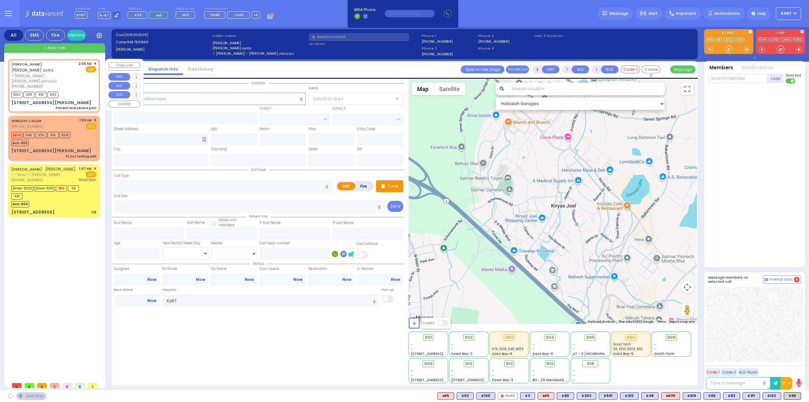
select select
type input "Patient and severe pain"
radio input "true"
type input "[PERSON_NAME]"
type input "ZIMMET"
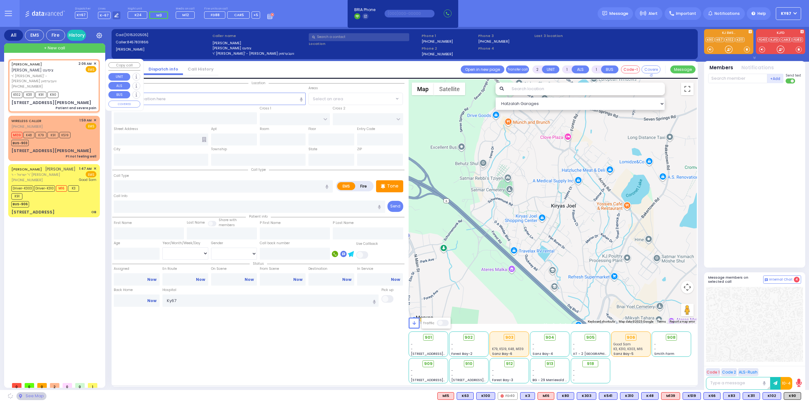
select select
type input "02:06"
type input "02:07"
select select "Hatzalah Garages"
type input "[PERSON_NAME]"
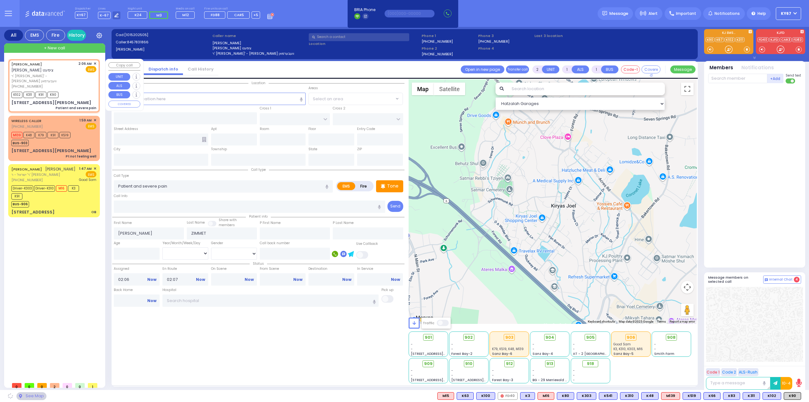
type input "BREWSTER RD"
type input "[STREET_ADDRESS][PERSON_NAME]"
type input "Monroe"
type input "[US_STATE]"
type input "10950"
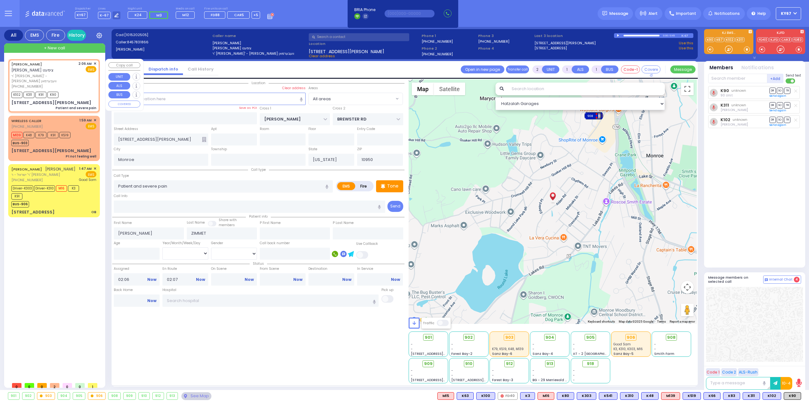
click at [40, 92] on span "K91" at bounding box center [40, 95] width 11 height 6
select select
radio input "true"
select select
select select "Hatzalah Garages"
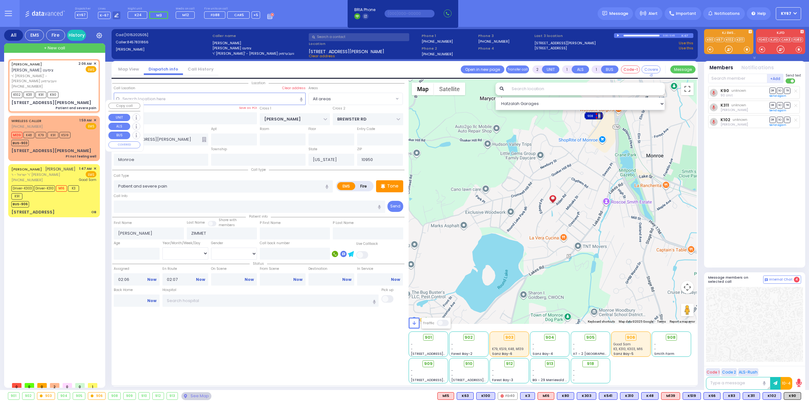
click at [83, 117] on div "WIRELESS CALLER [PHONE_NUMBER] 1:59 AM ✕ EMS M139" at bounding box center [53, 138] width 89 height 43
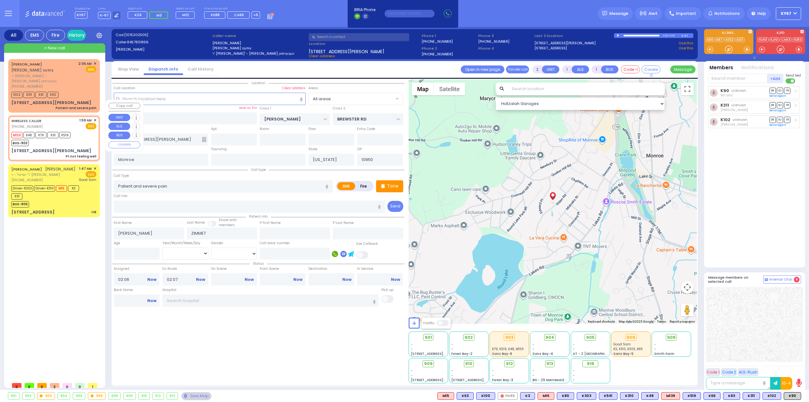
type input "1"
type input "0"
select select
type input "Pt not feeling well"
radio input "true"
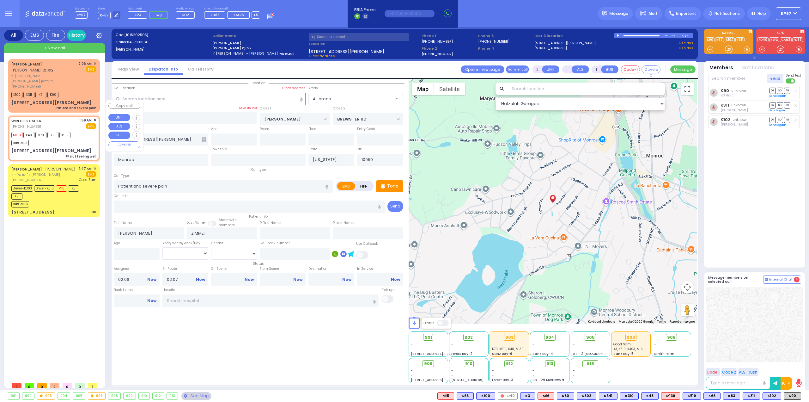
select select
type input "01:59"
type input "02:00"
select select "Hatzalah Garages"
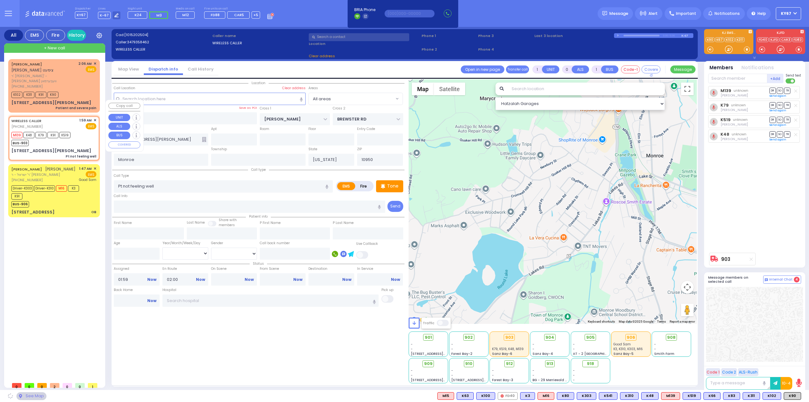
type input "BULL MINE RD"
type input "[STREET_ADDRESS][PERSON_NAME]"
type input "Chester"
type input "10918"
select select "CHESTER"
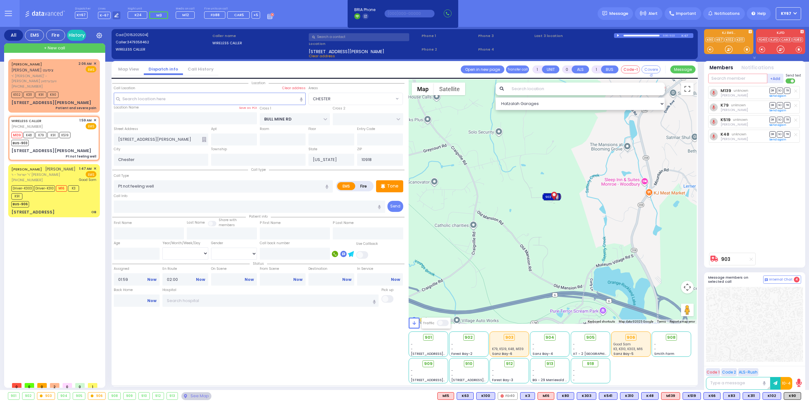
click at [738, 77] on input "text" at bounding box center [737, 78] width 59 height 9
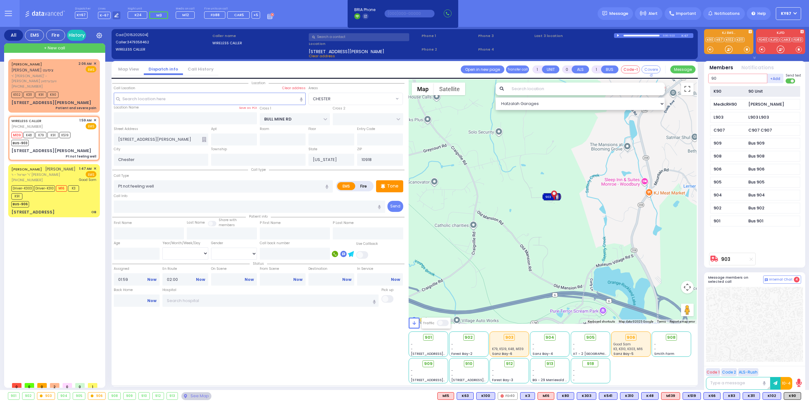
type input "90"
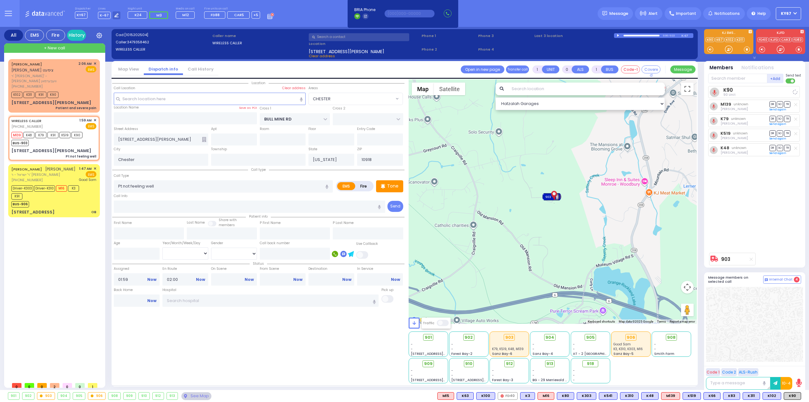
click at [773, 220] on div "K90 90 Unit M139 unknown DR SO" at bounding box center [755, 167] width 94 height 163
select select
radio input "true"
select select
select select "Hatzalah Garages"
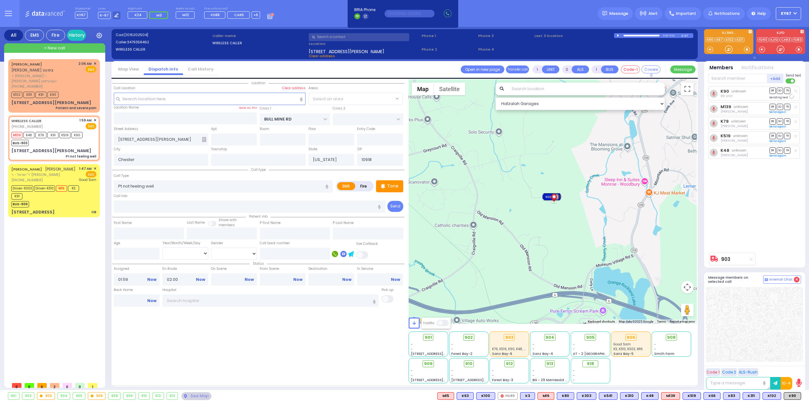
select select "CHESTER"
click at [22, 239] on div "DUVID JOEL ZIMMET דוד יואל צימעט ר' זכרי' - הרר שלום וועבערמאן (845) 783-1866 2…" at bounding box center [55, 219] width 94 height 320
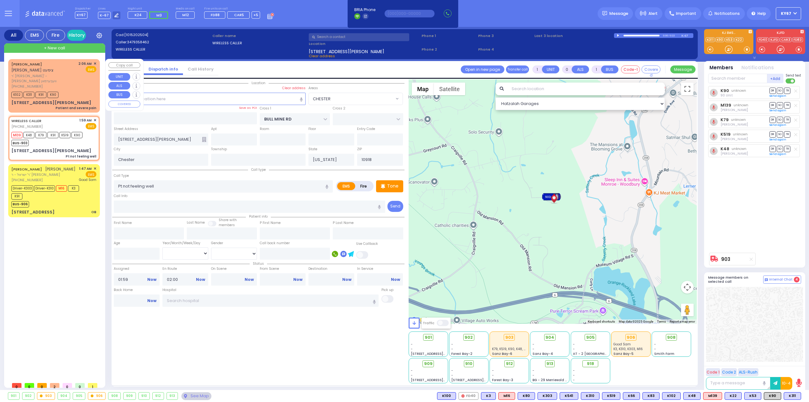
click at [76, 73] on div "DUVID JOEL ZIMMET דוד יואל צימעט ר' זכרי' - הרר שלום וועבערמאן (845) 783-1866 2…" at bounding box center [53, 75] width 85 height 28
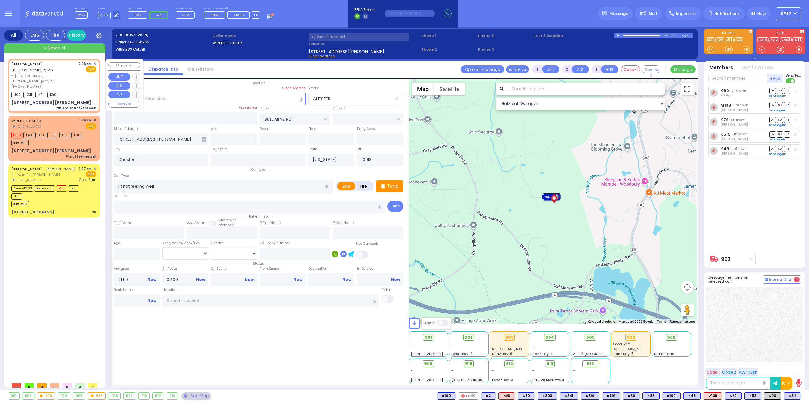
type input "2"
type input "1"
select select
type input "Patient and severe pain"
radio input "true"
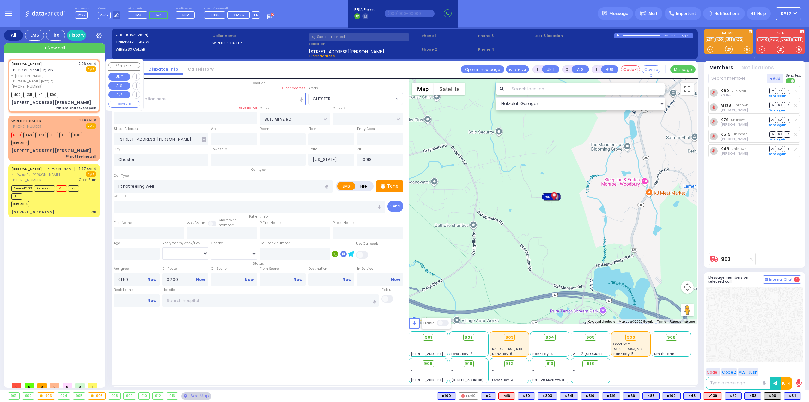
type input "DUVID JOEL"
type input "ZIMMET"
select select
type input "02:06"
type input "02:07"
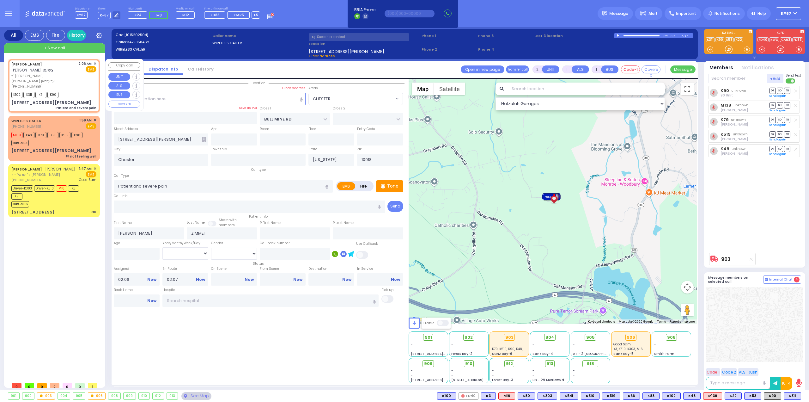
select select "Hatzalah Garages"
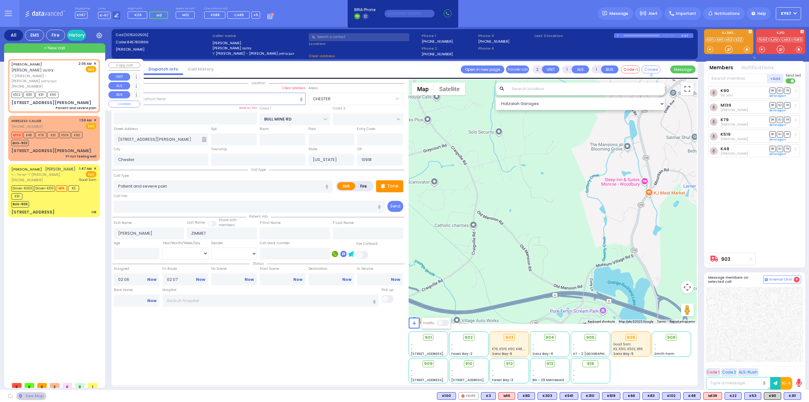
type input "EDWARD PL"
type input "BREWSTER RD"
type input "34 ALDEN RD"
type input "Monroe"
type input "10950"
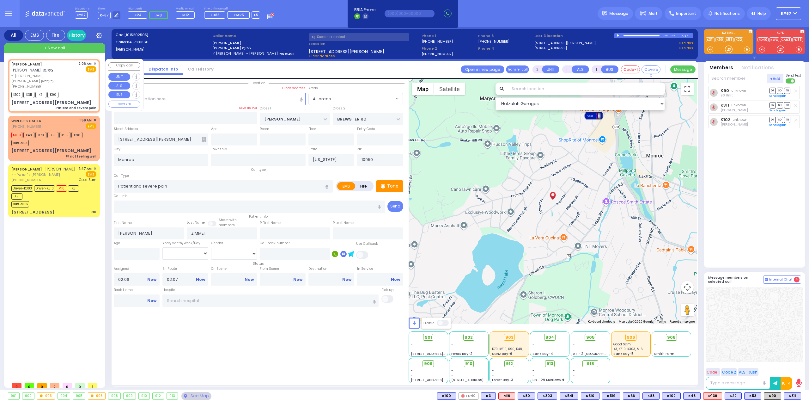
click at [97, 64] on div "DUVID JOEL ZIMMET דוד יואל צימעט ר' זכרי' - הרר שלום וועבערמאן (845) 783-1866 2…" at bounding box center [53, 86] width 89 height 52
select select
radio input "true"
select select
select select "Hatzalah Garages"
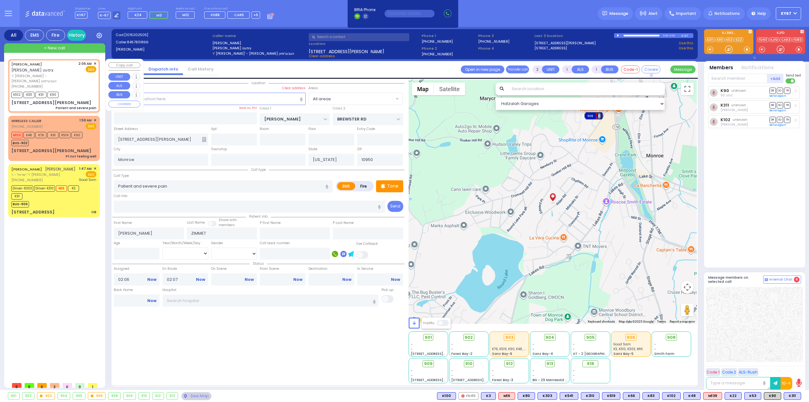
click at [95, 62] on span "✕" at bounding box center [95, 63] width 3 height 5
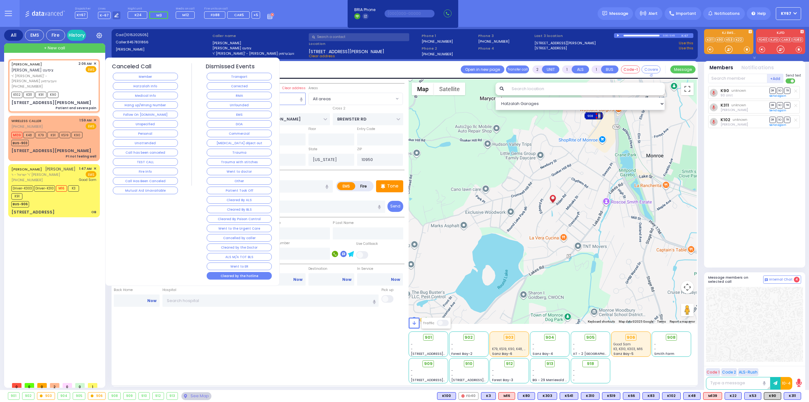
click at [226, 272] on button "Cleared by the hotline" at bounding box center [239, 276] width 65 height 8
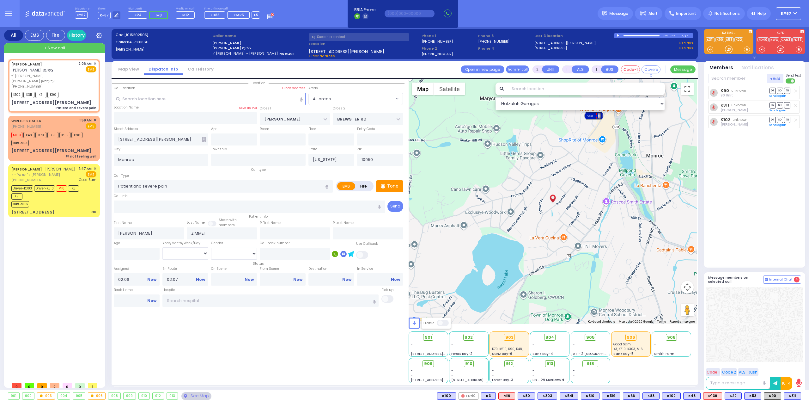
select select
radio input "true"
select select
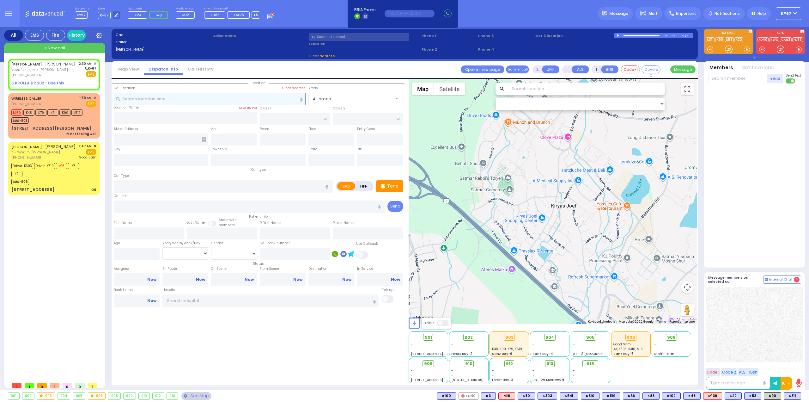
select select
radio input "true"
type input "ISRAEL"
type input "KRAUS"
select select
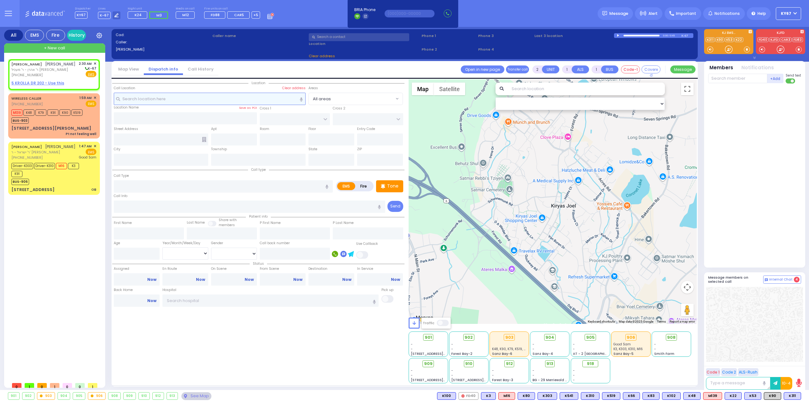
type input "02:30"
select select "Hatzalah Garages"
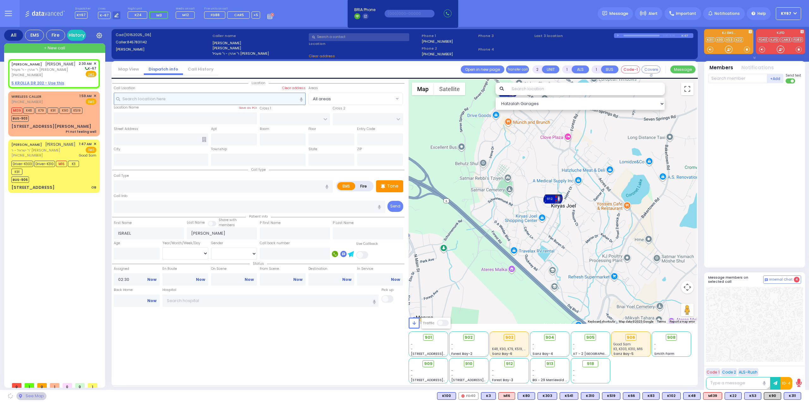
select select
radio input "true"
select select
select select "Hatzalah Garages"
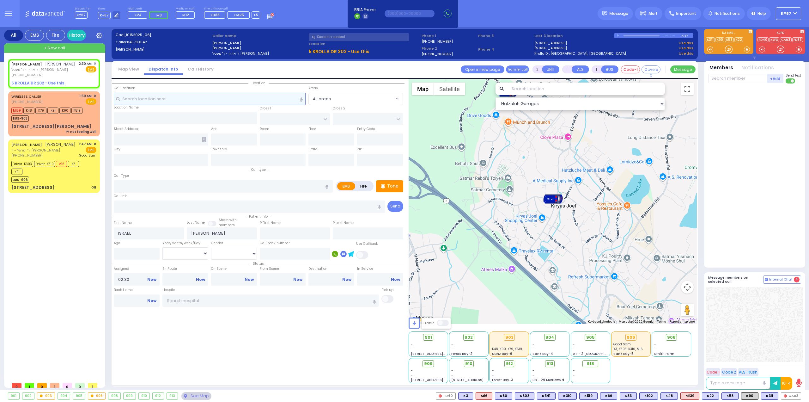
select select
radio input "true"
select select
select select "Hatzalah Garages"
click at [42, 83] on u "5 KROLLA DR 202 - Use this" at bounding box center [37, 82] width 53 height 5
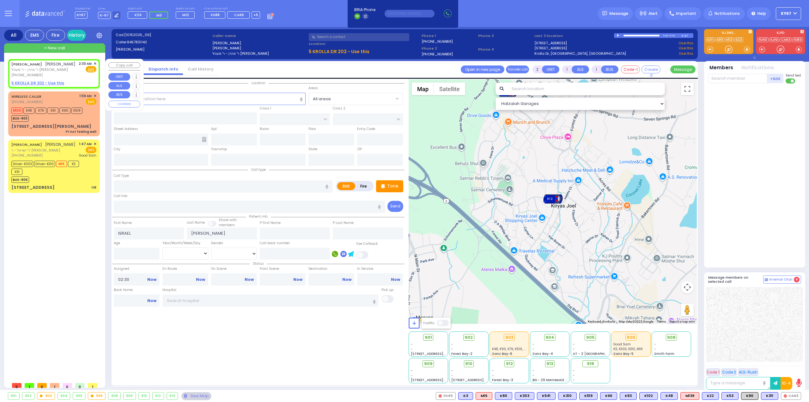
select select
radio input "true"
select select
select select "Hatzalah Garages"
select select
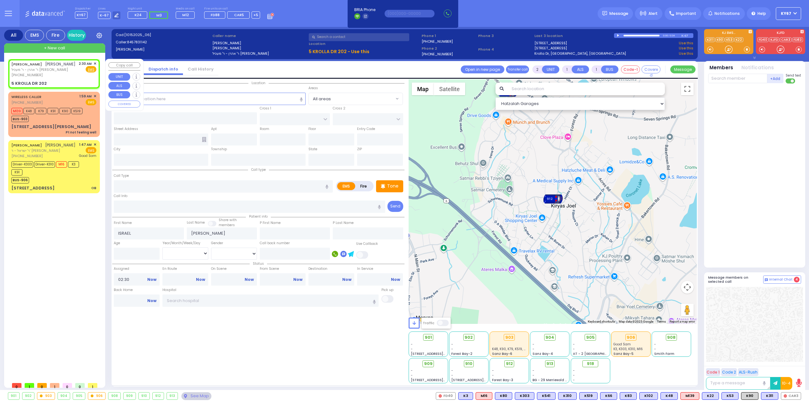
radio input "true"
select select
select select "Hatzalah Garages"
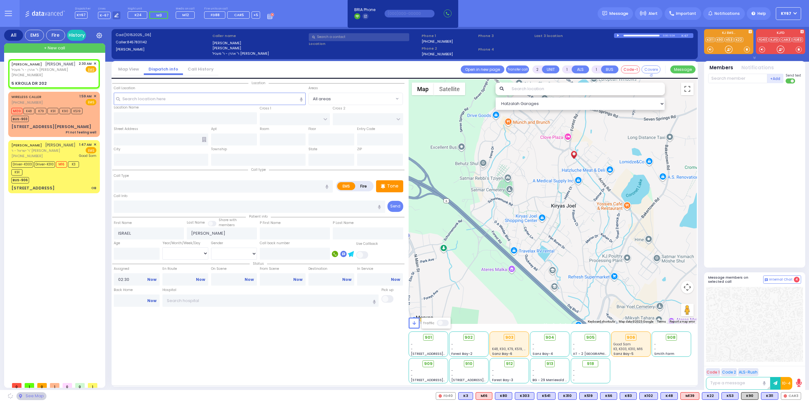
type input "ACRES RD"
type input "SATMAR DR"
type input "5 KROLLA DR"
type input "202"
type input "Monroe"
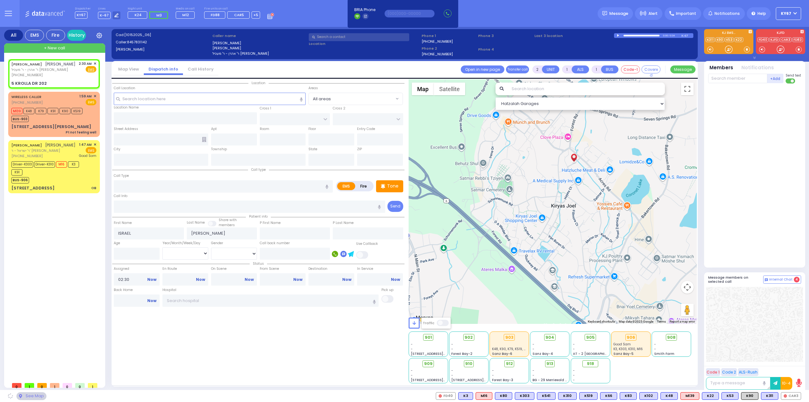
type input "[US_STATE]"
type input "10950"
select select "PALM TREE"
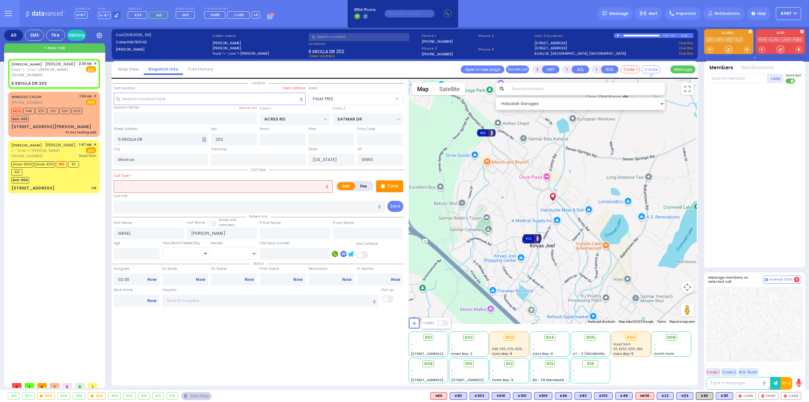
click at [190, 184] on input "text" at bounding box center [223, 186] width 219 height 12
type input "o"
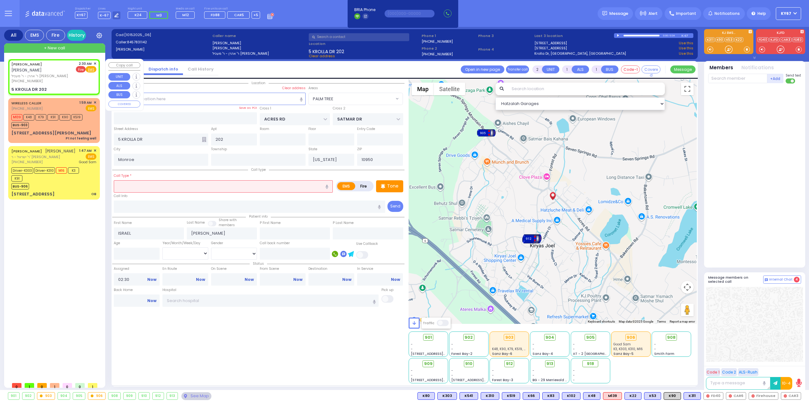
click at [81, 68] on span "Fire" at bounding box center [81, 69] width 10 height 6
select select
radio input "false"
radio input "true"
select select
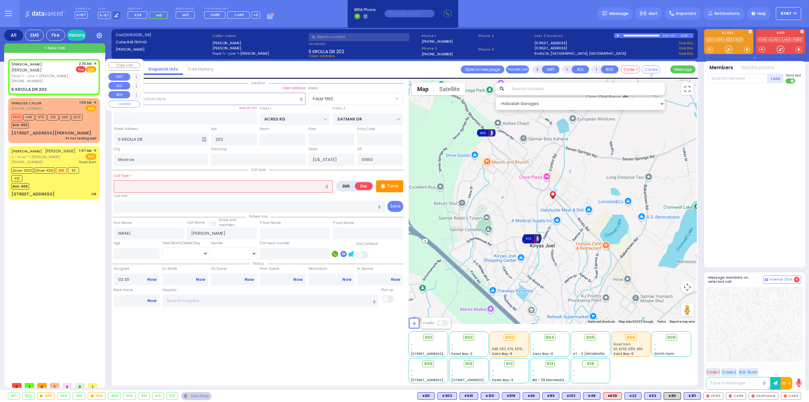
select select "Hatzalah Garages"
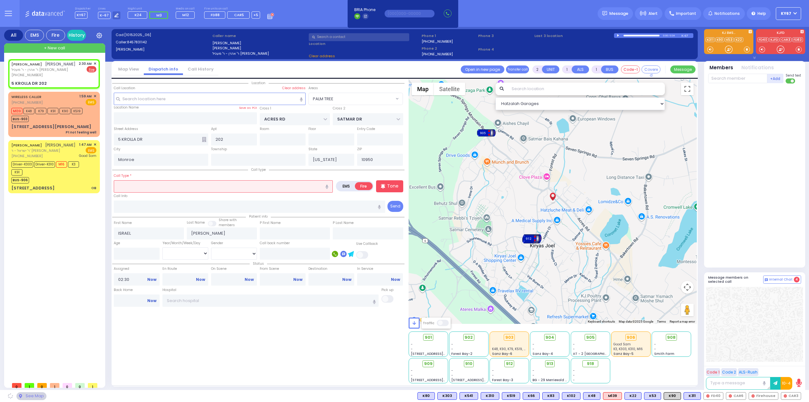
select select
radio input "true"
select select
click at [156, 187] on input "text" at bounding box center [223, 186] width 219 height 12
select select "Hatzalah Garages"
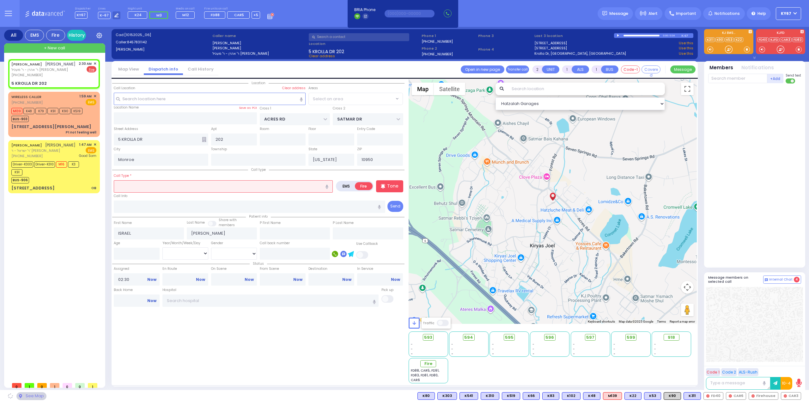
select select "PALM TREE"
select select
type input "o"
select select "PALM TREE"
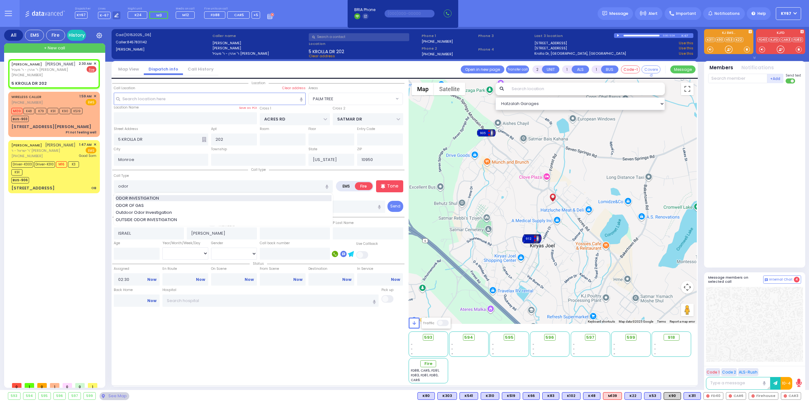
click at [152, 196] on span "ODOR INVESTIGATION" at bounding box center [139, 198] width 46 height 6
type input "ODOR INVESTIGATION"
type input "0"
select select
radio input "true"
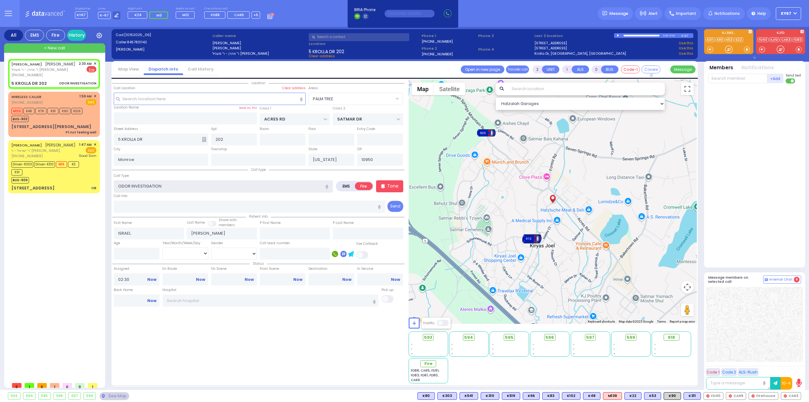
select select
select select "Hatzalah Garages"
select select "PALM TREE"
click at [427, 362] on div "Fire" at bounding box center [428, 363] width 16 height 7
select select
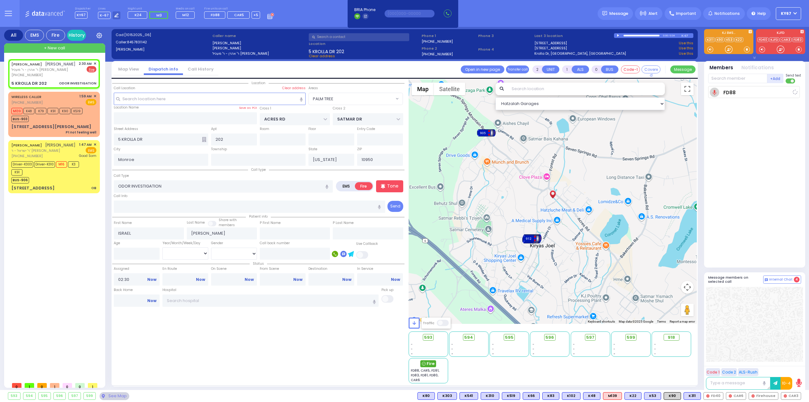
radio input "true"
select select
type input "02:31"
select select "Hatzalah Garages"
select select "PALM TREE"
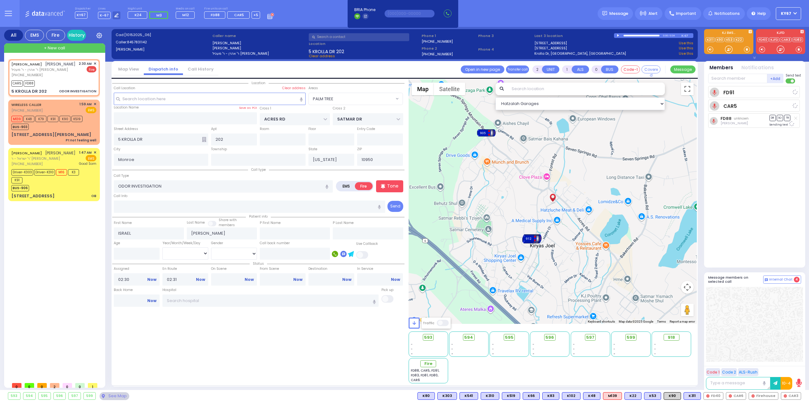
select select
radio input "true"
select select
select select "Hatzalah Garages"
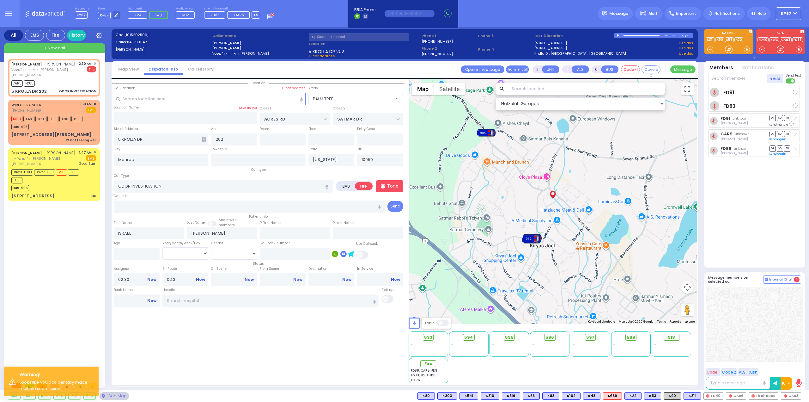
select select "PALM TREE"
select select
radio input "true"
select select
select select "Hatzalah Garages"
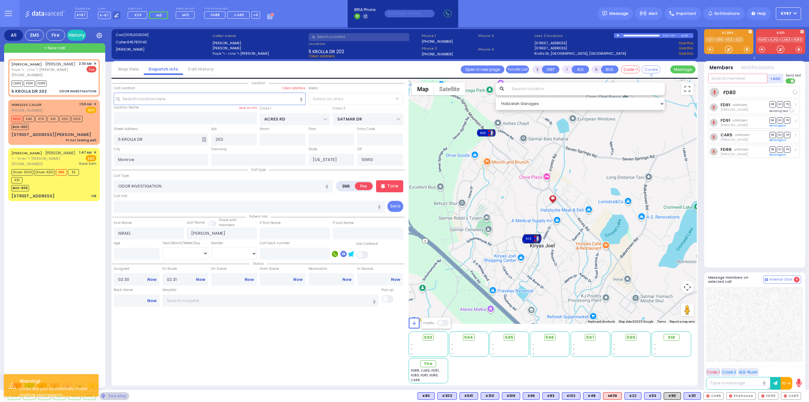
select select "PALM TREE"
click at [734, 75] on input "text" at bounding box center [737, 78] width 59 height 9
select select
radio input "true"
select select
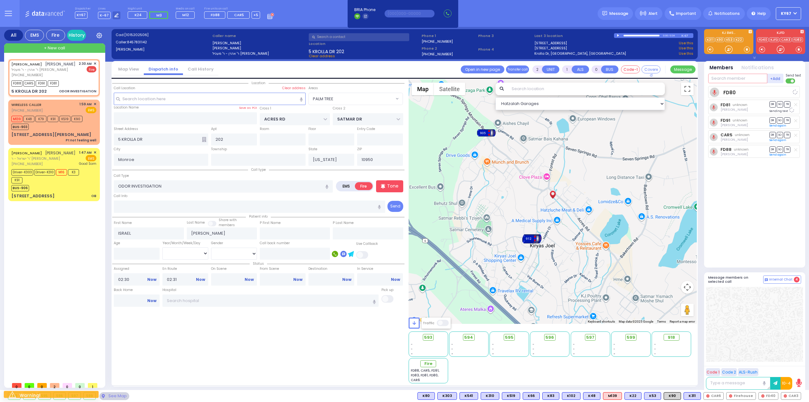
select select "Hatzalah Garages"
select select "PALM TREE"
type input "40"
select select
radio input "true"
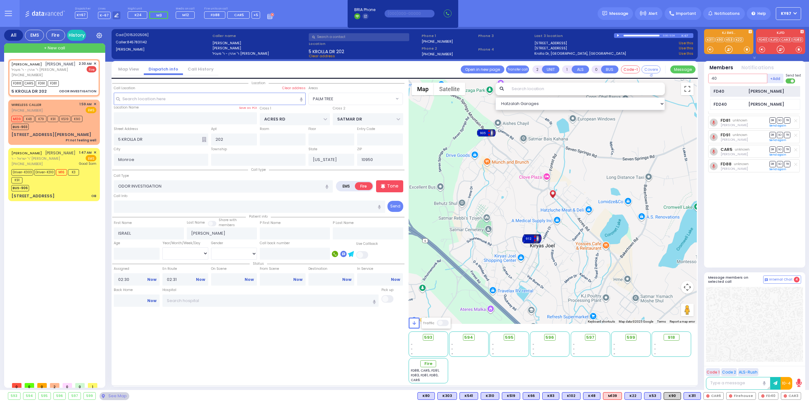
select select
select select "Hatzalah Garages"
type input "40"
click at [730, 94] on div "FD40" at bounding box center [730, 91] width 32 height 6
radio input "true"
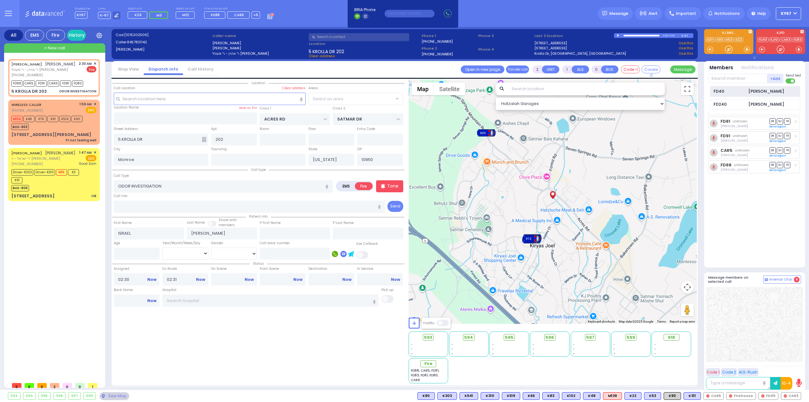
select select
select select "Hatzalah Garages"
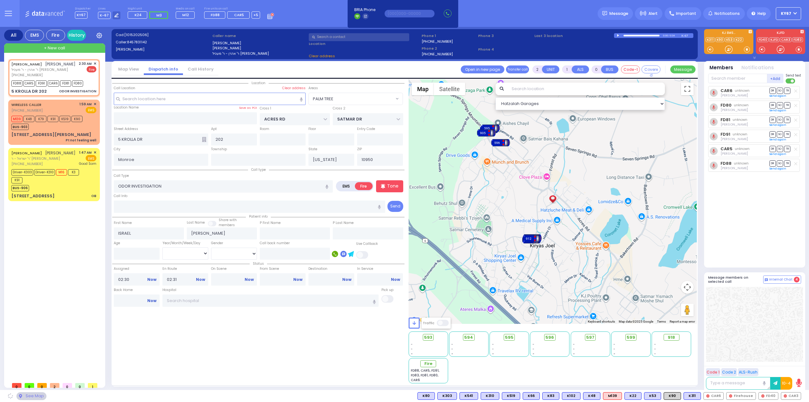
select select "PALM TREE"
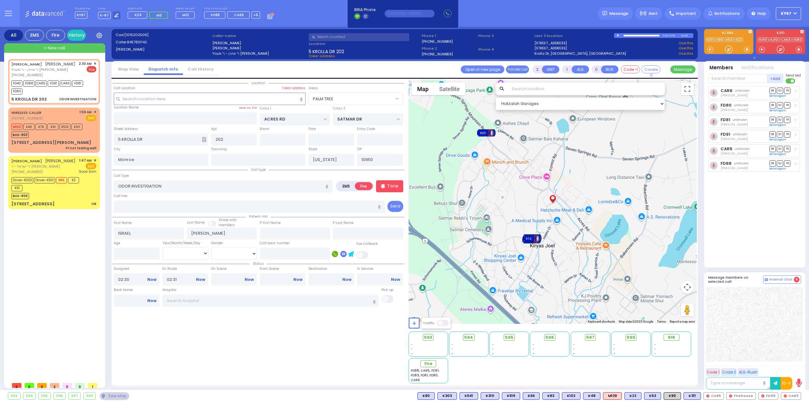
select select
radio input "true"
select select
select select "Hatzalah Garages"
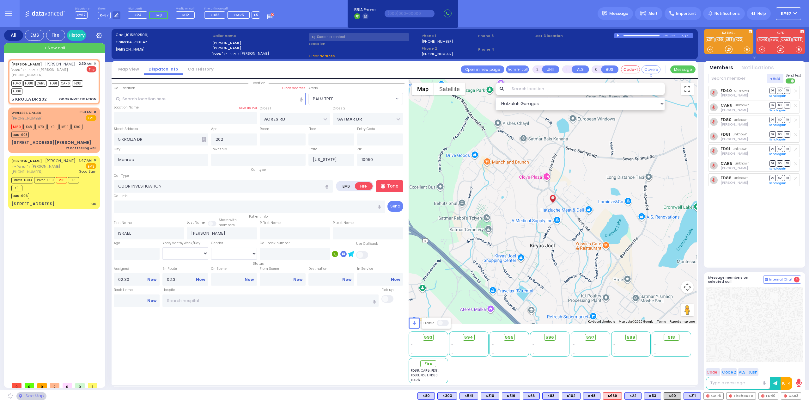
select select
radio input "true"
select select
select select "Hatzalah Garages"
select select "PALM TREE"
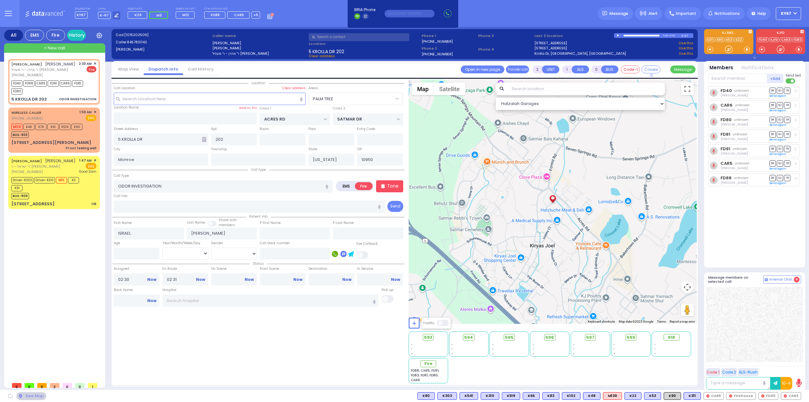
select select
radio input "true"
select select
select select "PALM TREE"
select select "Hatzalah Garages"
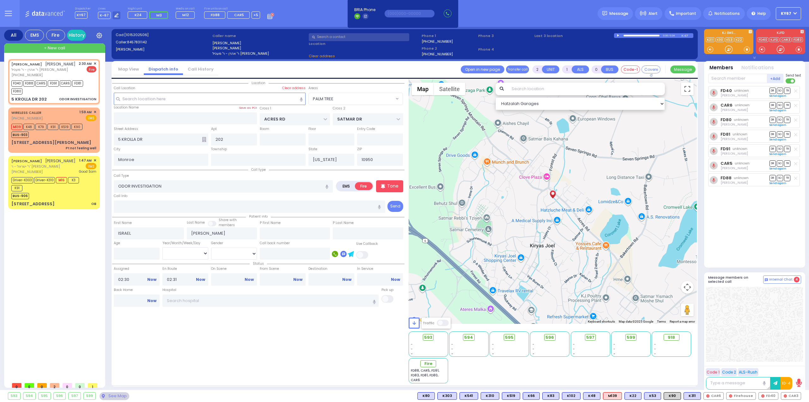
select select "PALM TREE"
select select
radio input "true"
select select
select select "Hatzalah Garages"
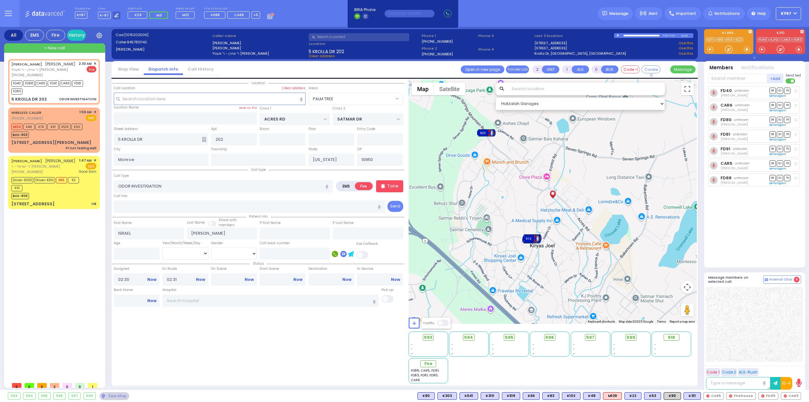
select select "PALM TREE"
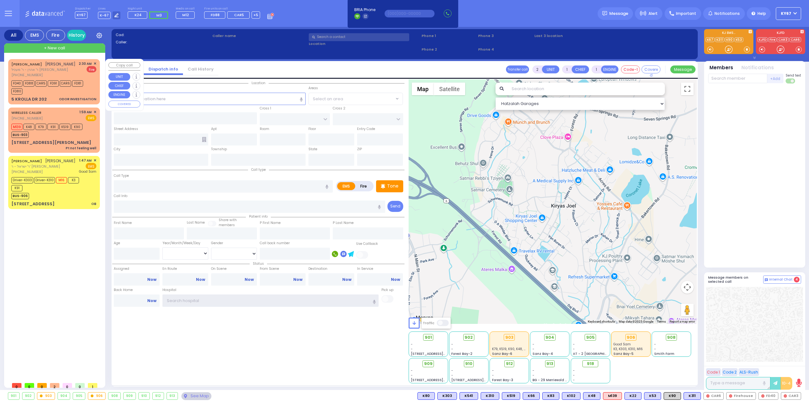
type input "Ky67"
click at [58, 69] on span "ר' אהרן - ר' מעכיל [PERSON_NAME]" at bounding box center [43, 69] width 64 height 5
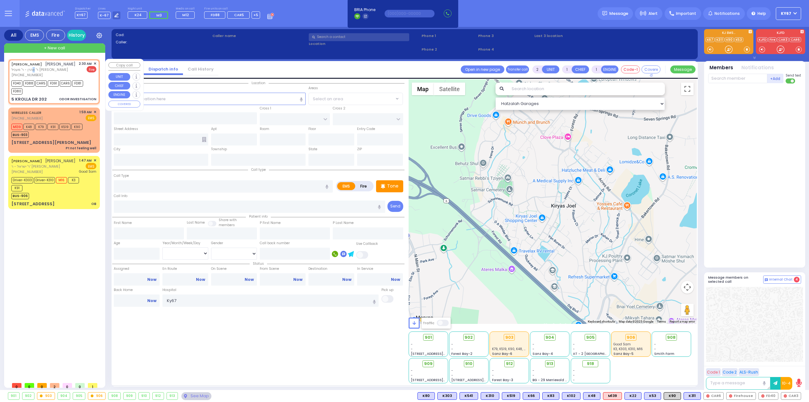
type input "0"
select select
type input "ODOR INVESTIGATION"
radio input "false"
radio input "true"
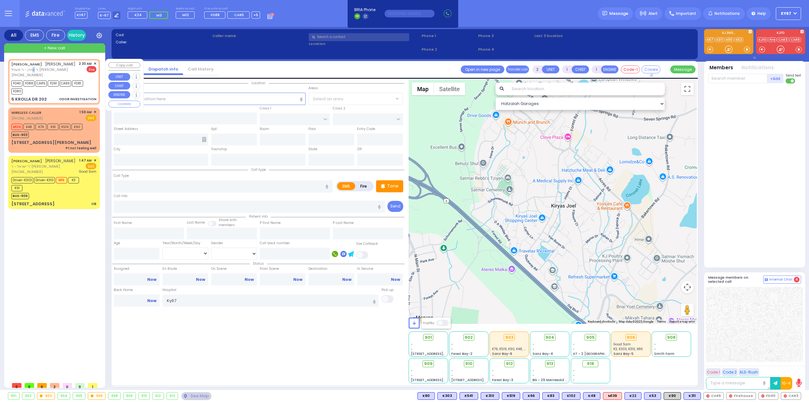
type input "ISRAEL"
type input "[PERSON_NAME]"
select select
type input "02:30"
type input "02:31"
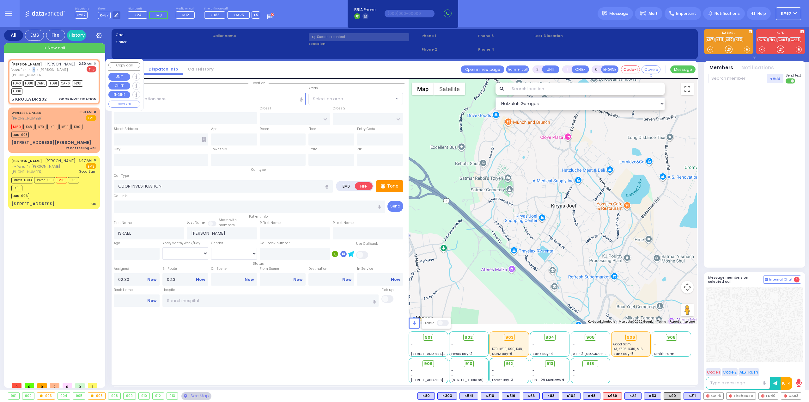
type input "ACRES RD"
type input "SATMAR DR"
type input "5 KROLLA DR"
type input "202"
type input "Monroe"
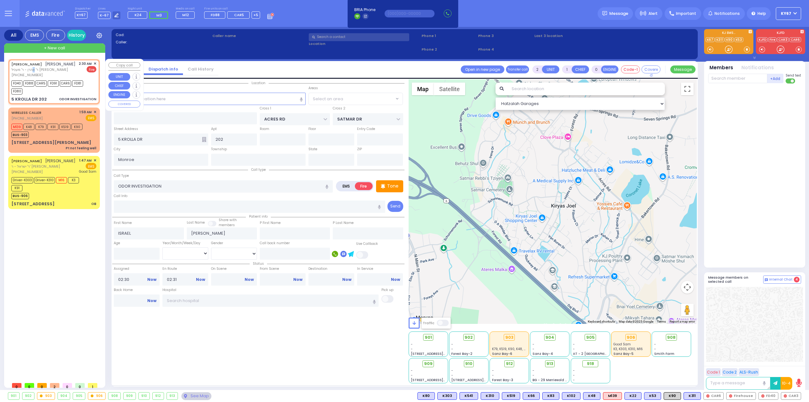
type input "[US_STATE]"
type input "10950"
select select "Hatzalah Garages"
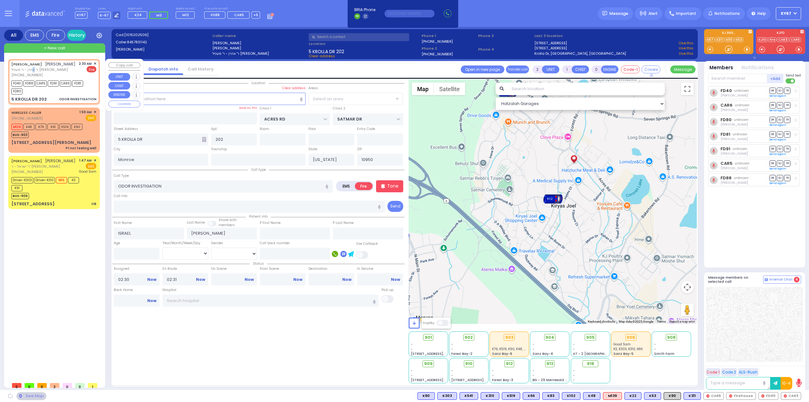
select select "PALM TREE"
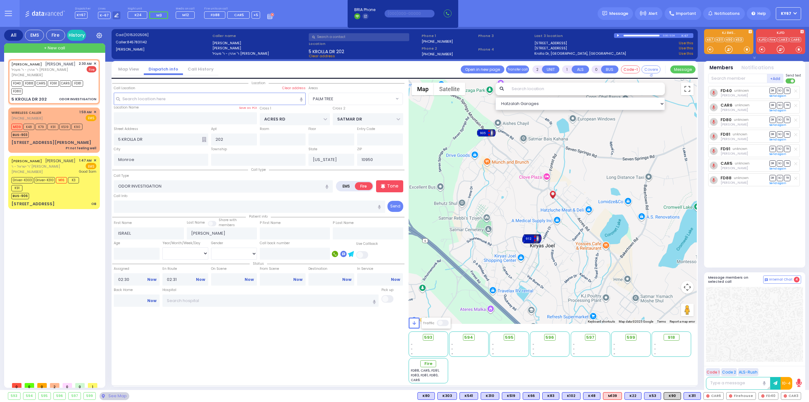
click at [77, 230] on div "[PERSON_NAME] [PERSON_NAME] ר' [PERSON_NAME]' מעכיל [PERSON_NAME] [PHONE_NUMBER…" at bounding box center [55, 219] width 94 height 320
click at [267, 16] on icon at bounding box center [270, 15] width 7 height 7
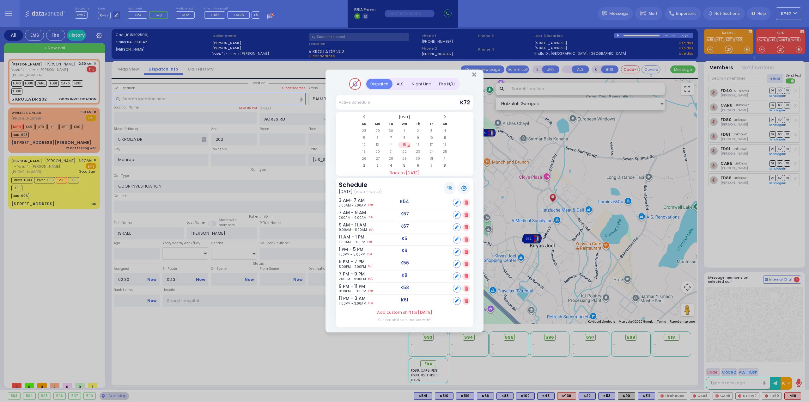
click at [449, 82] on div "Fire N/U" at bounding box center [447, 84] width 24 height 10
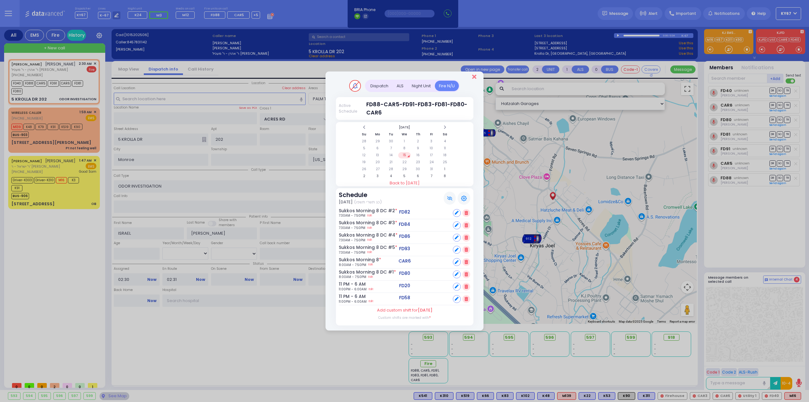
click at [475, 78] on icon "Close" at bounding box center [474, 77] width 4 height 6
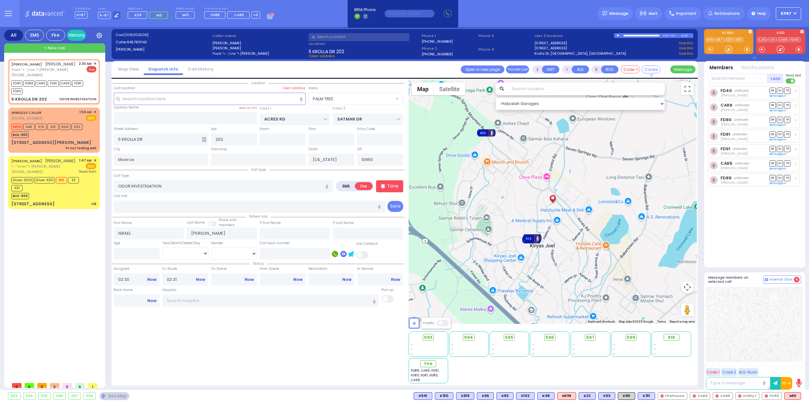
click at [95, 237] on div "[PERSON_NAME] [PERSON_NAME] ר' [PERSON_NAME]' מעכיל [PERSON_NAME] [PHONE_NUMBER…" at bounding box center [55, 219] width 94 height 320
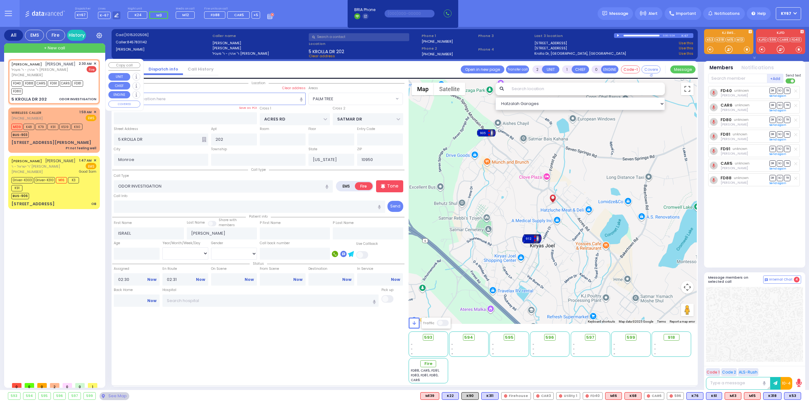
click at [94, 61] on span "✕" at bounding box center [95, 63] width 3 height 5
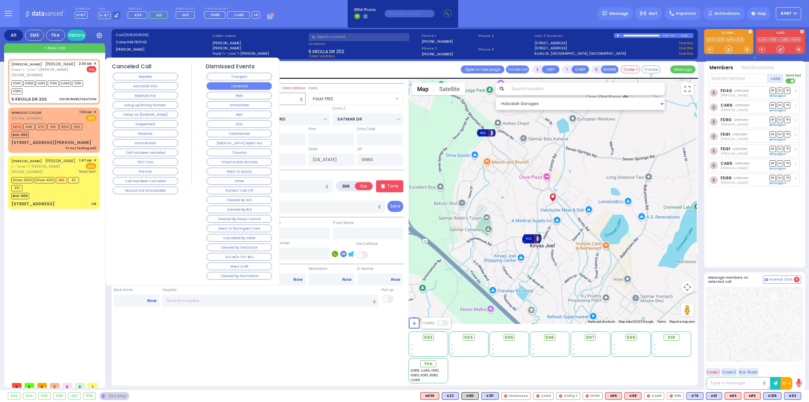
click at [238, 84] on button "Corrected" at bounding box center [239, 86] width 65 height 8
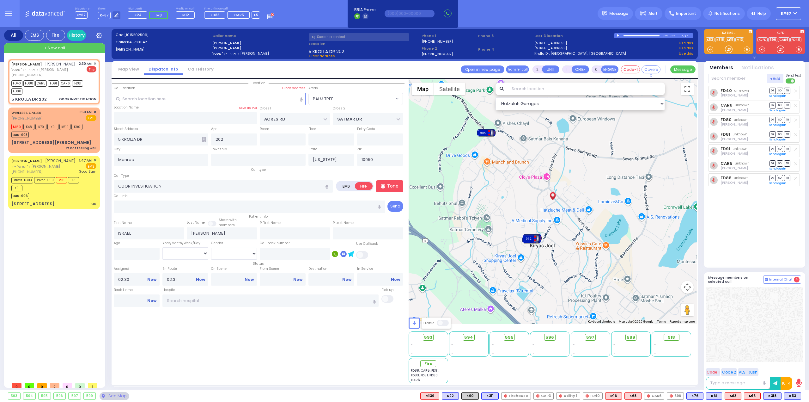
select select
radio input "true"
select select
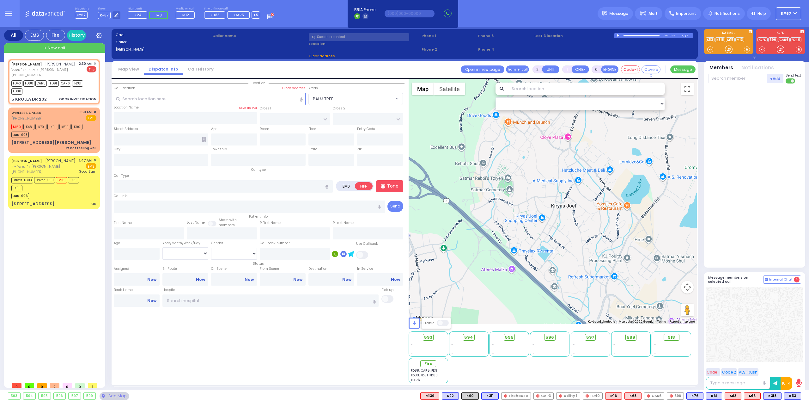
click at [280, 332] on div "Location All areas" at bounding box center [258, 231] width 292 height 304
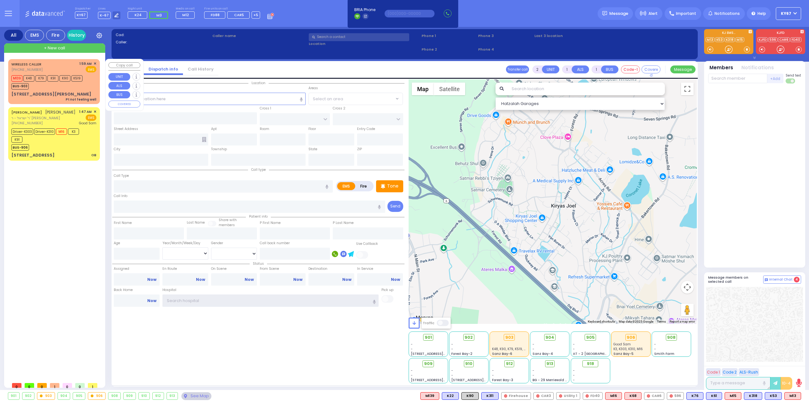
type input "Ky67"
click at [58, 66] on div "WIRELESS CALLER [PHONE_NUMBER] 1:59 AM ✕ EMS" at bounding box center [53, 67] width 85 height 12
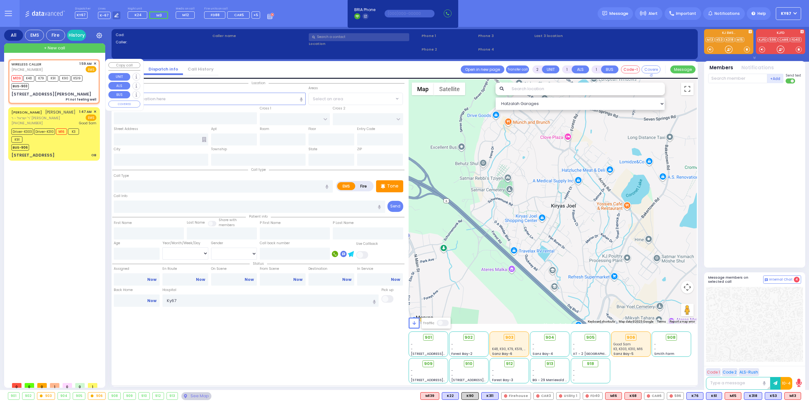
type input "1"
type input "0"
select select
type input "Pt not feeling well"
radio input "true"
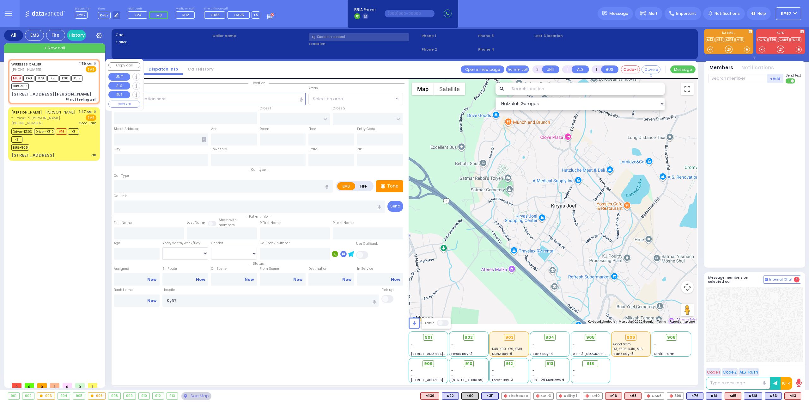
select select
type input "01:59"
type input "02:00"
select select "Hatzalah Garages"
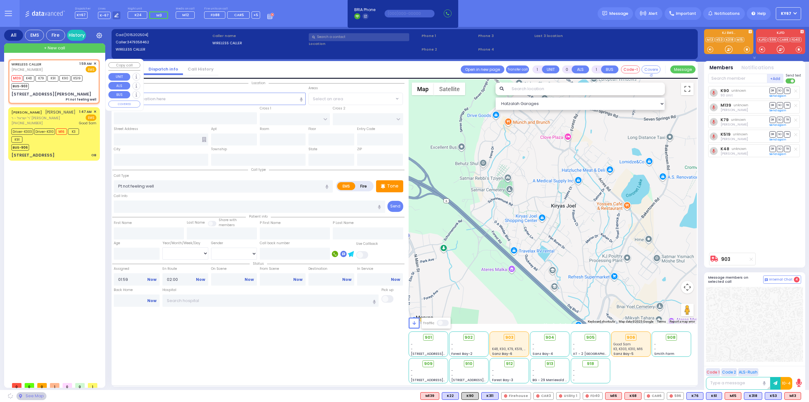
type input "BULL MINE RD"
type input "[STREET_ADDRESS][PERSON_NAME]"
type input "Chester"
type input "[US_STATE]"
type input "10918"
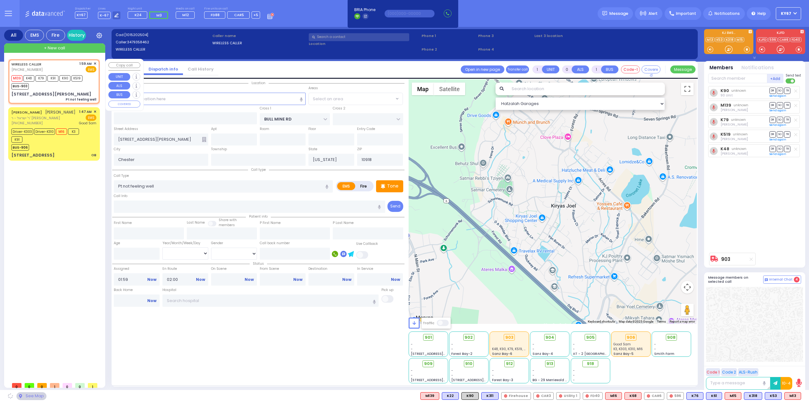
select select "CHESTER"
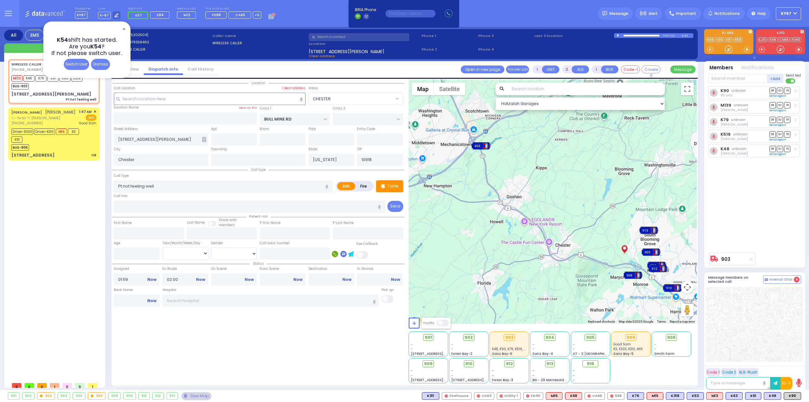
type input "6"
select select
radio input "true"
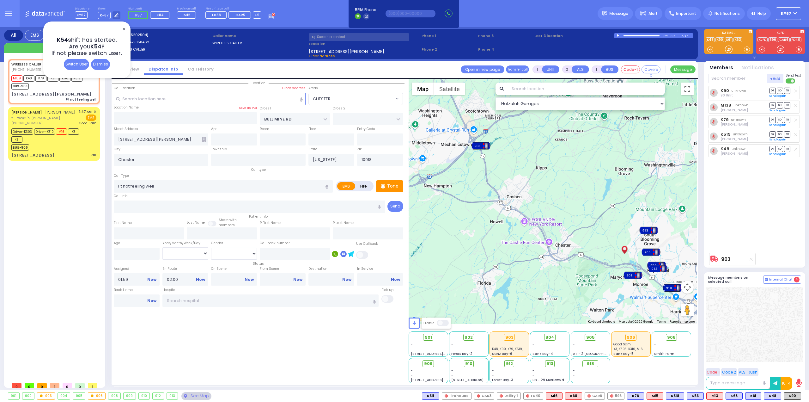
type input "Unknown"
select select "Year"
select select "Hatzalah Garages"
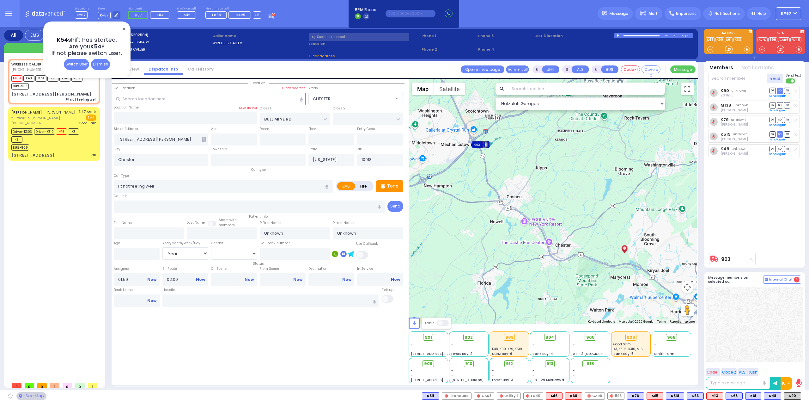
select select "CHESTER"
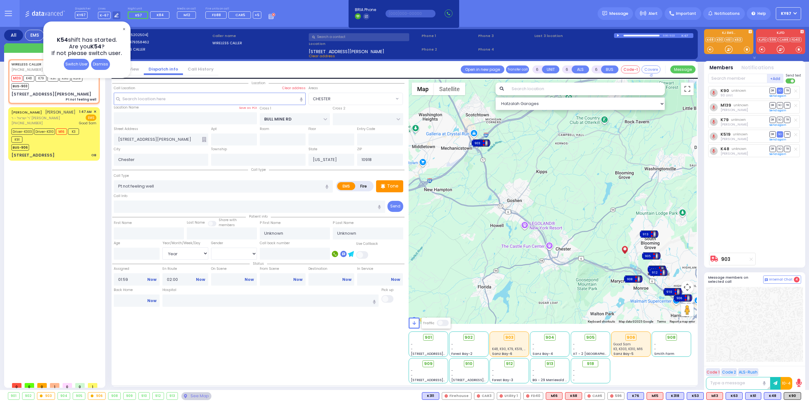
select select
radio input "true"
type input "Pinchus"
type input "Neiman"
type input "32"
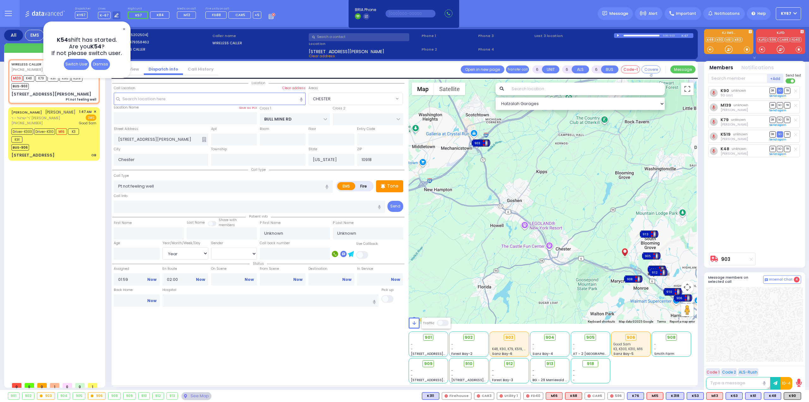
select select "Year"
select select "Hatzalah Garages"
select select "CHESTER"
select select
radio input "true"
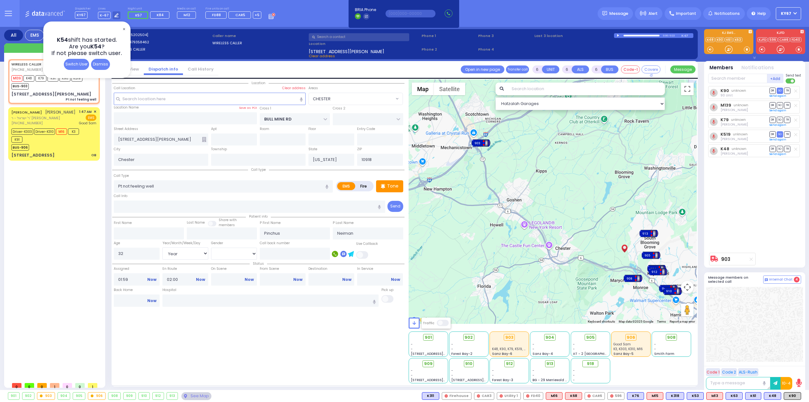
select select "Year"
select select "Hatzalah Garages"
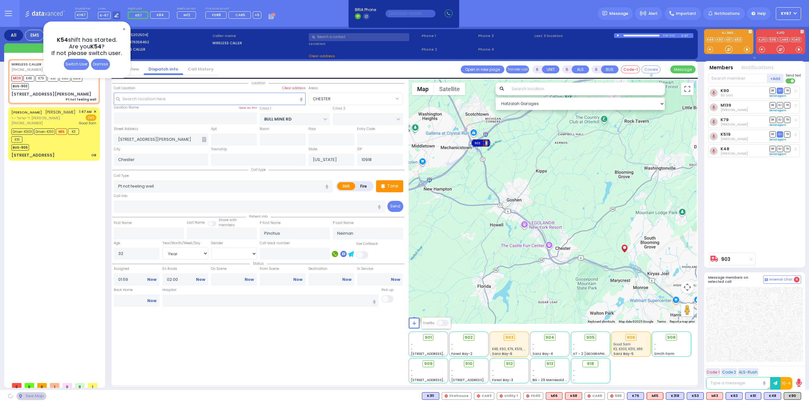
select select "CHESTER"
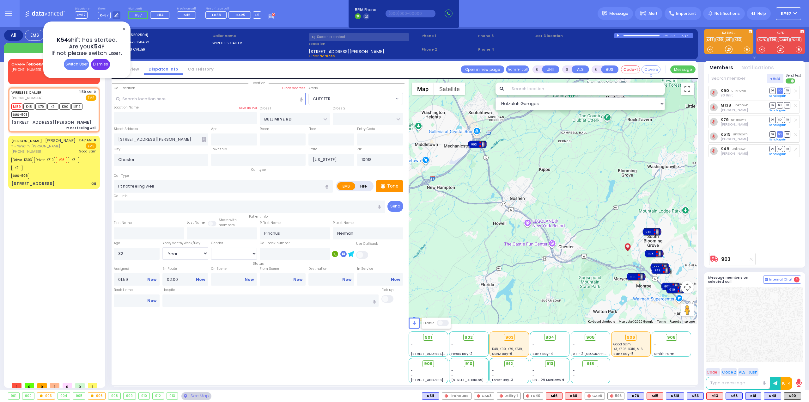
click at [107, 64] on div "Dismiss" at bounding box center [100, 64] width 19 height 11
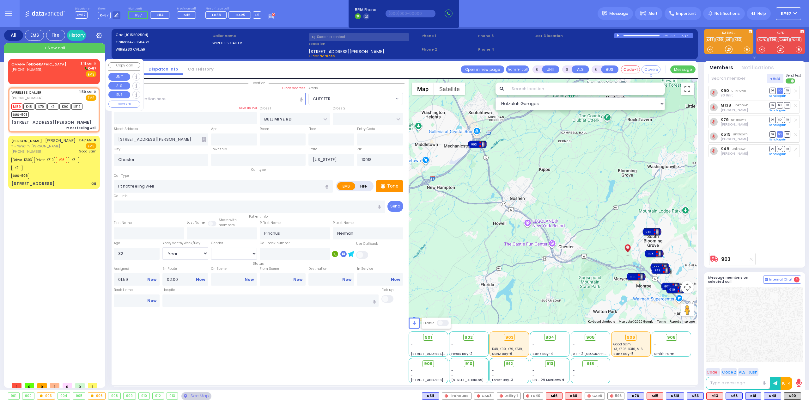
click at [56, 70] on div "OMAHA [GEOGRAPHIC_DATA] [PHONE_NUMBER] 3:11 AM ✕ K-67" at bounding box center [53, 69] width 85 height 16
type input "2"
type input "1"
select select
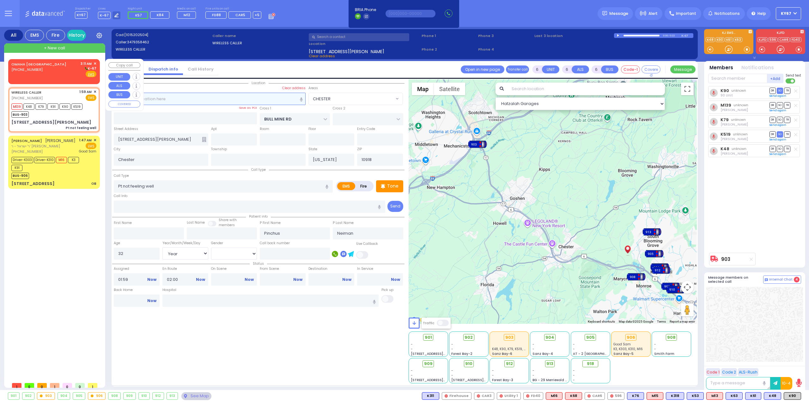
radio input "true"
select select
type input "03:11"
select select "Hatzalah Garages"
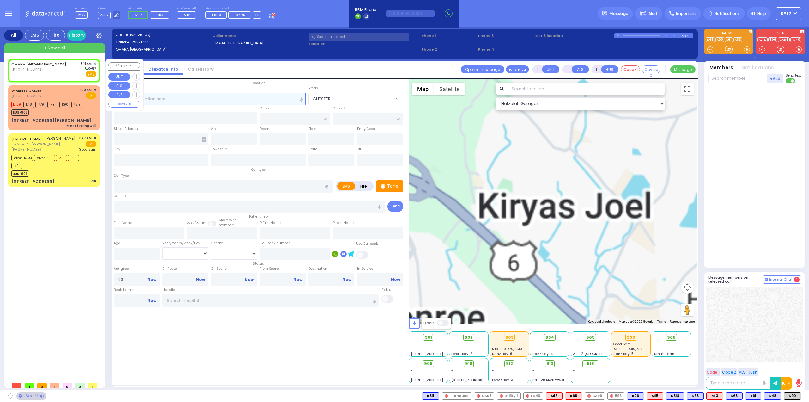
select select
radio input "true"
select select
select select "Hatzalah Garages"
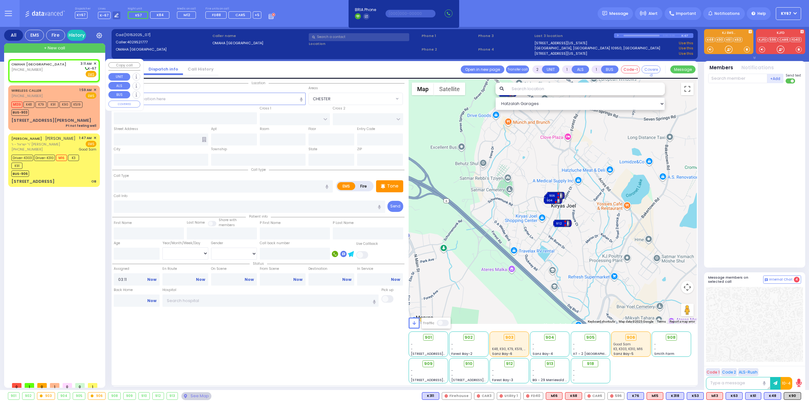
click at [95, 63] on span "✕" at bounding box center [95, 63] width 3 height 5
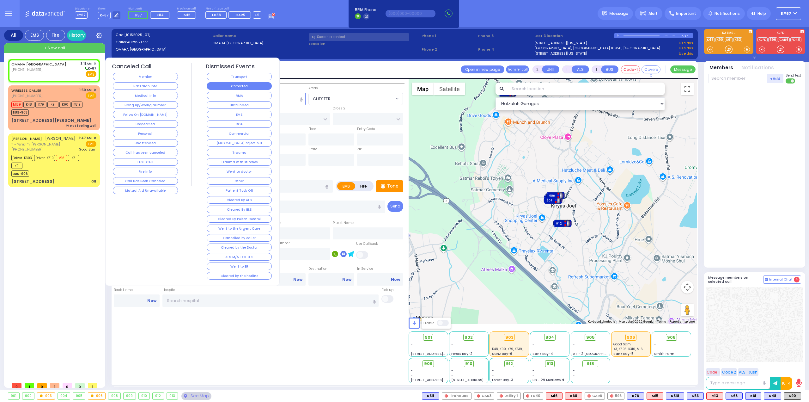
click at [236, 87] on button "Corrected" at bounding box center [239, 86] width 65 height 8
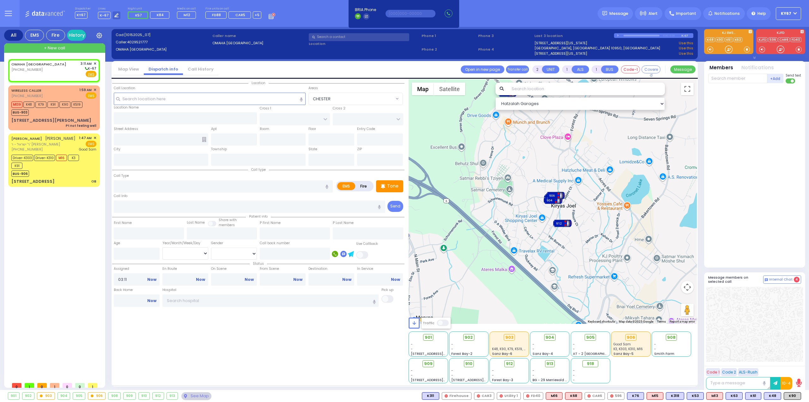
select select
radio input "true"
select select
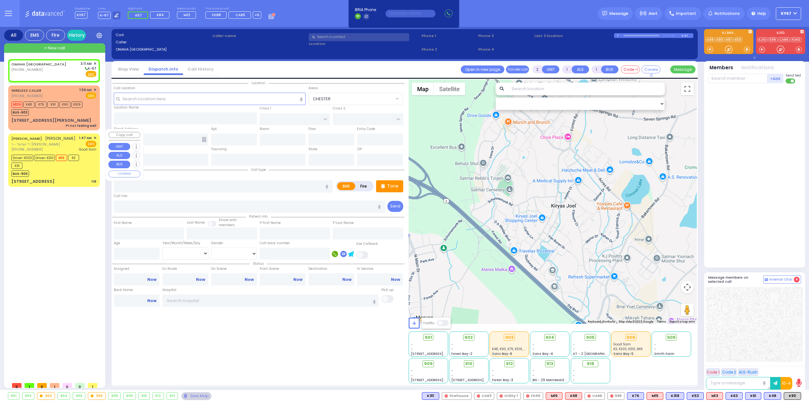
click at [56, 171] on div "[PERSON_NAME] [PERSON_NAME] ר' ישראל - ר' [PERSON_NAME] [PHONE_NUMBER] 1:47 AM …" at bounding box center [53, 159] width 89 height 51
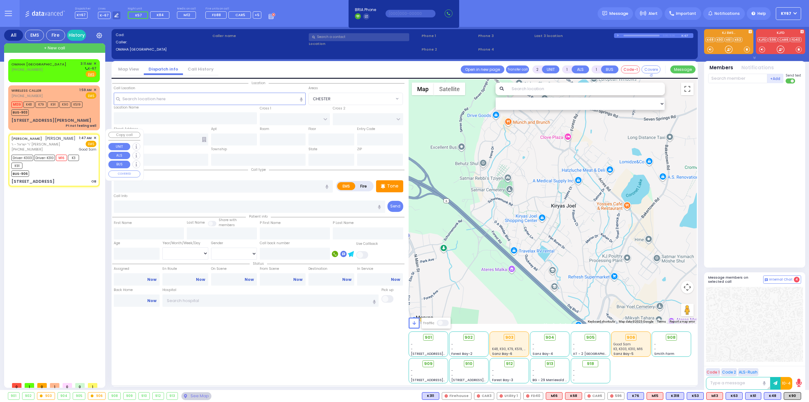
type input "6"
select select
type input "OB"
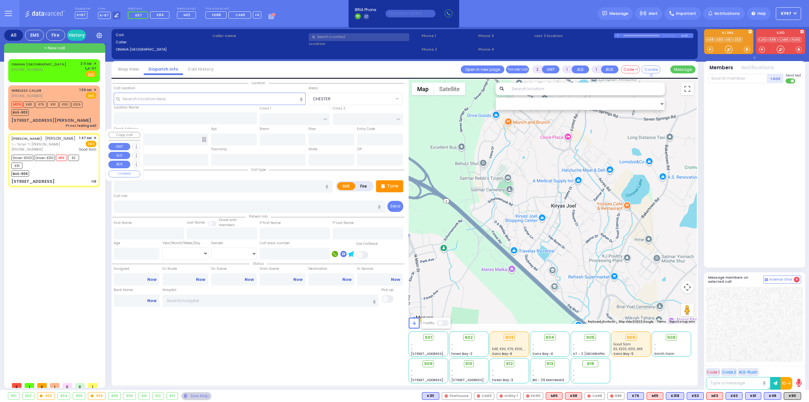
radio input "true"
type input "[PERSON_NAME]"
type input "SPILLMAN"
type input "[PERSON_NAME]"
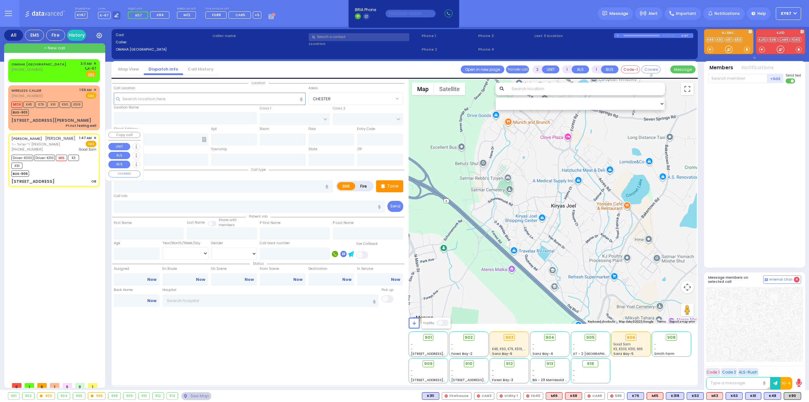
type input "33"
select select "Year"
select select "[DEMOGRAPHIC_DATA]"
type input "01:47"
type input "01:48"
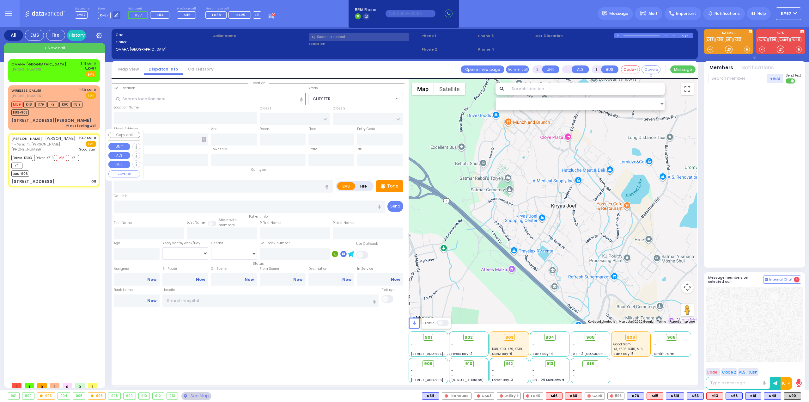
type input "01:51"
type input "01:59"
type input "02:28"
type input "02:42"
type input "[GEOGRAPHIC_DATA]"
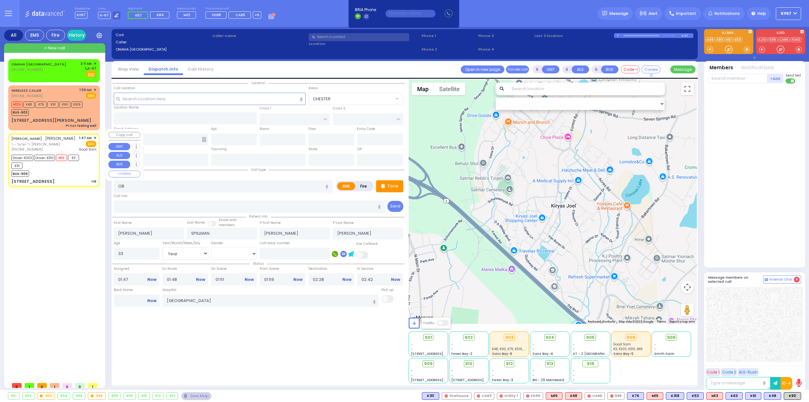
select select "Hatzalah Garages"
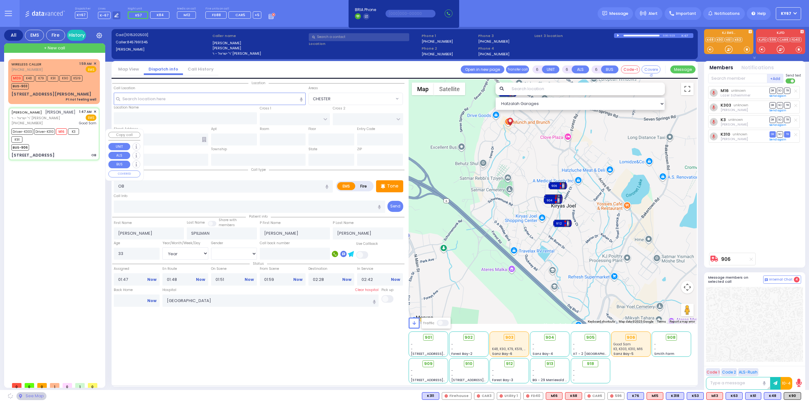
type input "NICKLESBURG RD"
type input "KRAKOW BLVD"
type input "2 TZFAS RD"
type input "102"
type input "[PERSON_NAME]"
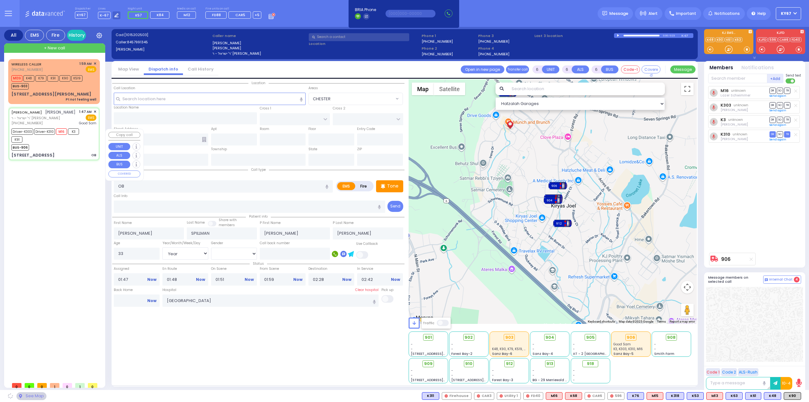
type input "[US_STATE]"
type input "10950"
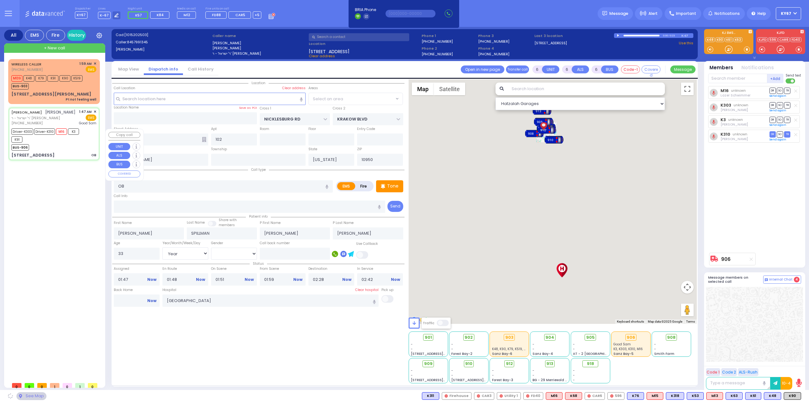
select select
radio input "true"
select select "Year"
select select "[DEMOGRAPHIC_DATA]"
select select "Hatzalah Garages"
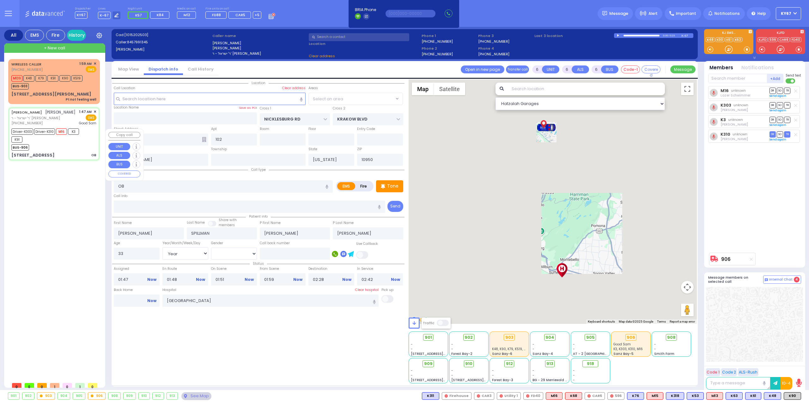
select select "ATZEI TAMURIM"
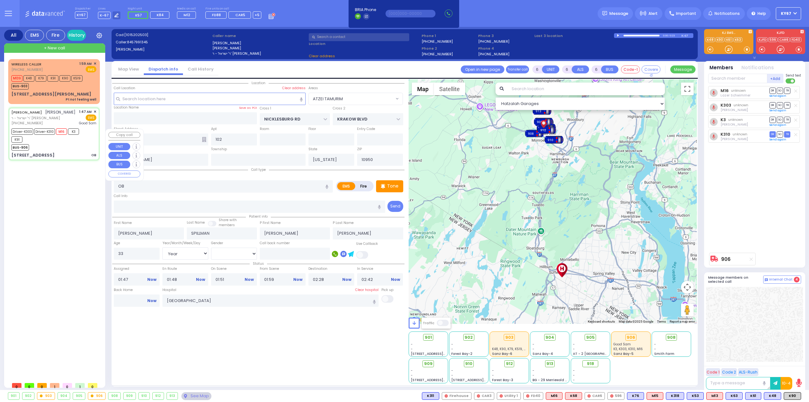
select select "ATZEI TAMURIM"
click at [189, 395] on div "See Map" at bounding box center [196, 396] width 30 height 8
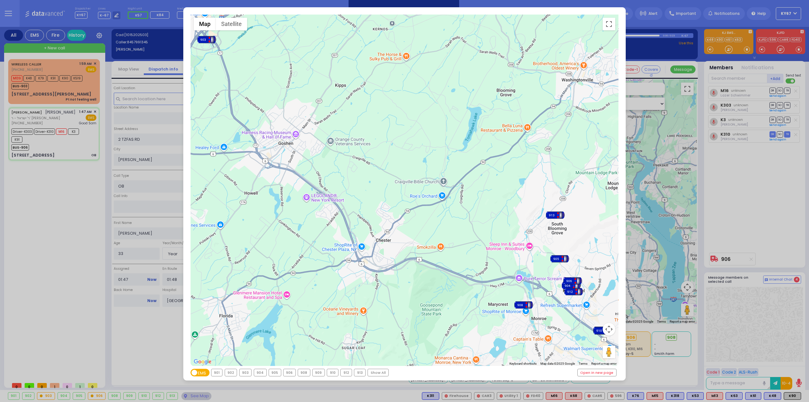
click at [289, 374] on div "906" at bounding box center [289, 372] width 12 height 7
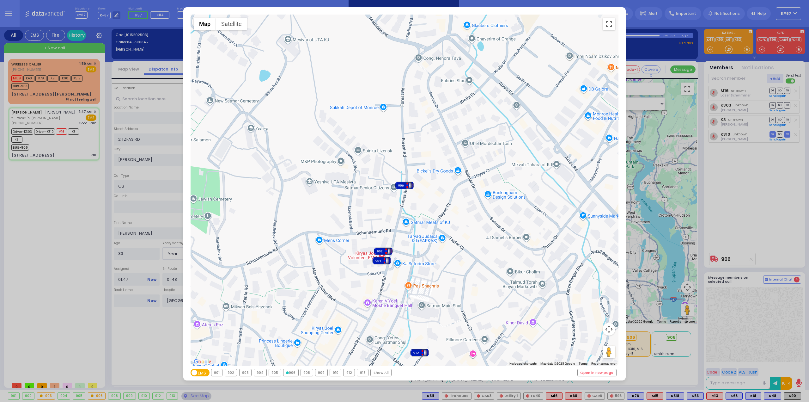
click at [9, 229] on div "← Move left → Move right ↑ Move up ↓ Move down + Zoom in - Zoom out Home Jump l…" at bounding box center [404, 201] width 809 height 402
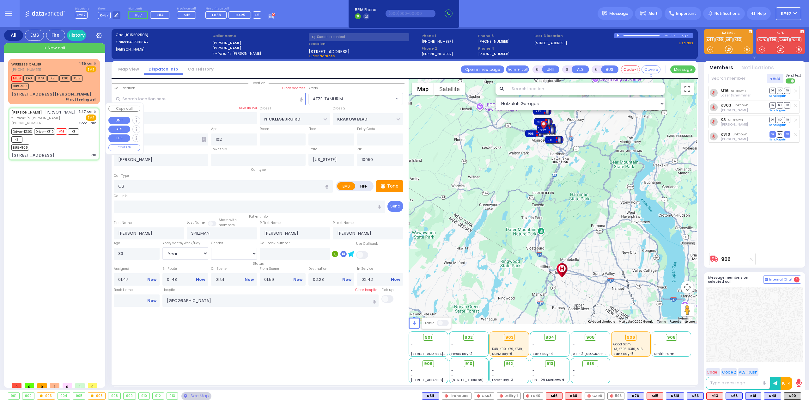
click at [62, 143] on div "BUS-906" at bounding box center [50, 147] width 79 height 8
select select
radio input "true"
select select "Year"
select select "[DEMOGRAPHIC_DATA]"
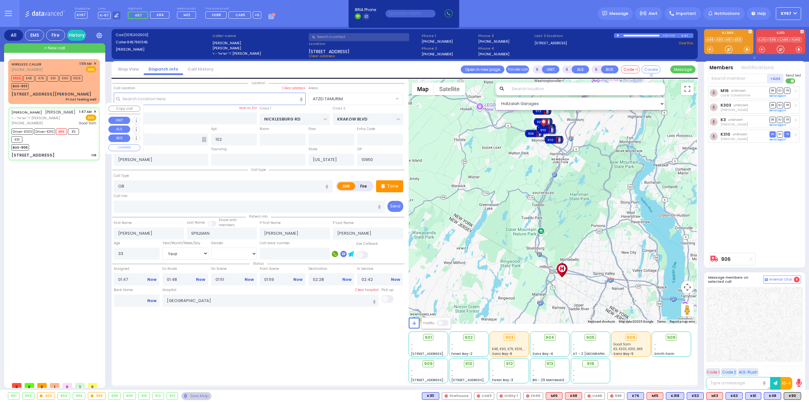
select select "Hatzalah Garages"
select select "ATZEI TAMURIM"
click at [152, 298] on link "Now" at bounding box center [151, 301] width 9 height 6
type input "03:11"
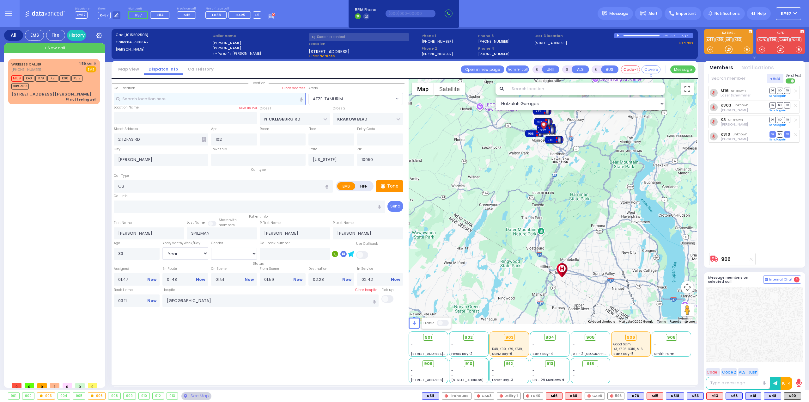
select select
radio input "true"
select select
select select "Hatzalah Garages"
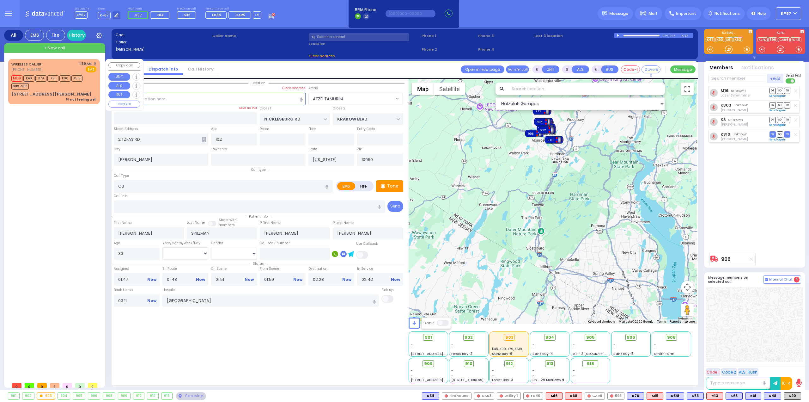
click at [60, 61] on div "WIRELESS CALLER [PHONE_NUMBER] 1:59 AM ✕ EMS" at bounding box center [53, 67] width 85 height 12
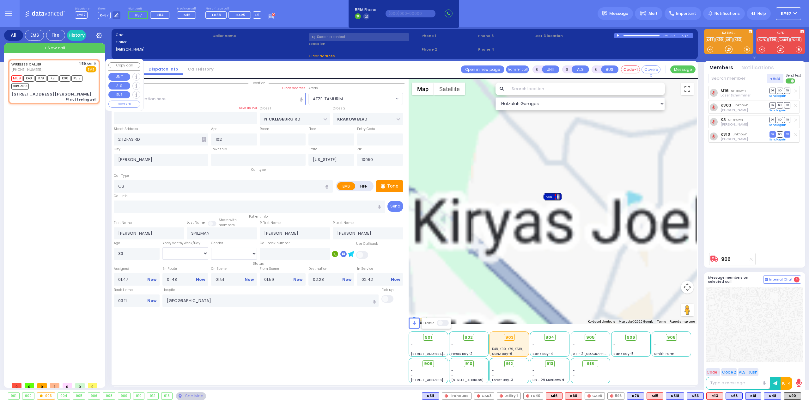
select select
type input "Pt not feeling well"
radio input "true"
type input "Pinchus"
type input "Neiman"
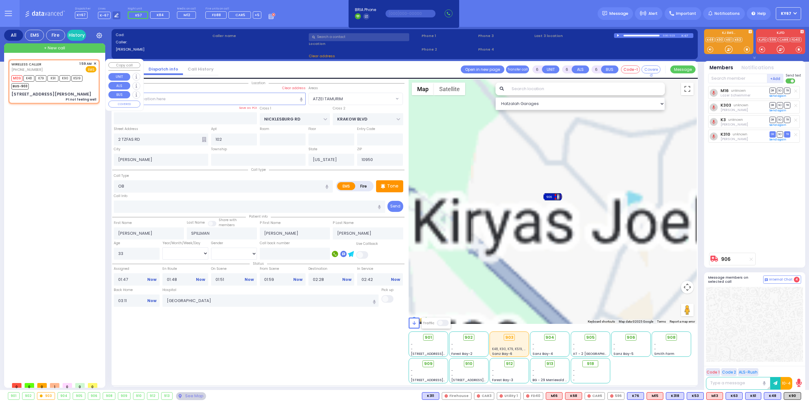
type input "32"
select select "Year"
type input "01:59"
type input "02:00"
select select "Hatzalah Garages"
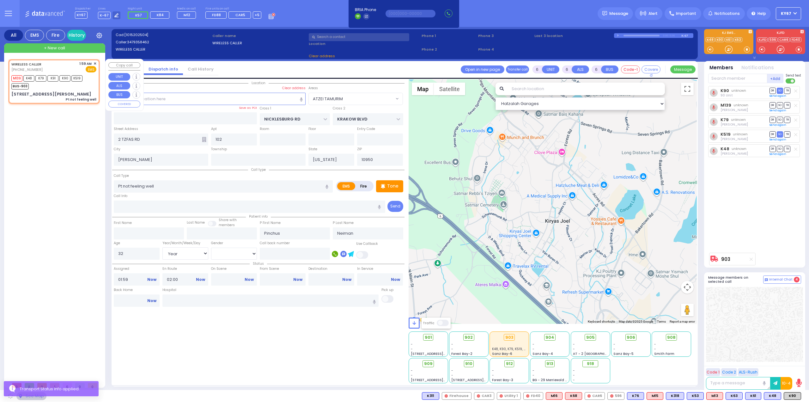
type input "BULL MINE RD"
type input "[STREET_ADDRESS][PERSON_NAME]"
type input "Chester"
type input "10918"
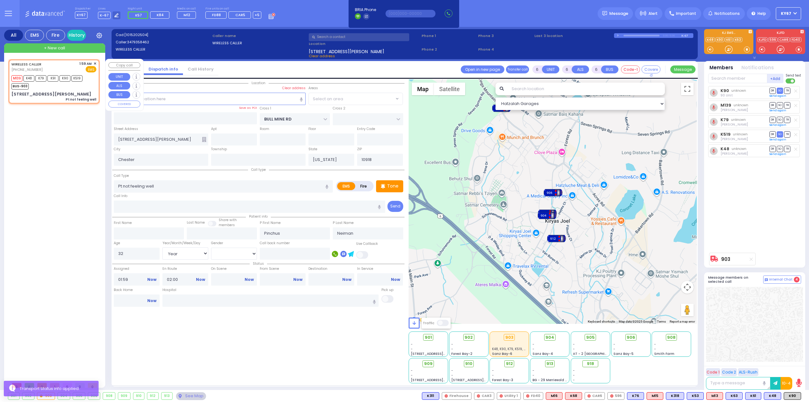
select select "CHESTER"
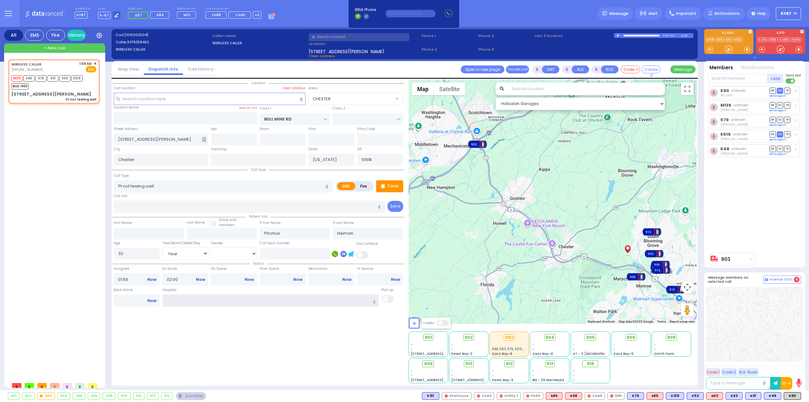
click at [203, 299] on input "text" at bounding box center [270, 300] width 216 height 12
click at [342, 354] on div "Location All areas" at bounding box center [258, 231] width 292 height 304
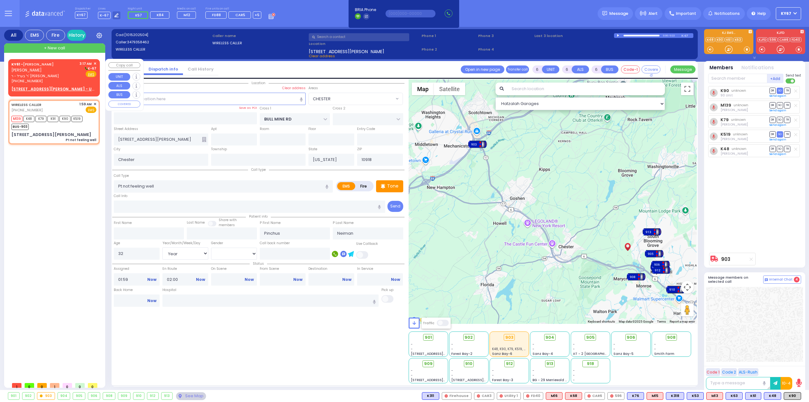
click at [60, 73] on span "ר' בערל - ר' [PERSON_NAME]" at bounding box center [44, 75] width 66 height 5
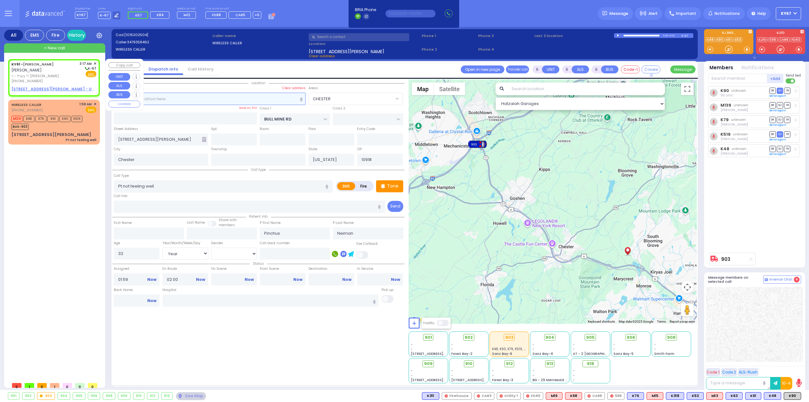
type input "2"
type input "1"
select select
radio input "true"
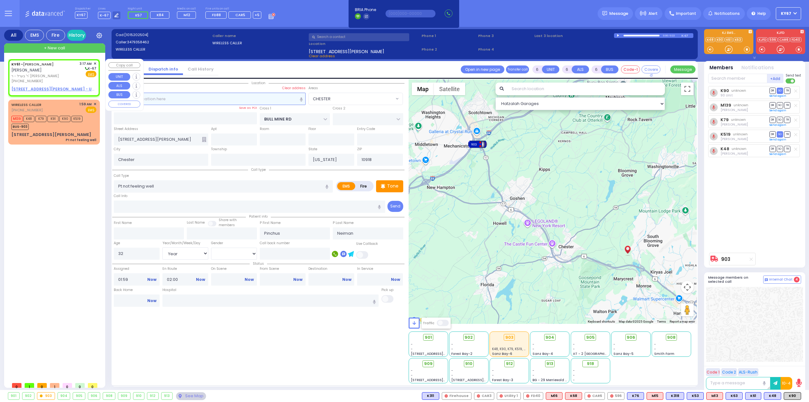
type input "[PERSON_NAME]"
type input "POLACHECK"
select select
type input "03:17"
select select "Hatzalah Garages"
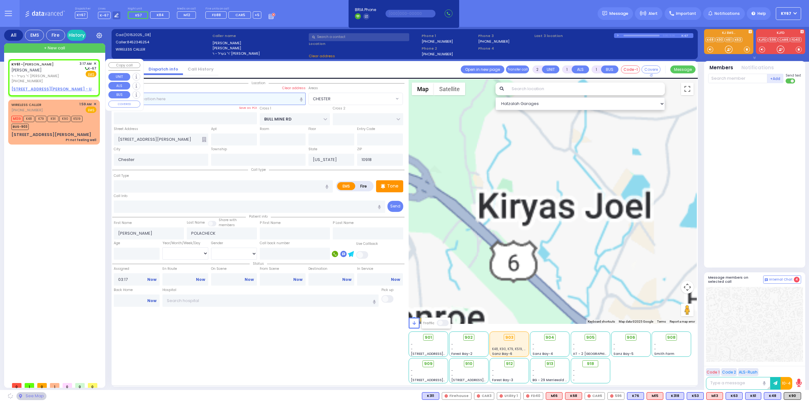
select select
radio input "true"
select select
select select "Hatzalah Garages"
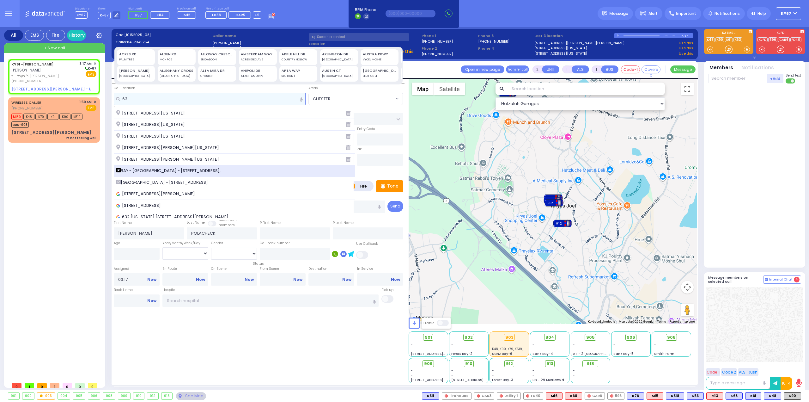
type input "63"
click at [154, 169] on span "BAY - [GEOGRAPHIC_DATA] - [STREET_ADDRESS]," at bounding box center [169, 170] width 107 height 6
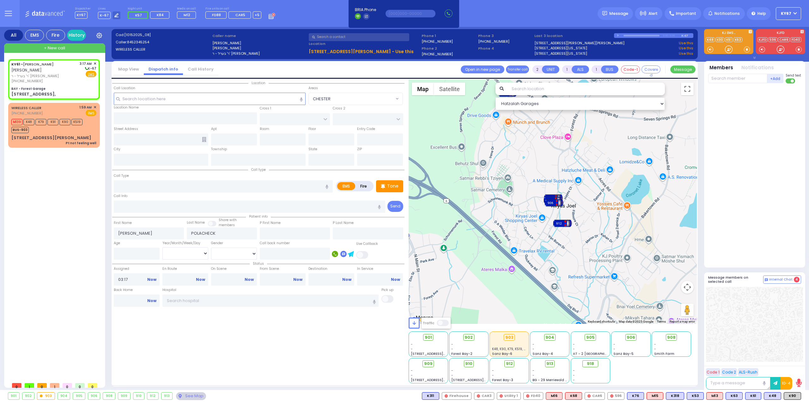
select select
radio input "true"
select select
select select "Hatzalah Garages"
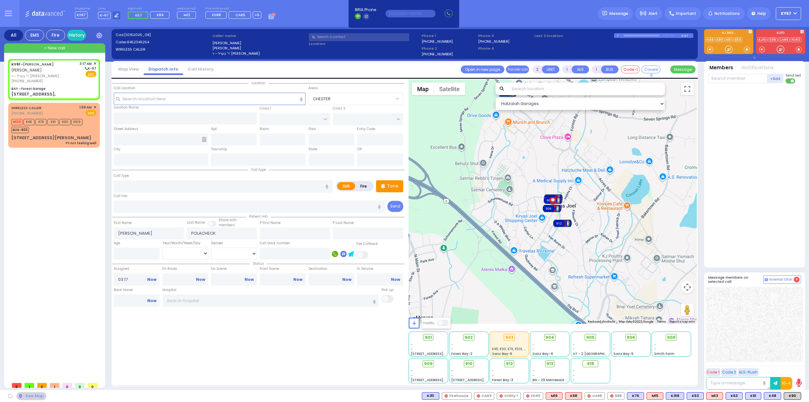
type input "BAY - Forest Garage"
type input "SANZ COURT"
type input "HAYES COURT"
type input "[STREET_ADDRESS],"
type input "Monroe"
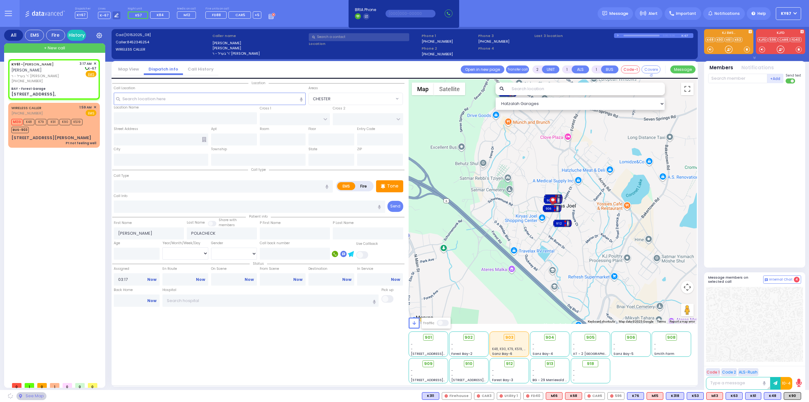
type input "[US_STATE]"
type input "10950"
select select "SECTION 2"
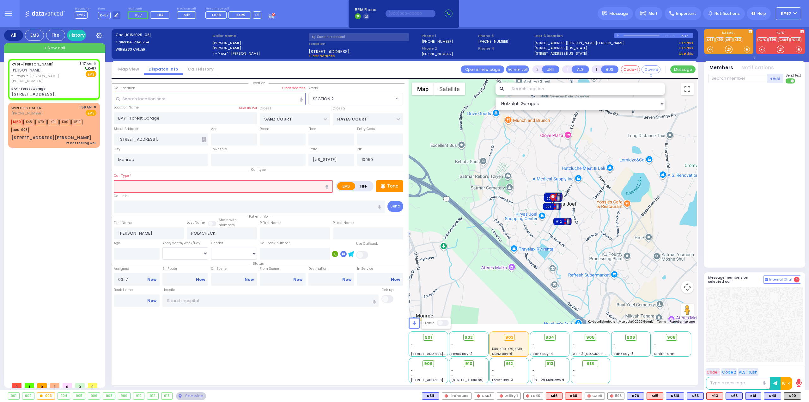
click at [144, 183] on input "text" at bounding box center [223, 186] width 219 height 12
type input "ch"
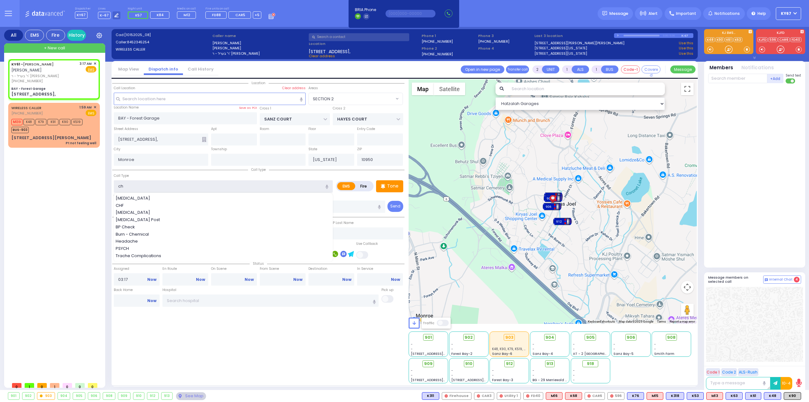
select select
radio input "true"
select select
select select "Hatzalah Garages"
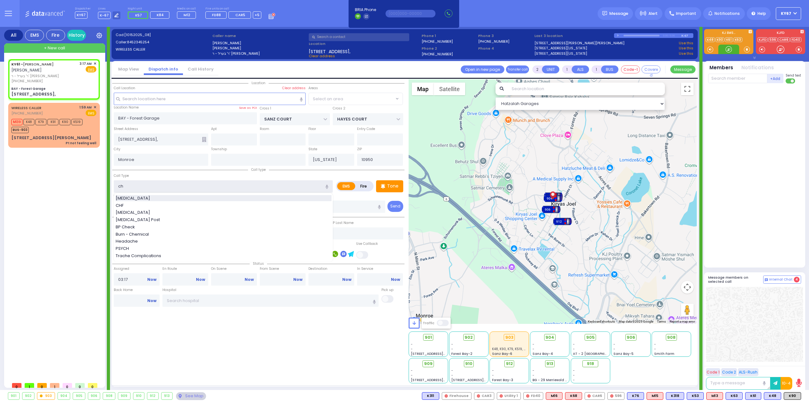
select select "SECTION 2"
click at [133, 198] on span "[MEDICAL_DATA]" at bounding box center [134, 198] width 37 height 6
type input "[MEDICAL_DATA]"
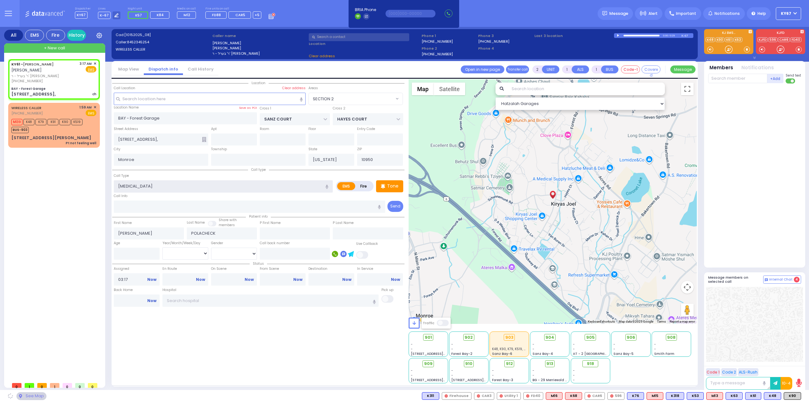
select select
radio input "true"
select select
select select "Hatzalah Garages"
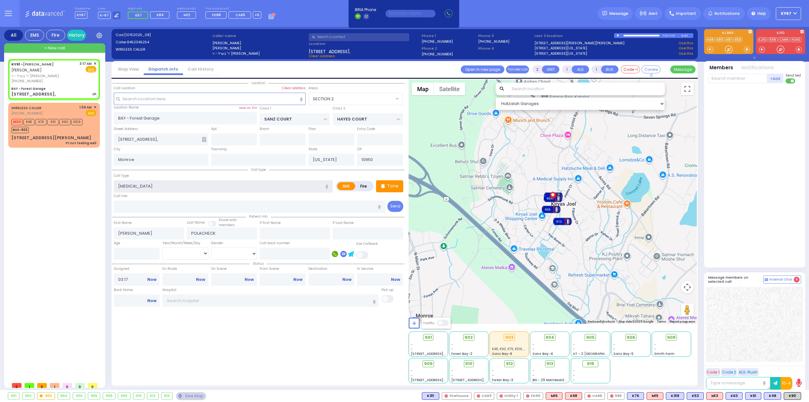
select select "SECTION 2"
drag, startPoint x: 220, startPoint y: 362, endPoint x: 345, endPoint y: 327, distance: 129.2
click at [221, 361] on div "Location" at bounding box center [258, 231] width 292 height 304
select select
radio input "true"
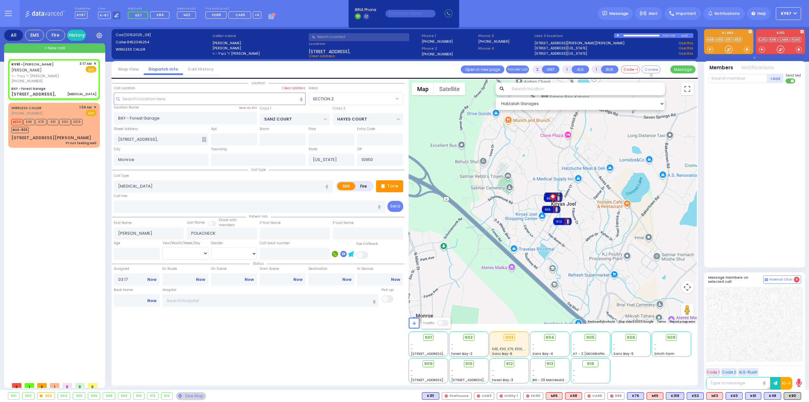
select select
select select "Hatzalah Garages"
select select "SECTION 2"
click at [727, 78] on input "text" at bounding box center [737, 78] width 59 height 9
type input "61"
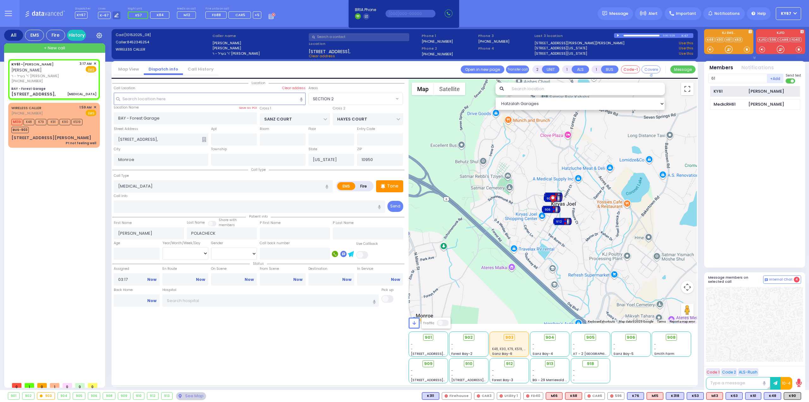
click at [740, 88] on div "KY61" at bounding box center [730, 91] width 32 height 6
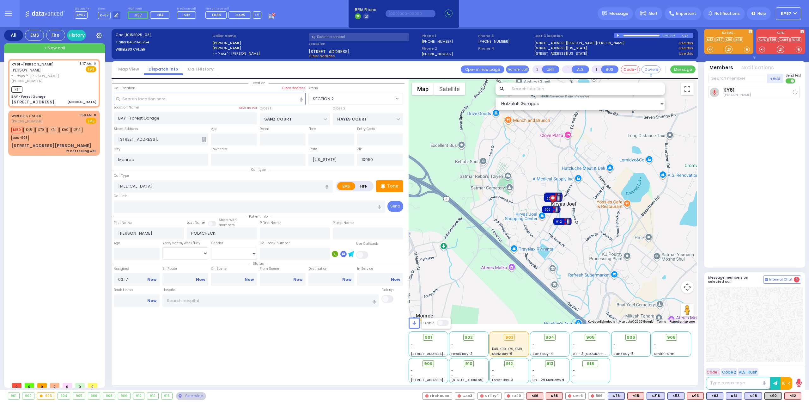
select select
click at [742, 77] on input "text" at bounding box center [737, 78] width 59 height 9
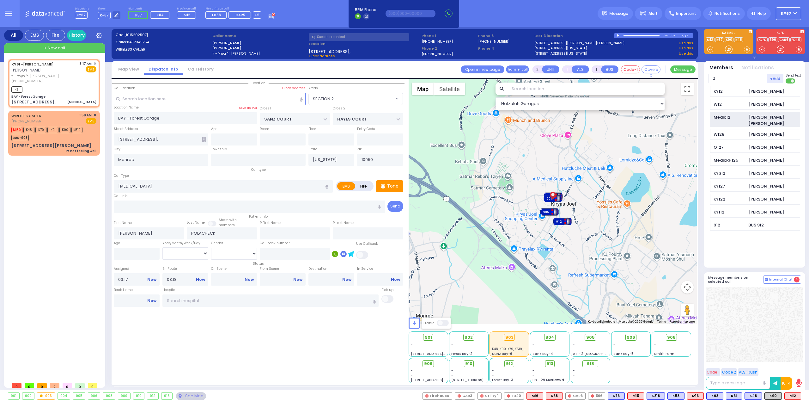
click at [765, 117] on div "[PERSON_NAME] [PERSON_NAME]" at bounding box center [774, 120] width 52 height 12
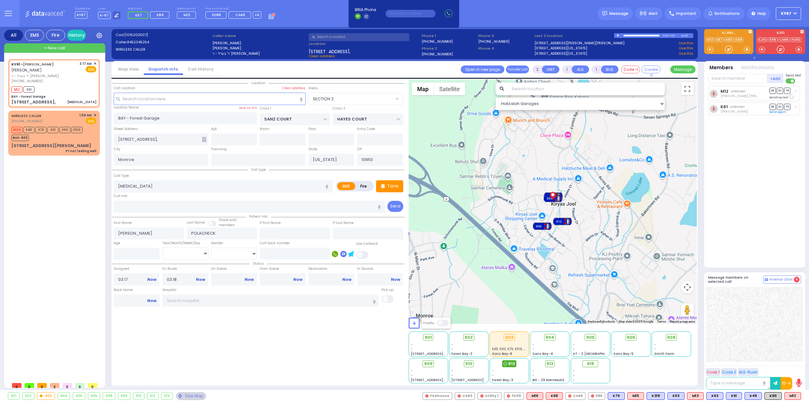
click at [511, 364] on span "912" at bounding box center [511, 363] width 7 height 6
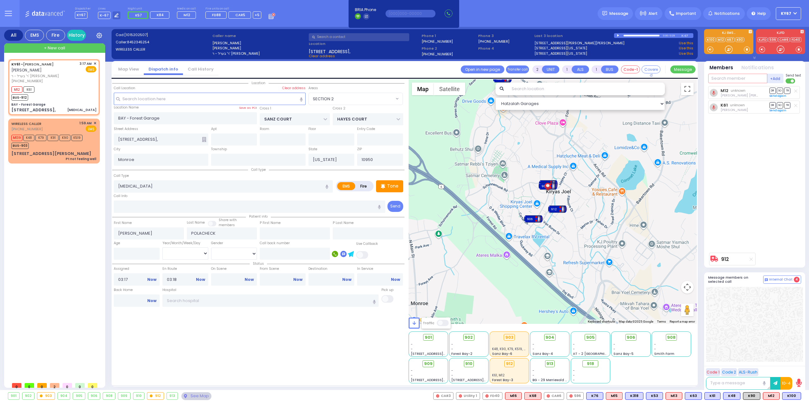
click at [738, 81] on input "text" at bounding box center [737, 78] width 59 height 9
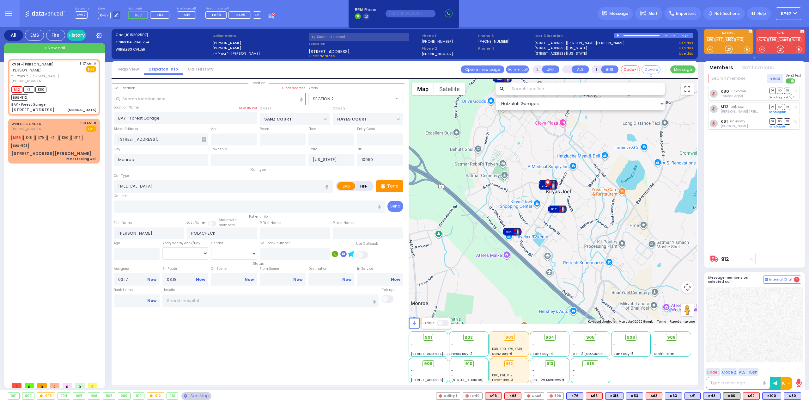
click at [746, 76] on input "text" at bounding box center [737, 78] width 59 height 9
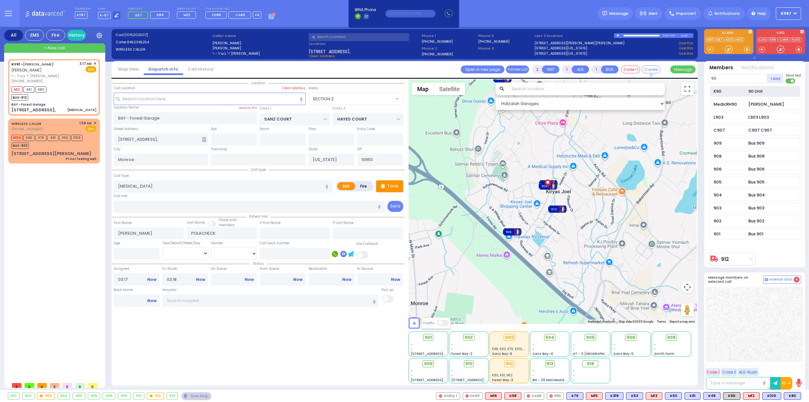
click at [758, 93] on div "90 Unit" at bounding box center [755, 91] width 15 height 6
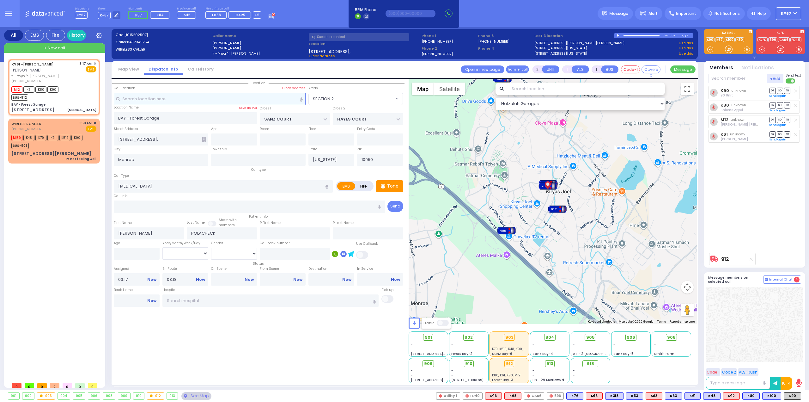
click at [179, 99] on input "text" at bounding box center [210, 99] width 192 height 12
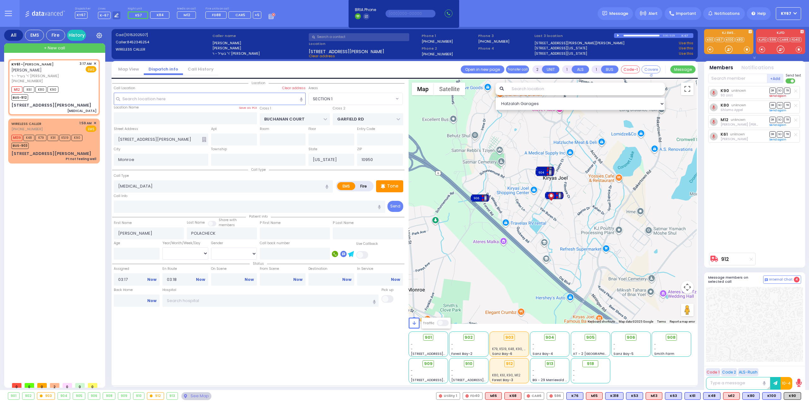
click at [779, 96] on link "Send again" at bounding box center [778, 96] width 17 height 4
click at [775, 112] on link "Send again" at bounding box center [778, 112] width 17 height 4
click at [781, 126] on link "Send again" at bounding box center [778, 128] width 17 height 4
click at [782, 141] on link "Send again" at bounding box center [778, 143] width 17 height 4
